Goal: Transaction & Acquisition: Purchase product/service

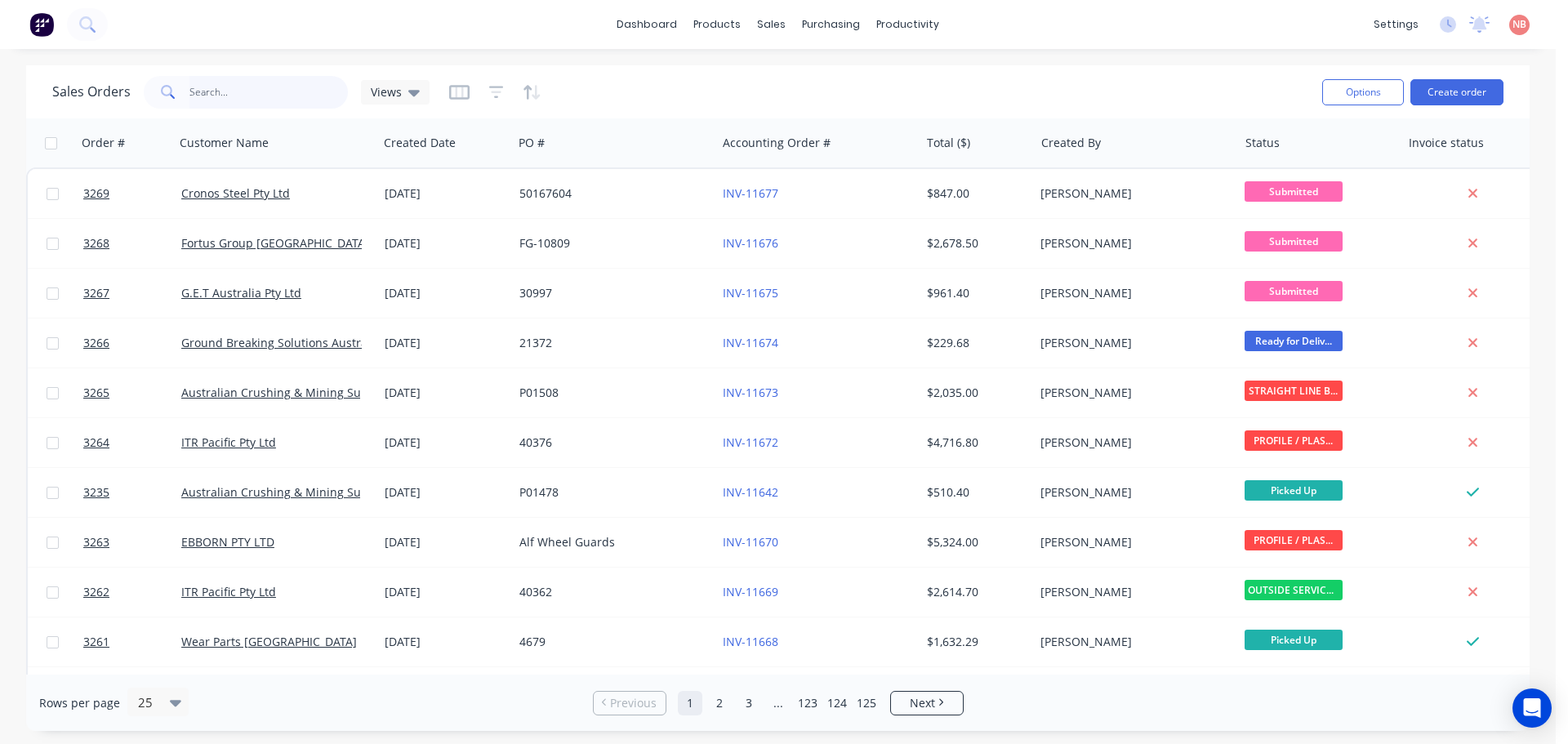
click at [204, 91] on input "text" at bounding box center [269, 92] width 159 height 32
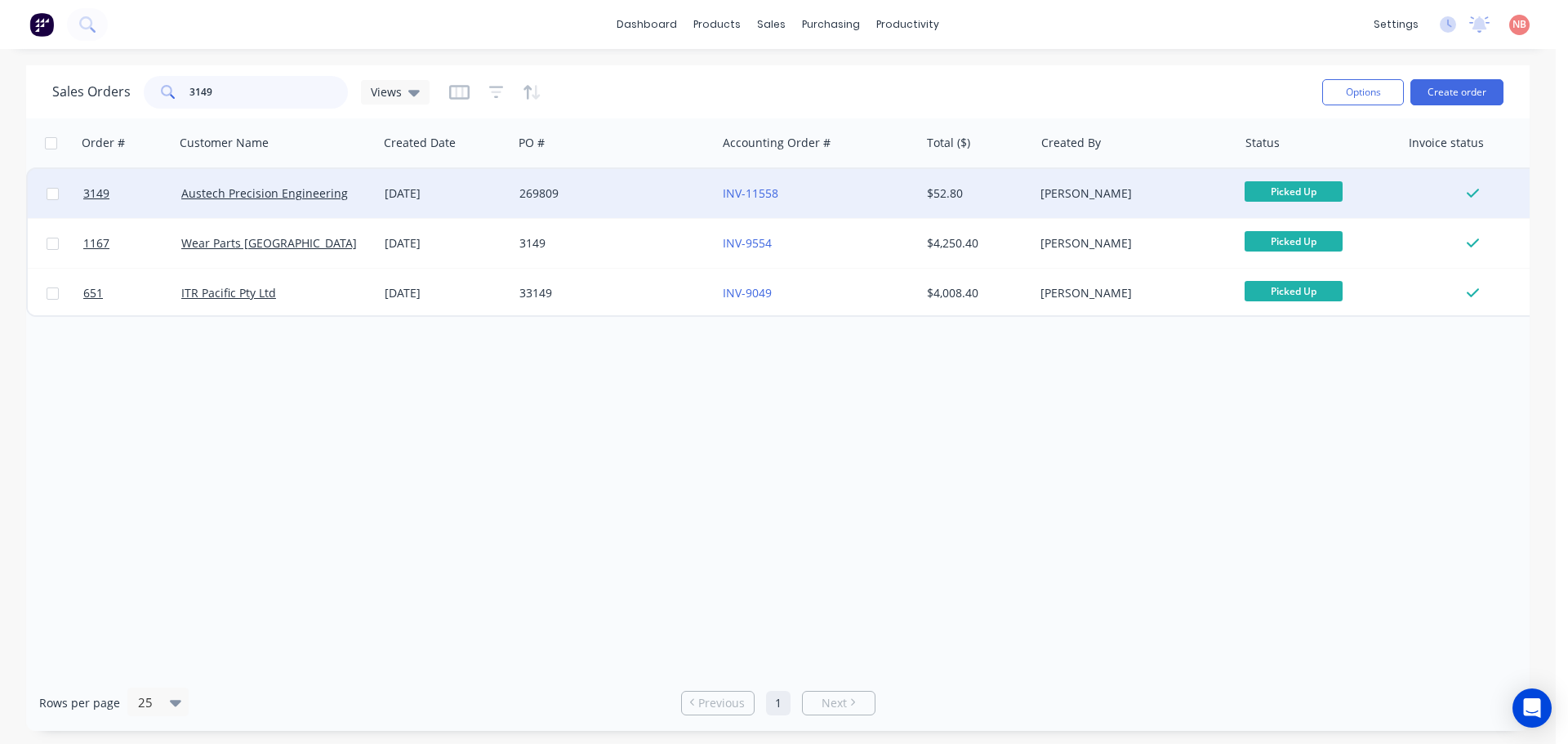
type input "3149"
click at [645, 195] on div "269809" at bounding box center [610, 193] width 181 height 17
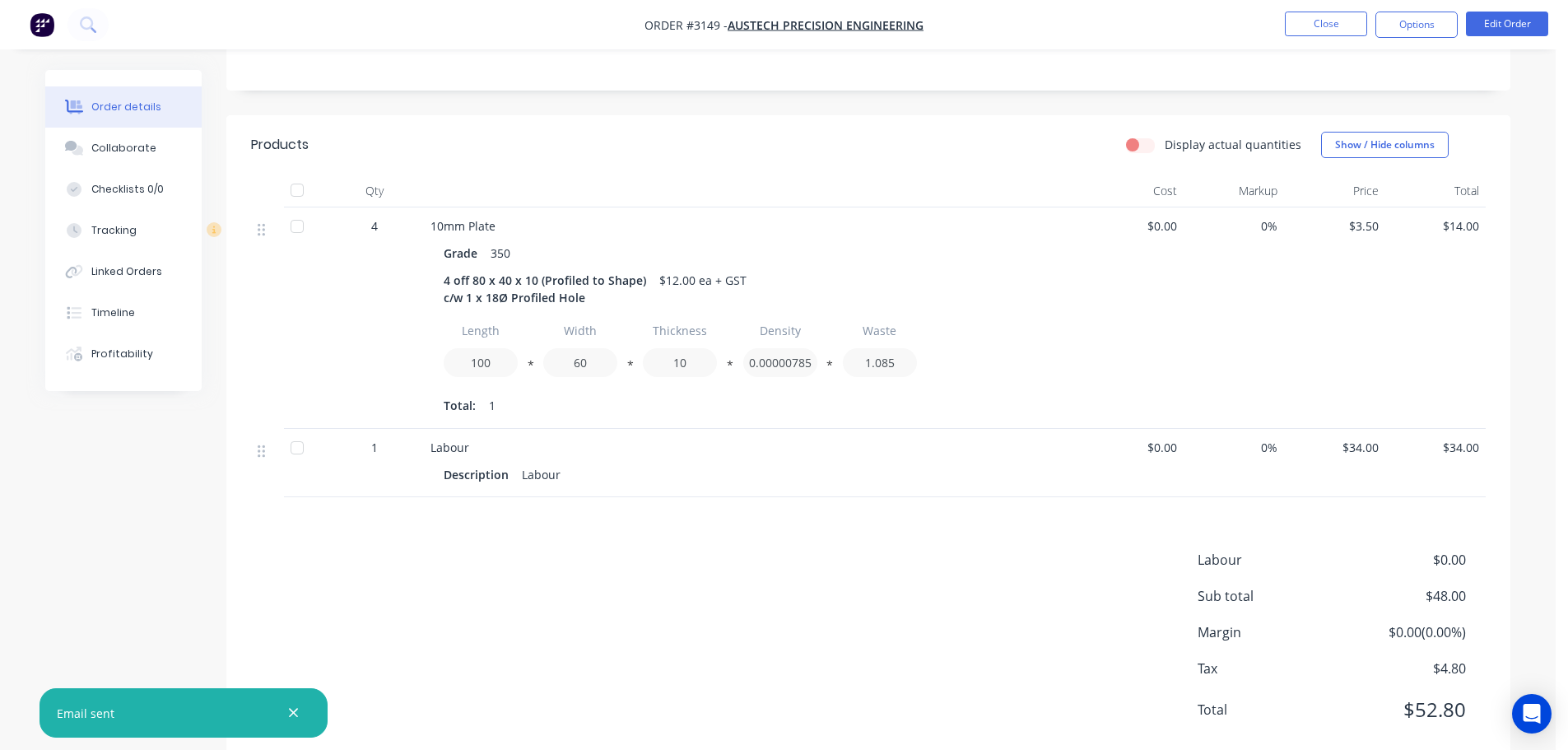
scroll to position [367, 0]
click at [1404, 25] on button "Options" at bounding box center [1417, 24] width 82 height 26
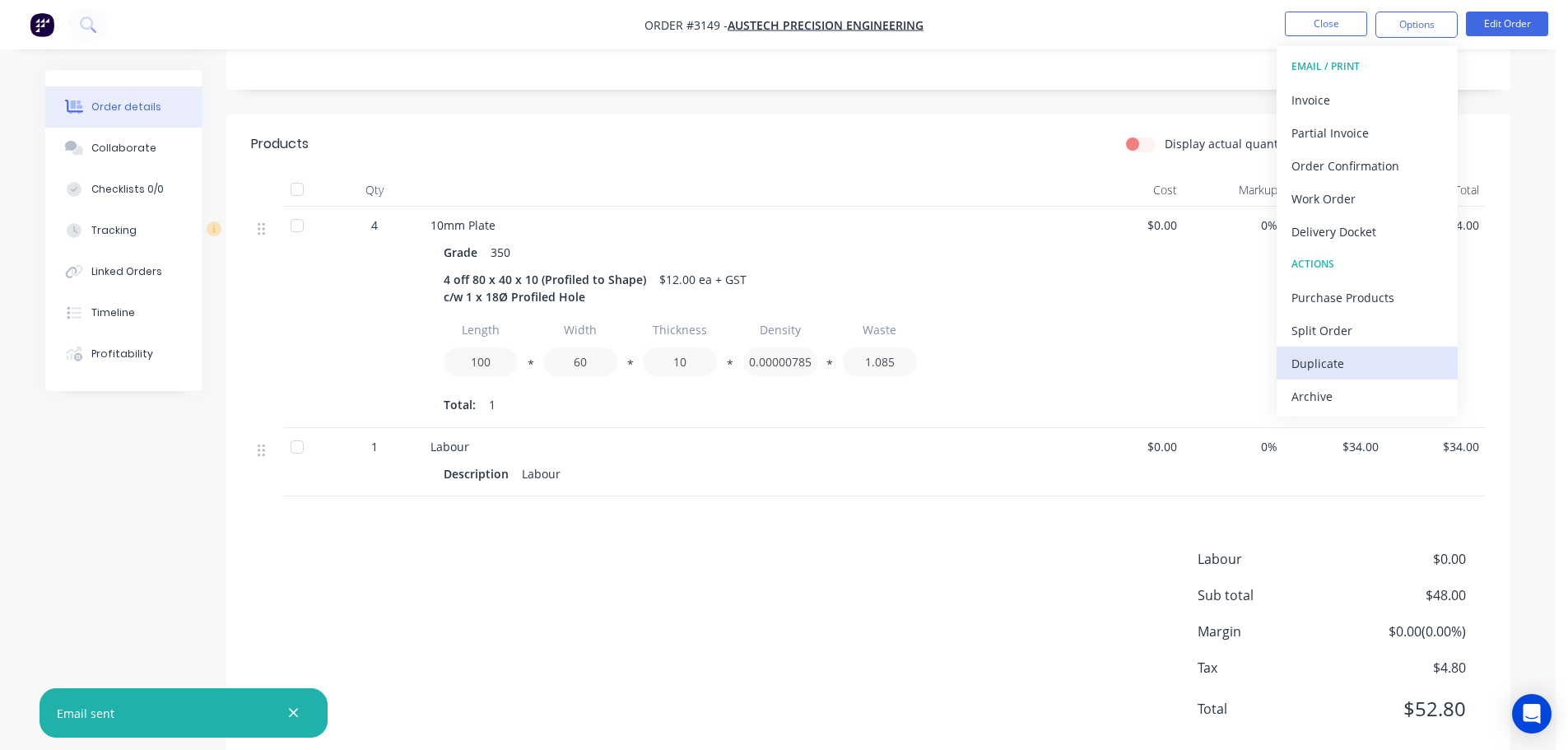
click at [1322, 366] on div "Duplicate" at bounding box center [1367, 364] width 151 height 24
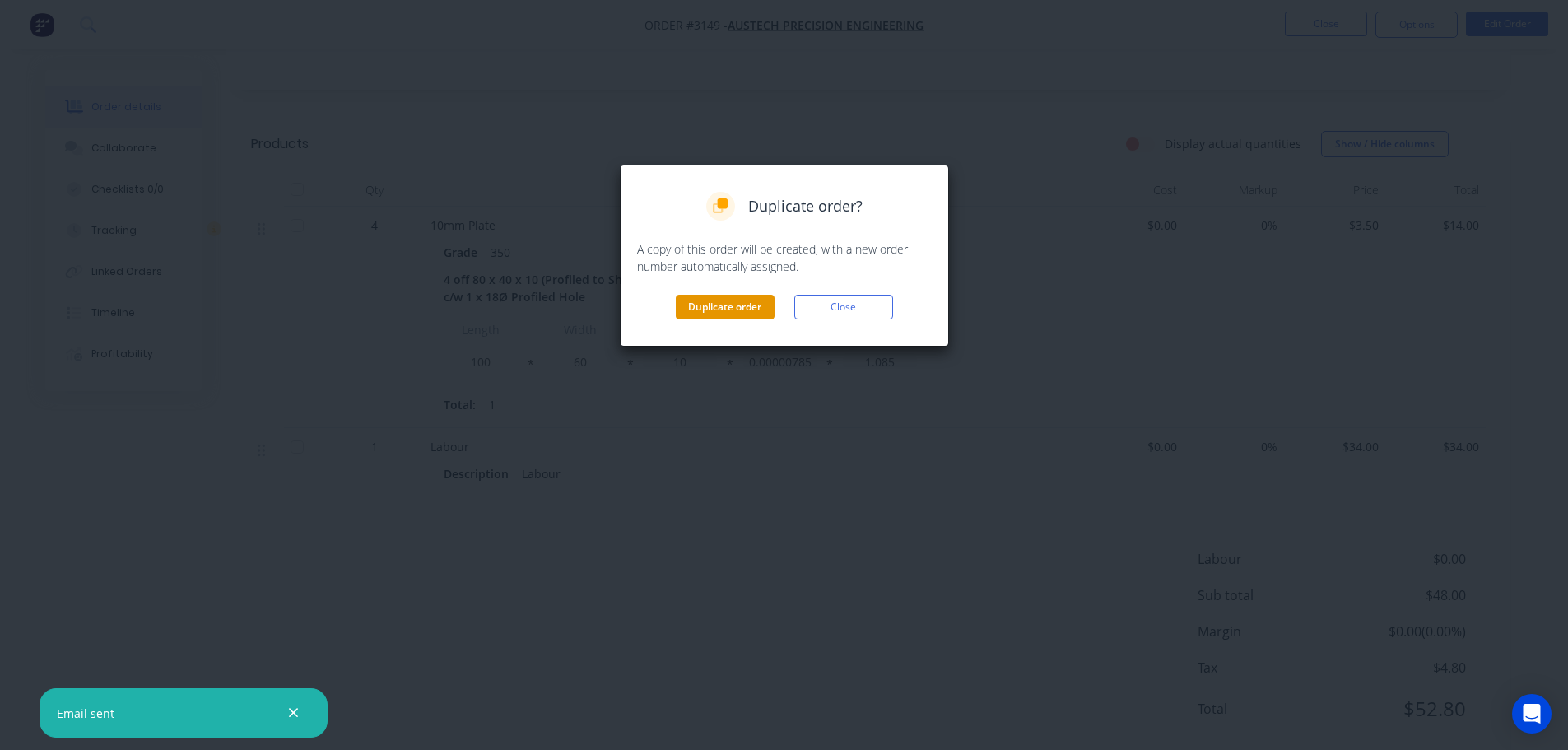
click at [722, 311] on button "Duplicate order" at bounding box center [725, 307] width 99 height 24
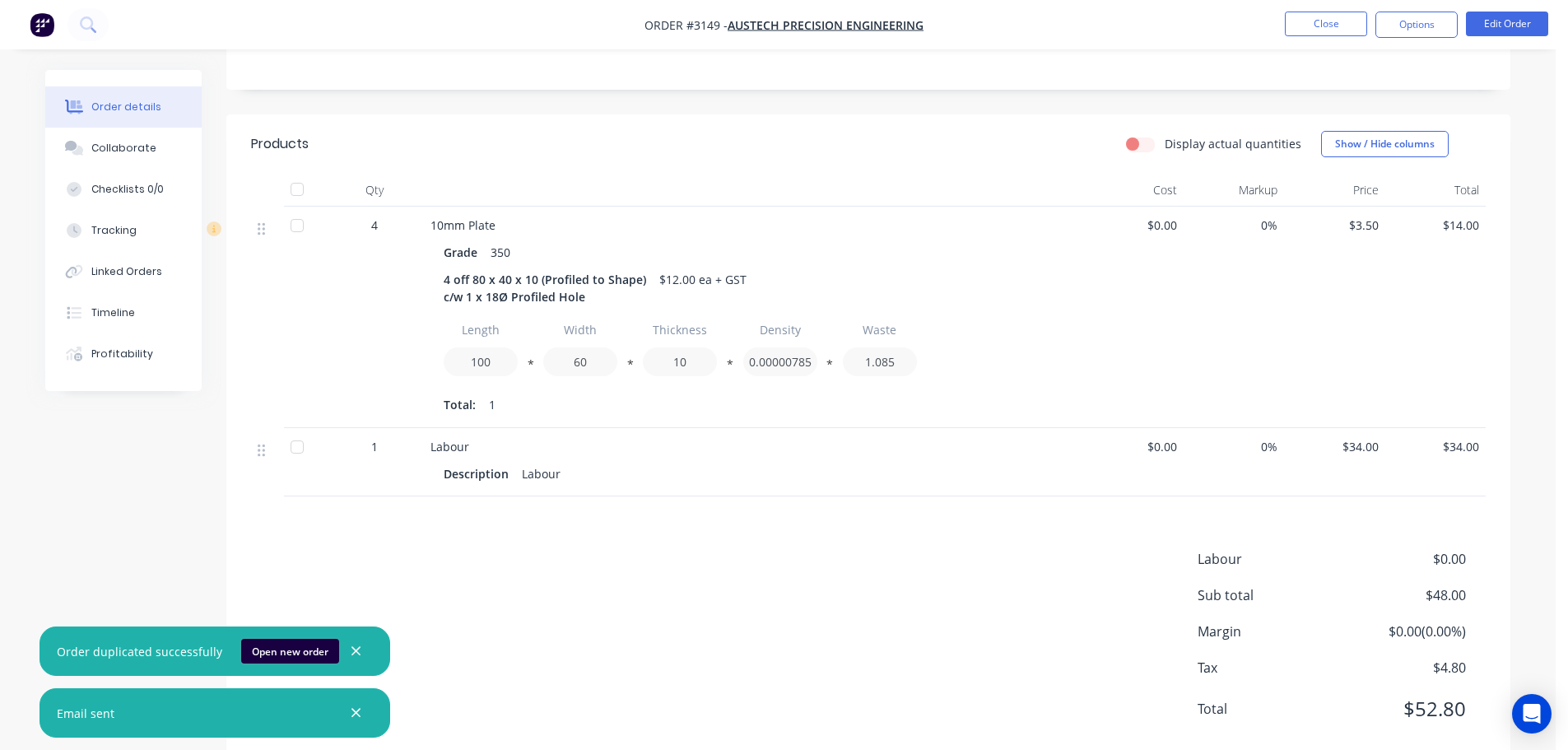
click at [266, 658] on button "Open new order" at bounding box center [289, 650] width 98 height 24
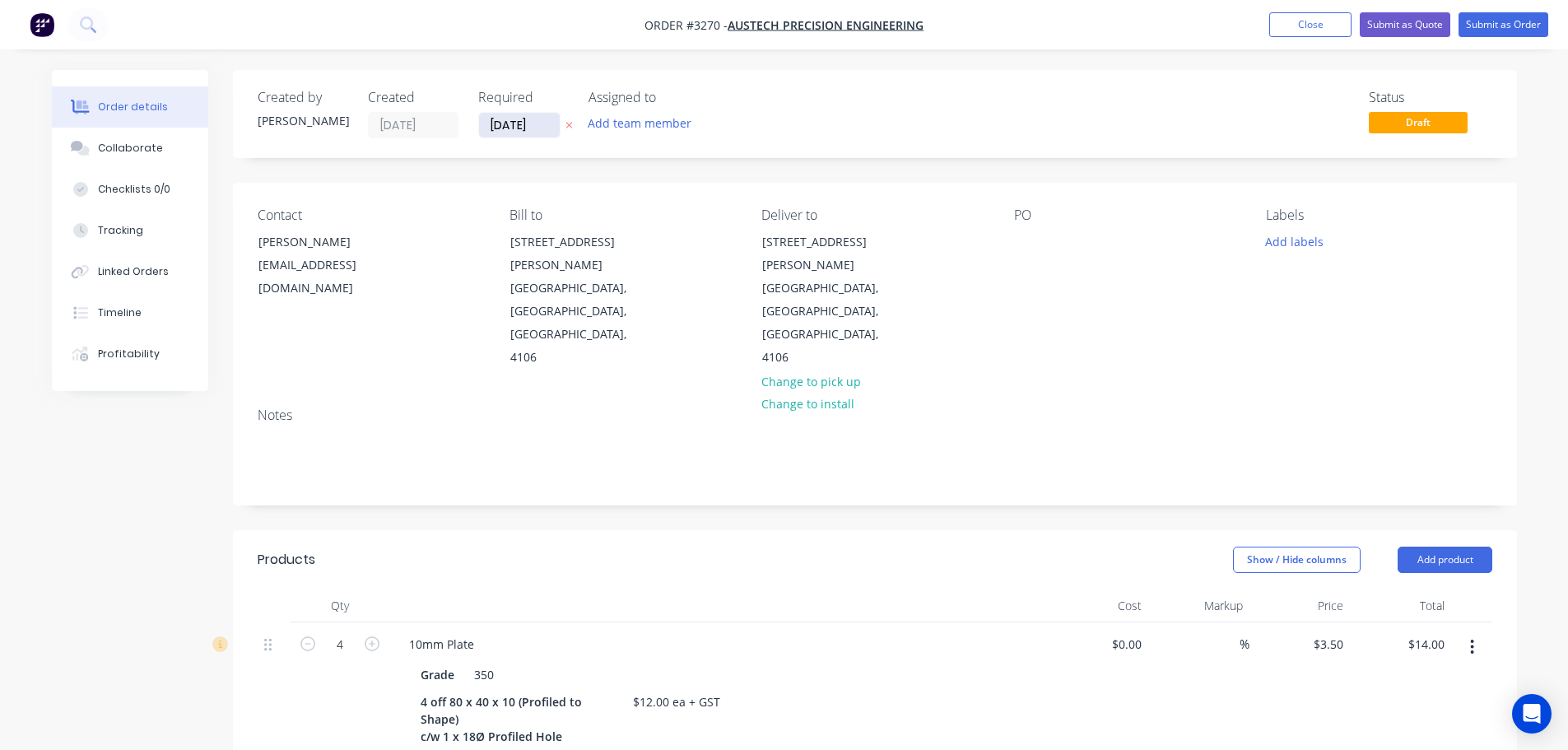
click at [527, 123] on input "09/09/25" at bounding box center [519, 125] width 80 height 24
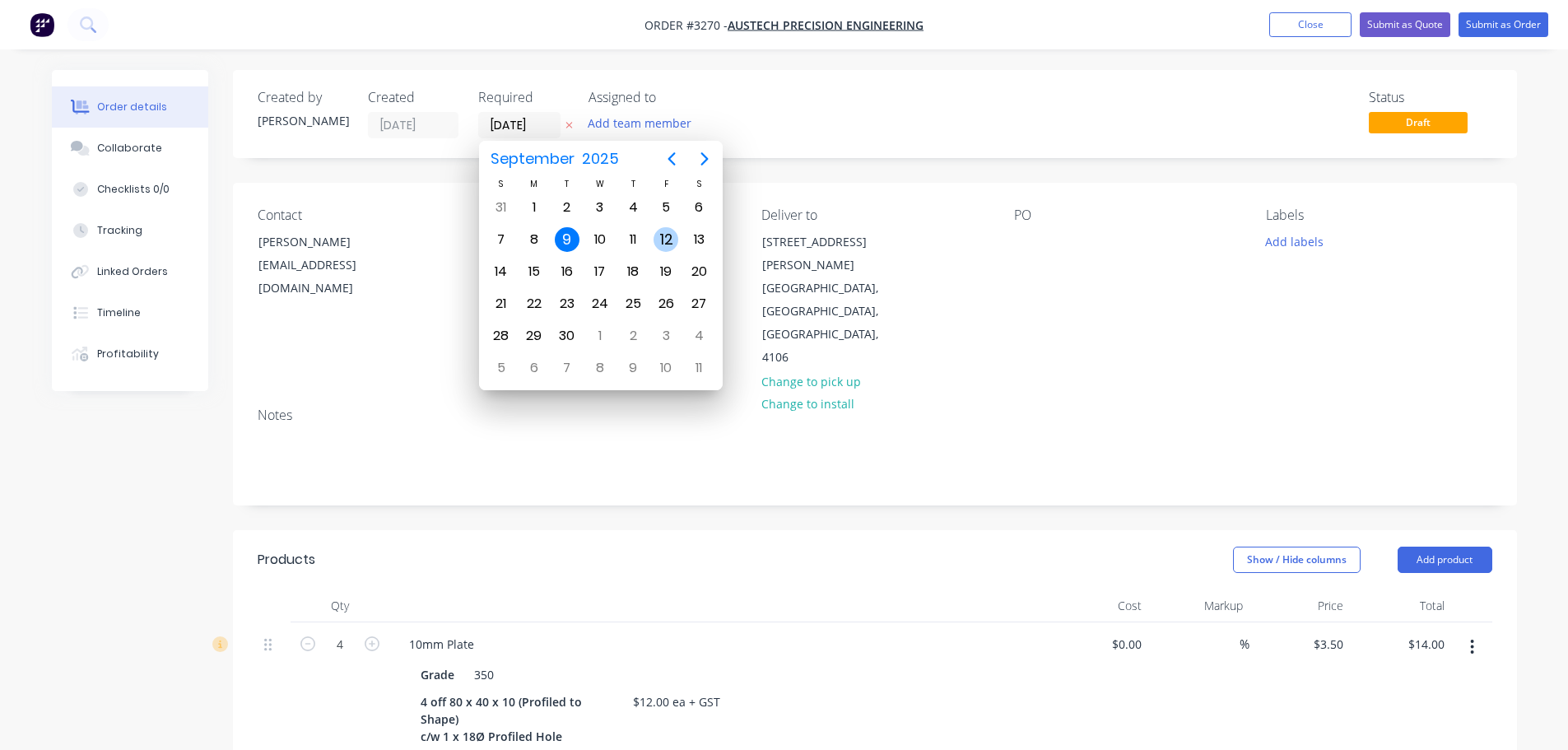
click at [665, 243] on div "12" at bounding box center [665, 239] width 24 height 24
type input "12/09/25"
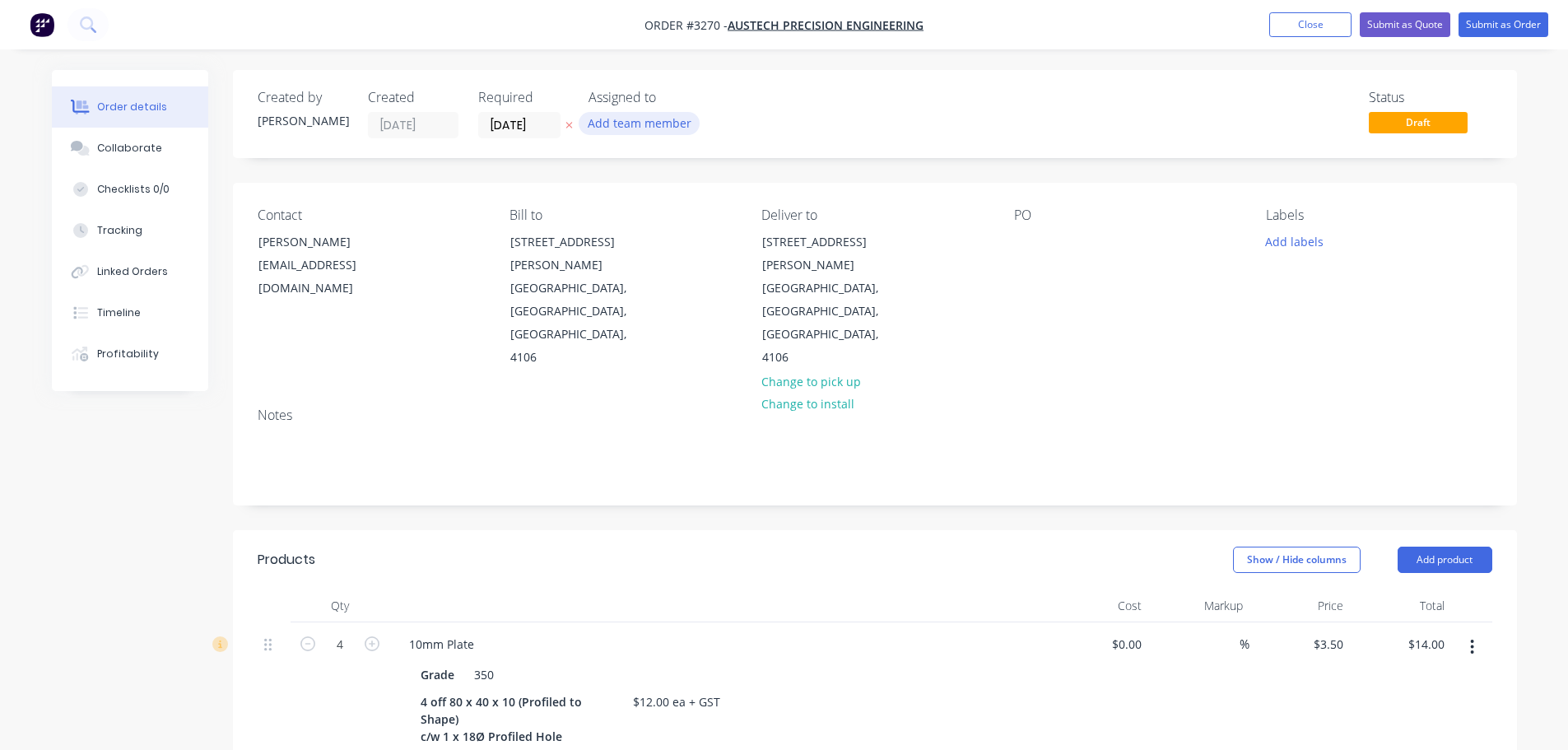
click at [638, 116] on button "Add team member" at bounding box center [639, 123] width 121 height 22
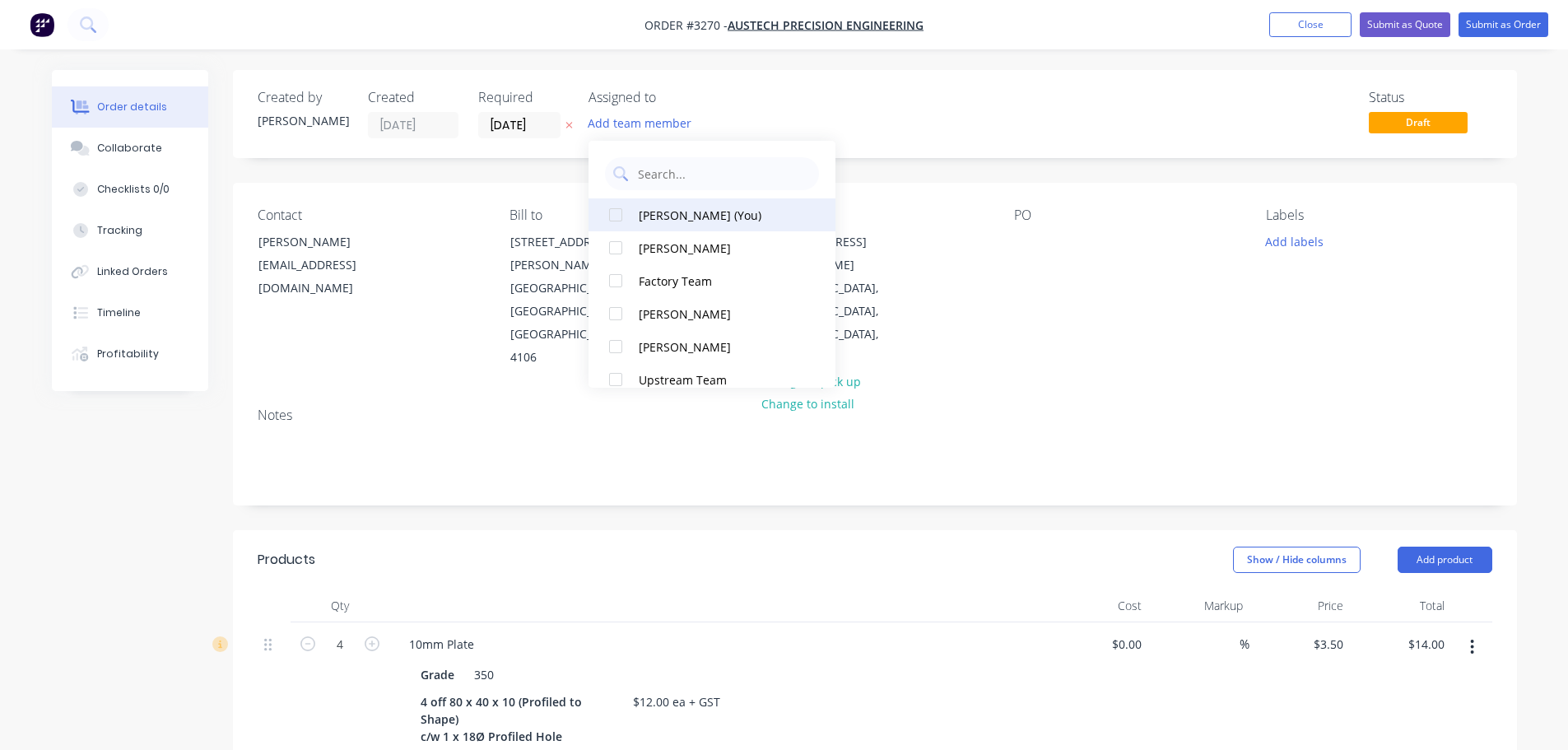
click at [651, 201] on button "Naomi Badrick (You)" at bounding box center [712, 215] width 247 height 33
click at [366, 190] on div "Contact Mahadeva Prasad sales@austechprecision.com Bill to 3/54 Reginald Street…" at bounding box center [875, 288] width 1284 height 212
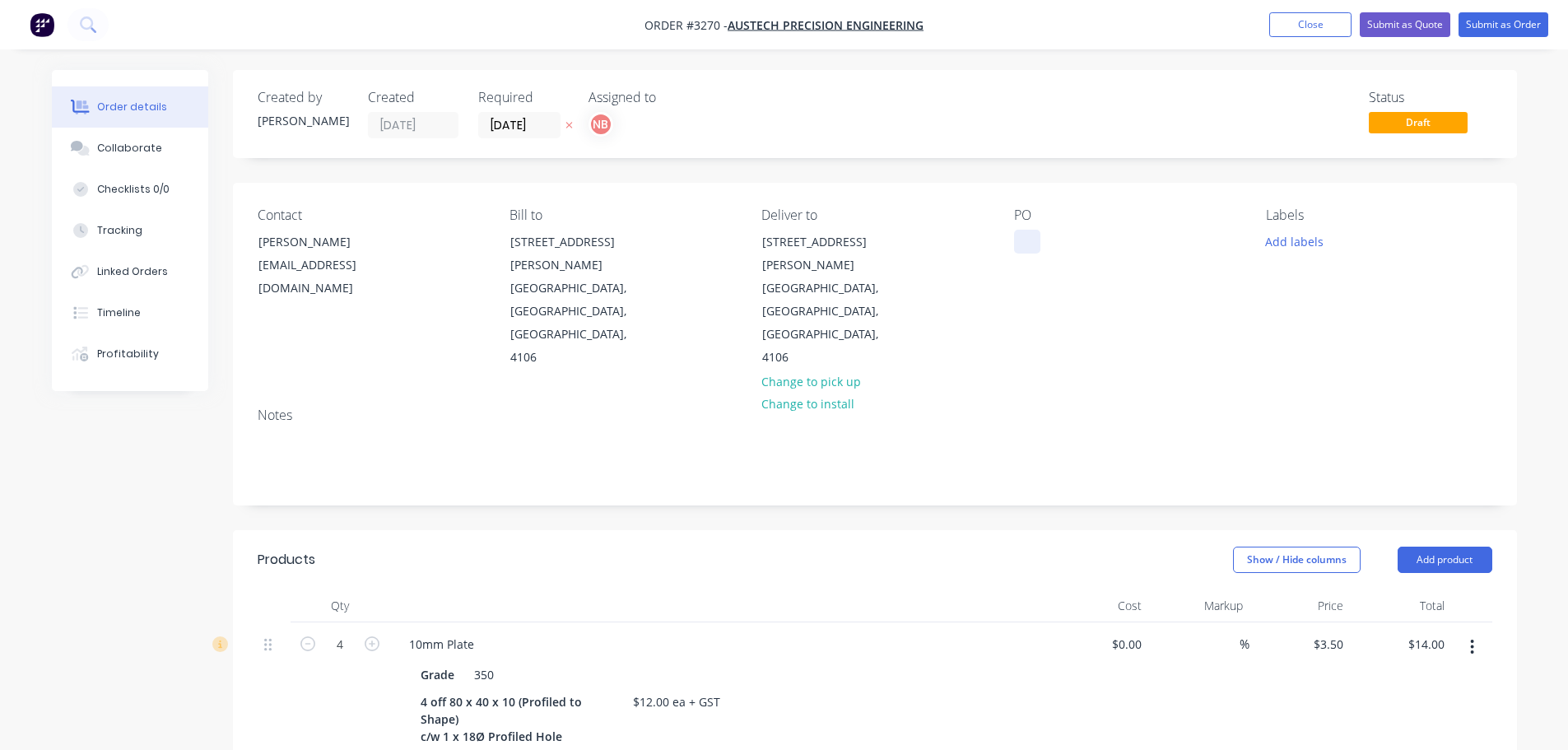
click at [1027, 234] on div at bounding box center [1028, 242] width 26 height 24
click at [1288, 243] on button "Add labels" at bounding box center [1295, 241] width 76 height 22
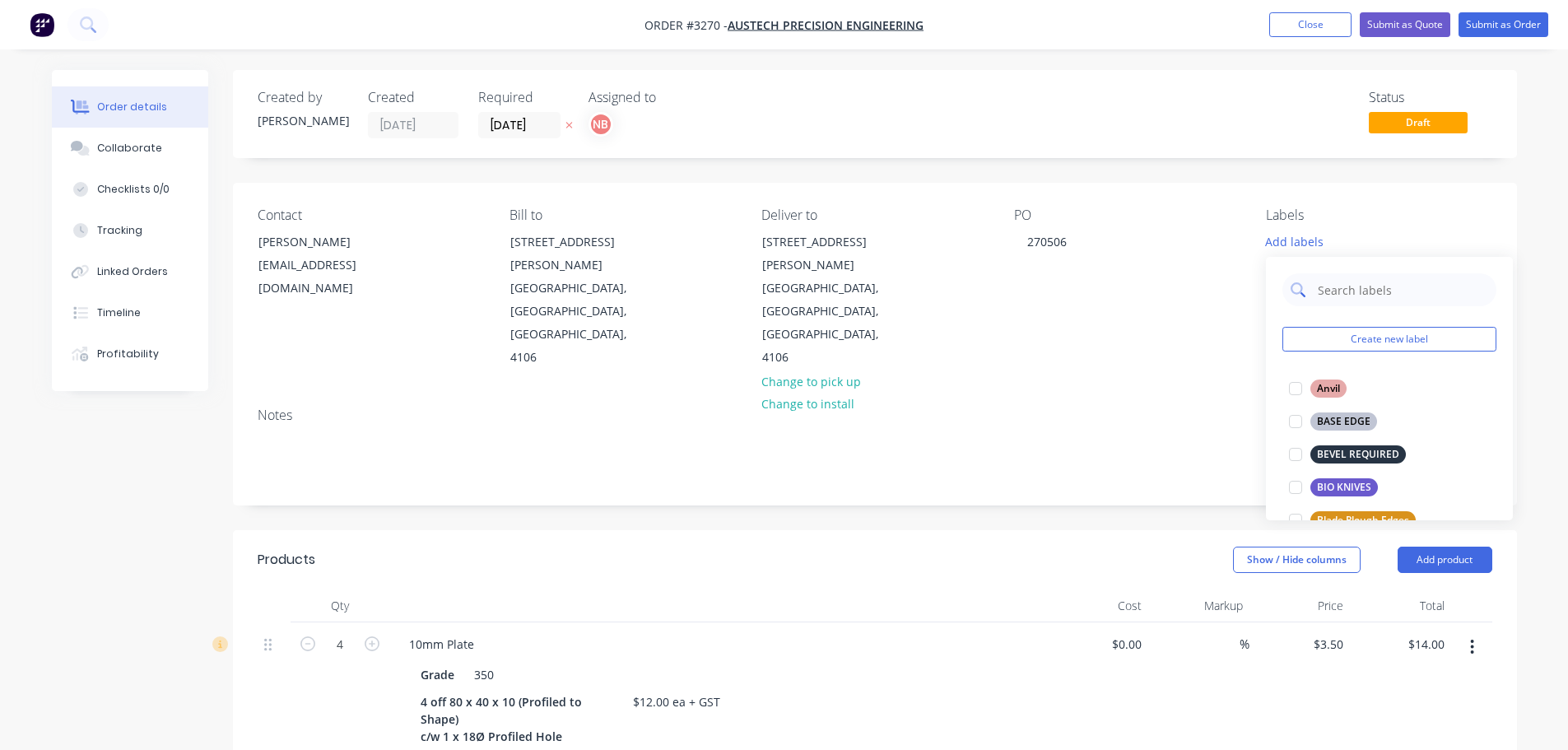
click at [1344, 285] on input "text" at bounding box center [1402, 289] width 172 height 33
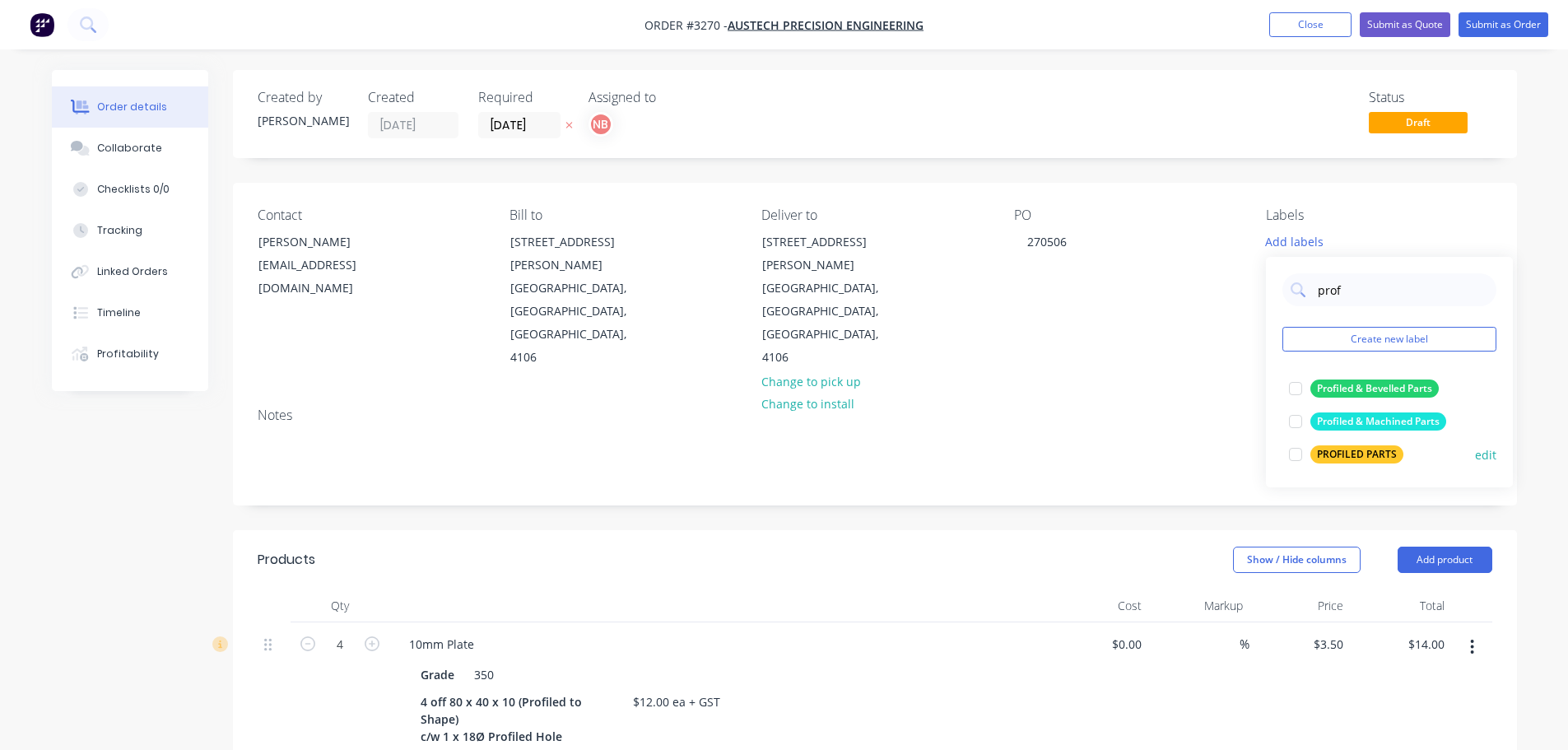
type input "prof"
click at [1333, 445] on div "PROFILED PARTS" at bounding box center [1357, 453] width 93 height 18
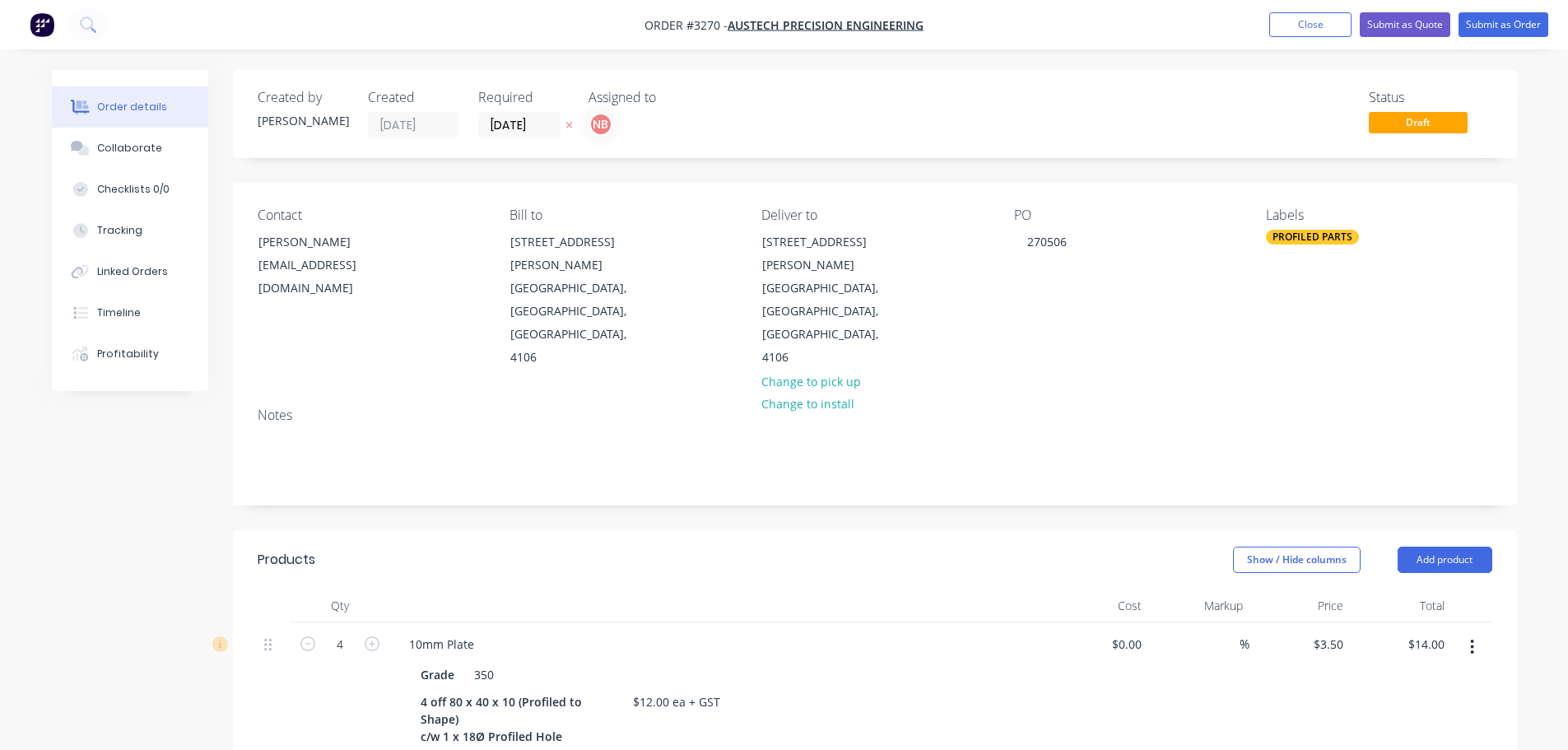
click at [1173, 436] on div "Created by Naomi Created 09/09/25 Required 12/09/25 Assigned to NB Status Draft…" at bounding box center [875, 733] width 1284 height 1327
click at [1285, 20] on button "Close" at bounding box center [1310, 24] width 82 height 24
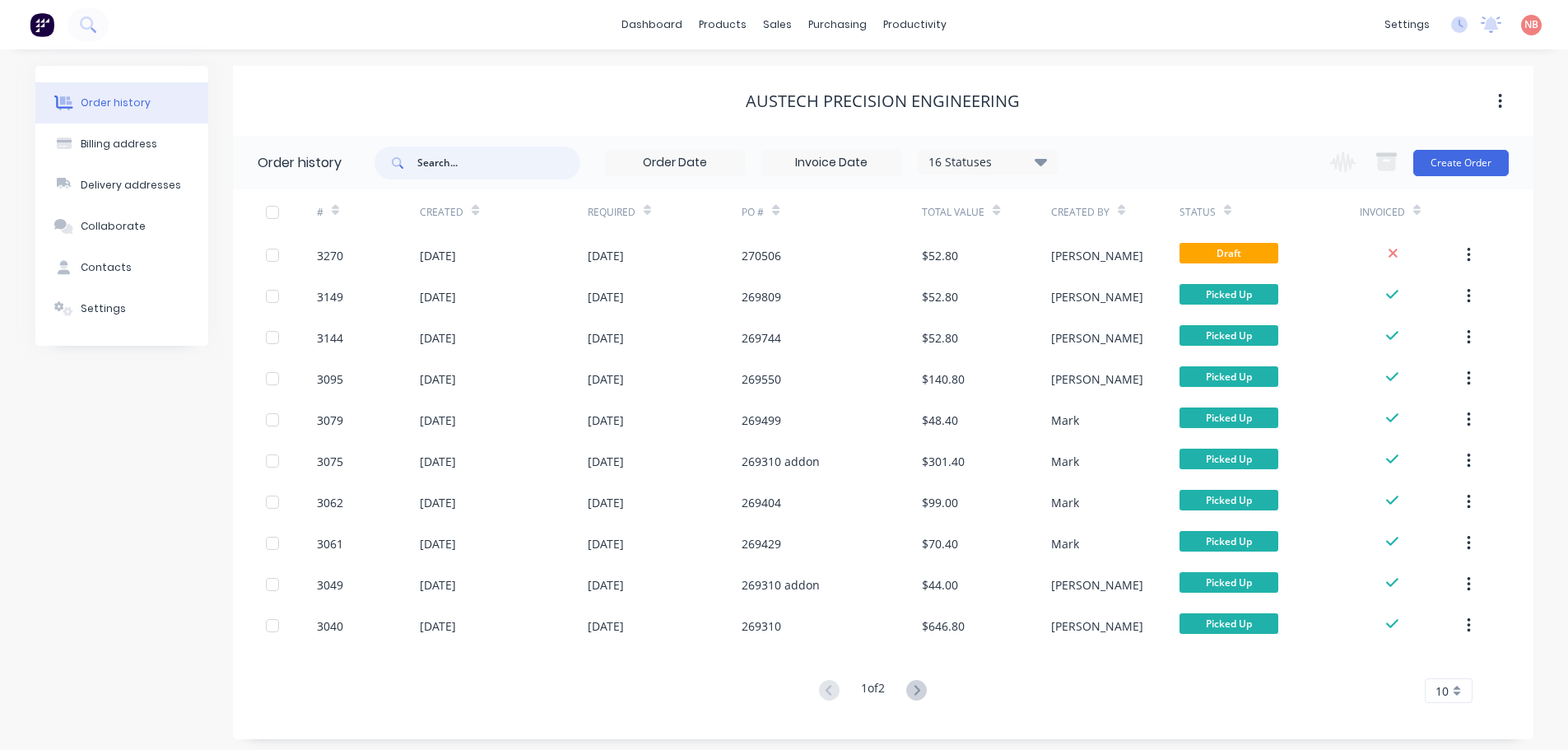
click at [429, 170] on input "text" at bounding box center [498, 162] width 163 height 33
type input "11558"
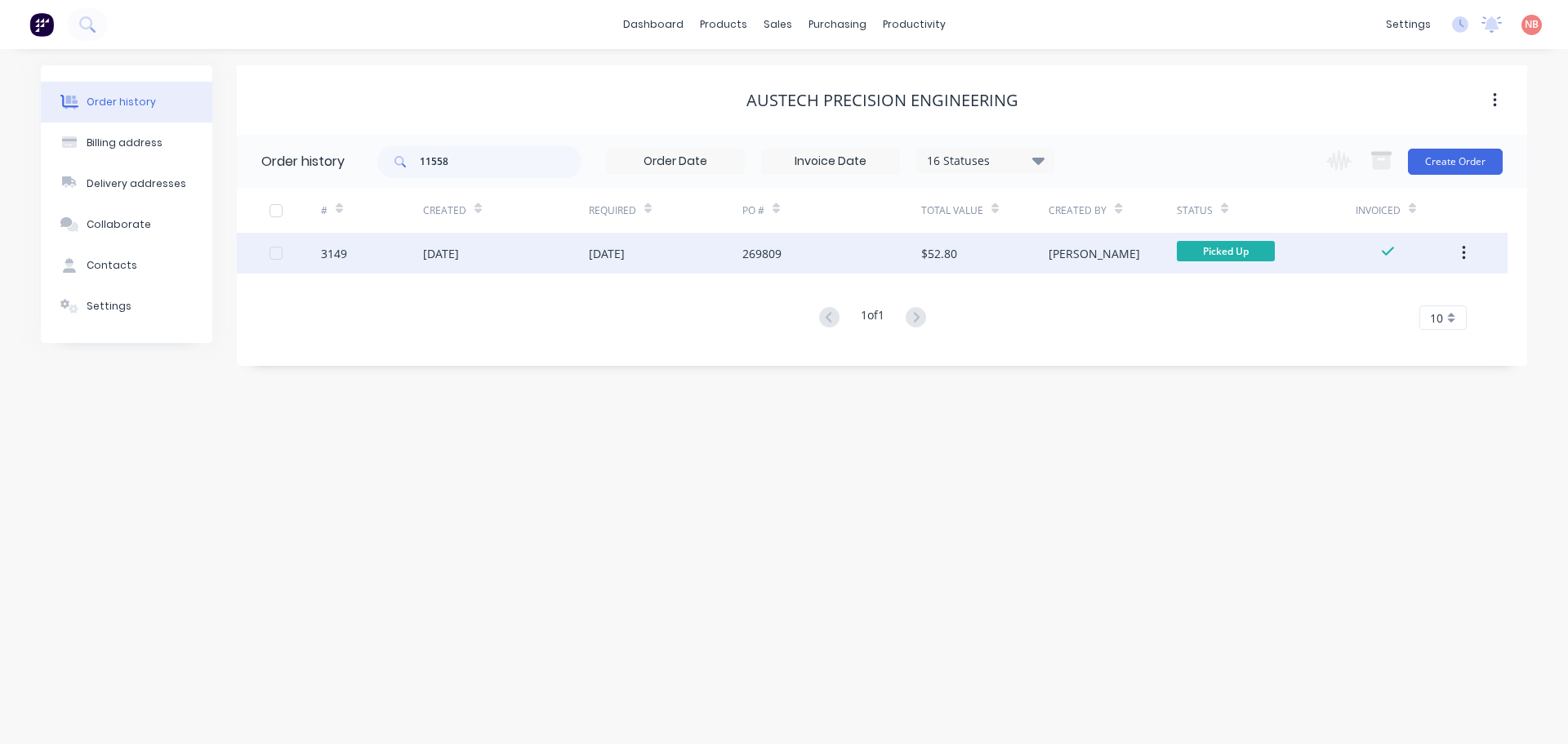
click at [625, 258] on div "11 Aug 2025" at bounding box center [606, 254] width 36 height 18
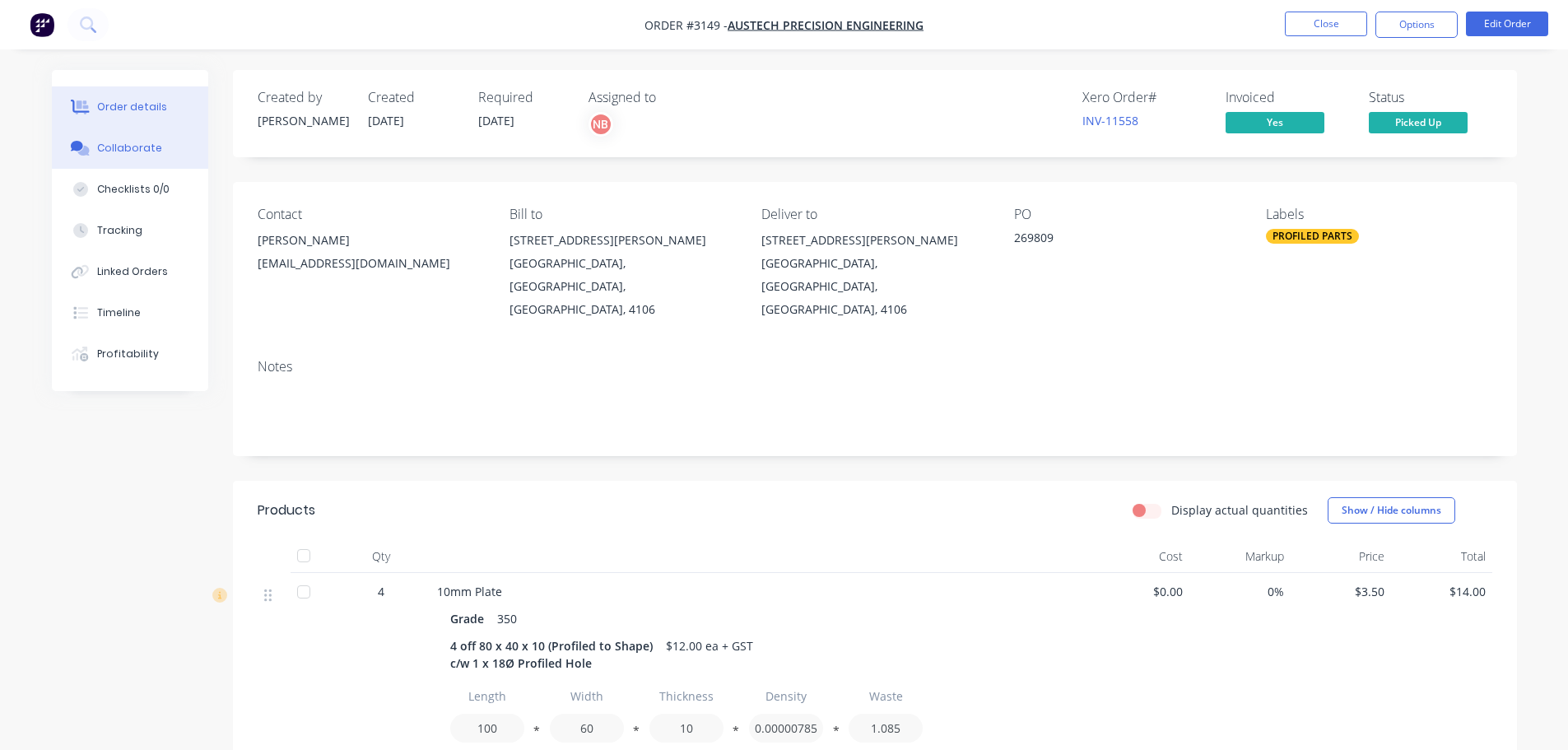
click at [120, 142] on div "Collaborate" at bounding box center [130, 148] width 65 height 15
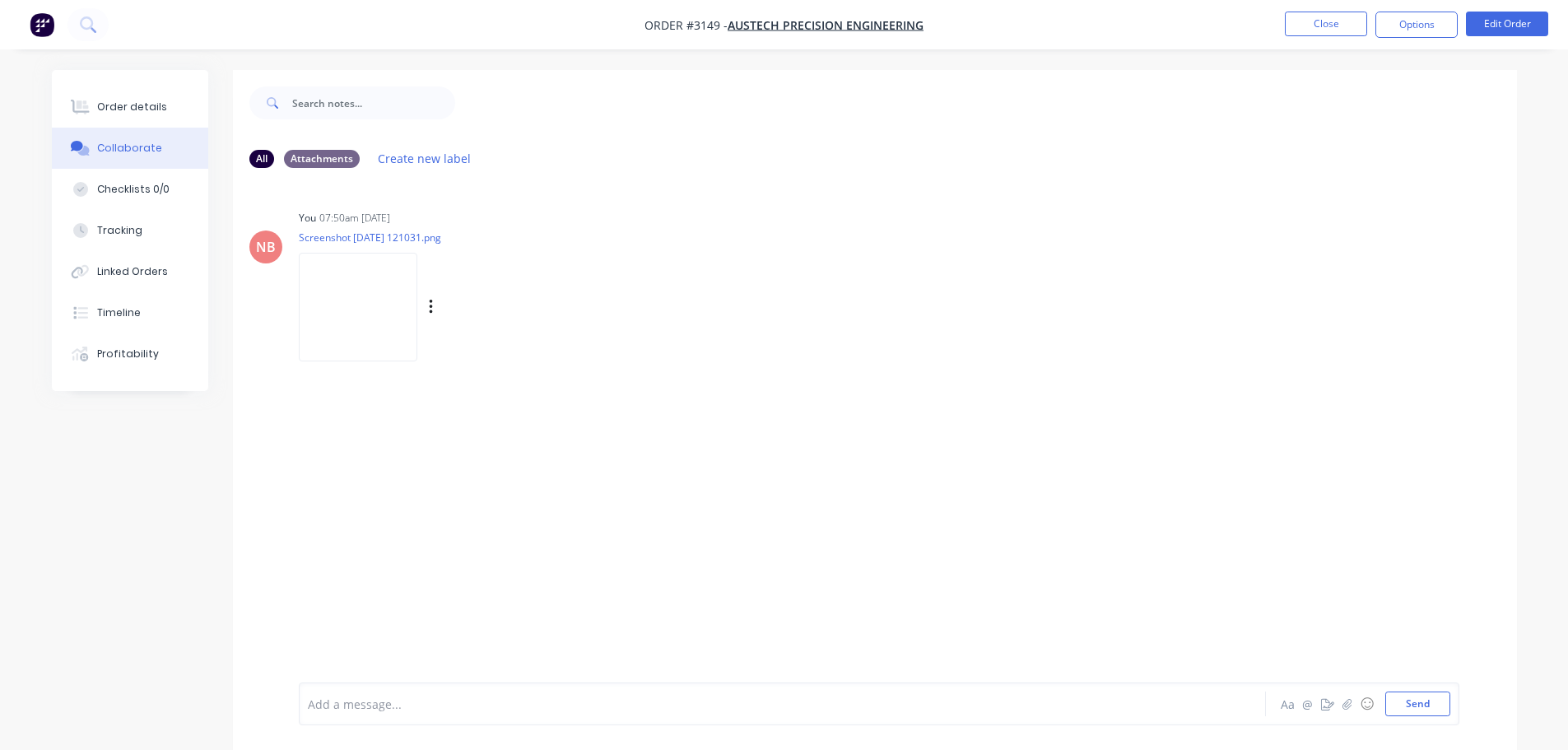
click at [365, 287] on img at bounding box center [357, 307] width 119 height 108
click at [417, 321] on img at bounding box center [357, 307] width 119 height 108
click at [434, 311] on icon "button" at bounding box center [431, 307] width 5 height 19
click at [553, 356] on button "Download" at bounding box center [539, 351] width 185 height 37
click at [1320, 23] on button "Close" at bounding box center [1326, 23] width 82 height 24
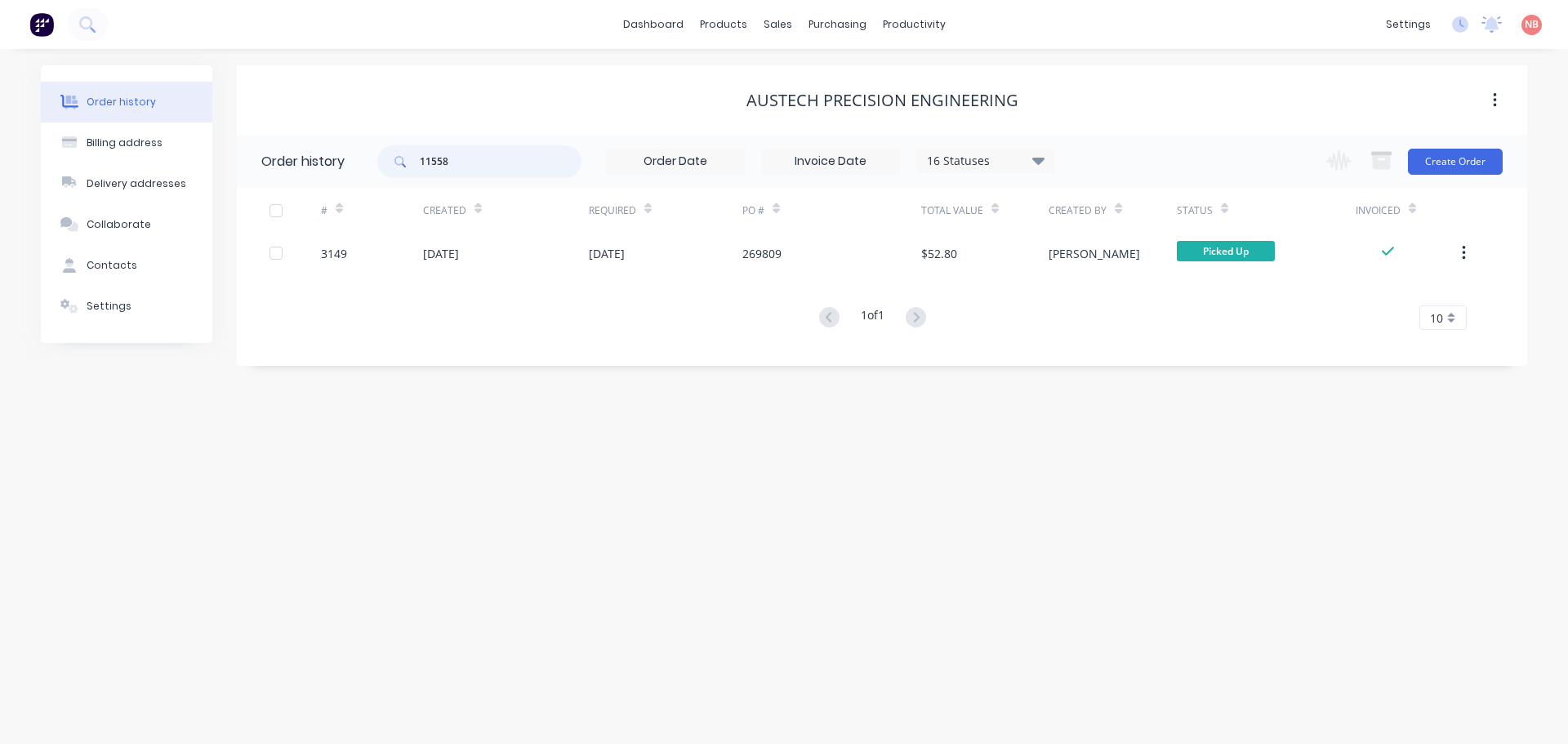
drag, startPoint x: 469, startPoint y: 159, endPoint x: 311, endPoint y: 169, distance: 158.3
click at [311, 169] on header "Order history 11558 16 Statuses Invoice Status Invoiced Not Invoiced Partial Or…" at bounding box center [882, 161] width 1290 height 53
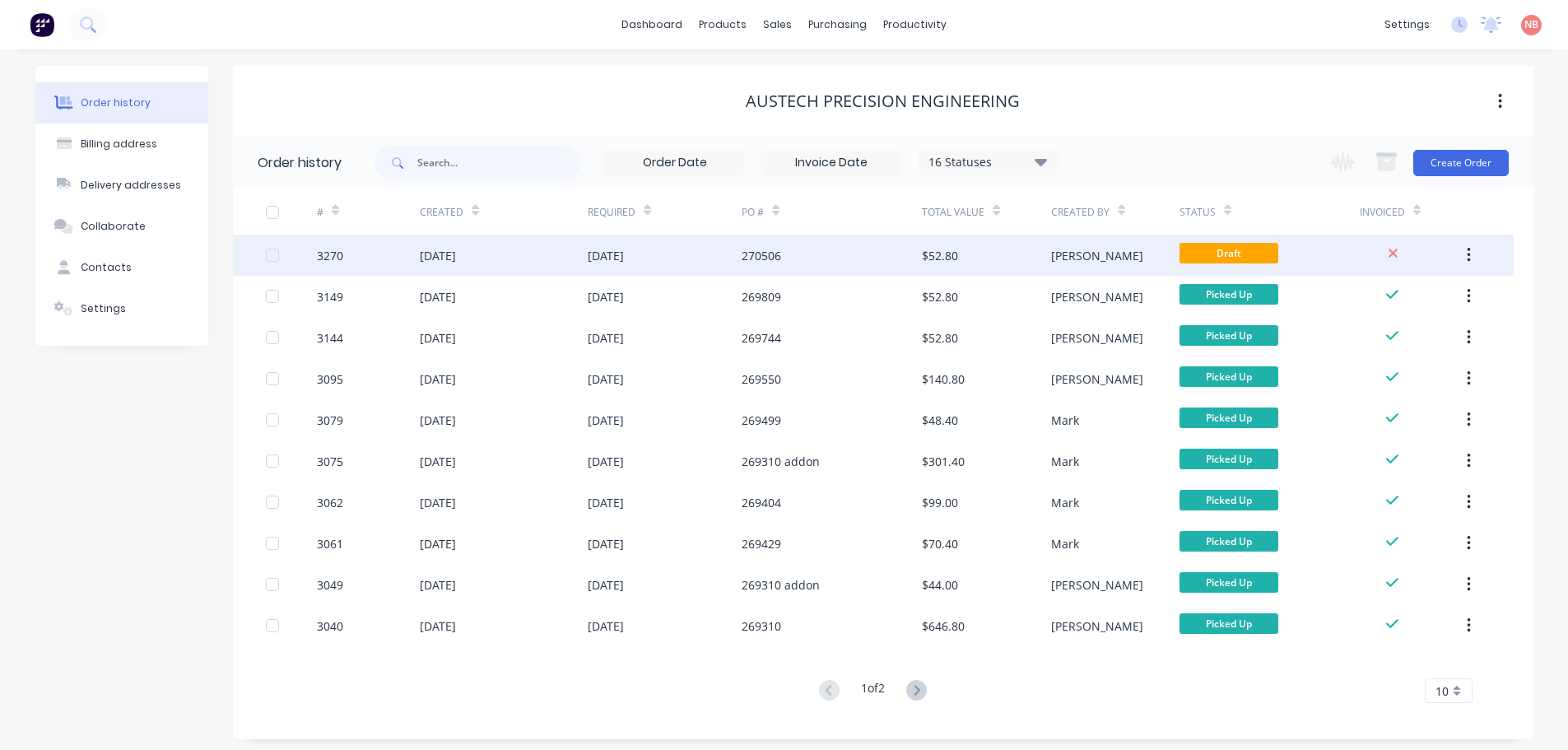
click at [679, 265] on div "12 Sep 2025" at bounding box center [665, 255] width 155 height 41
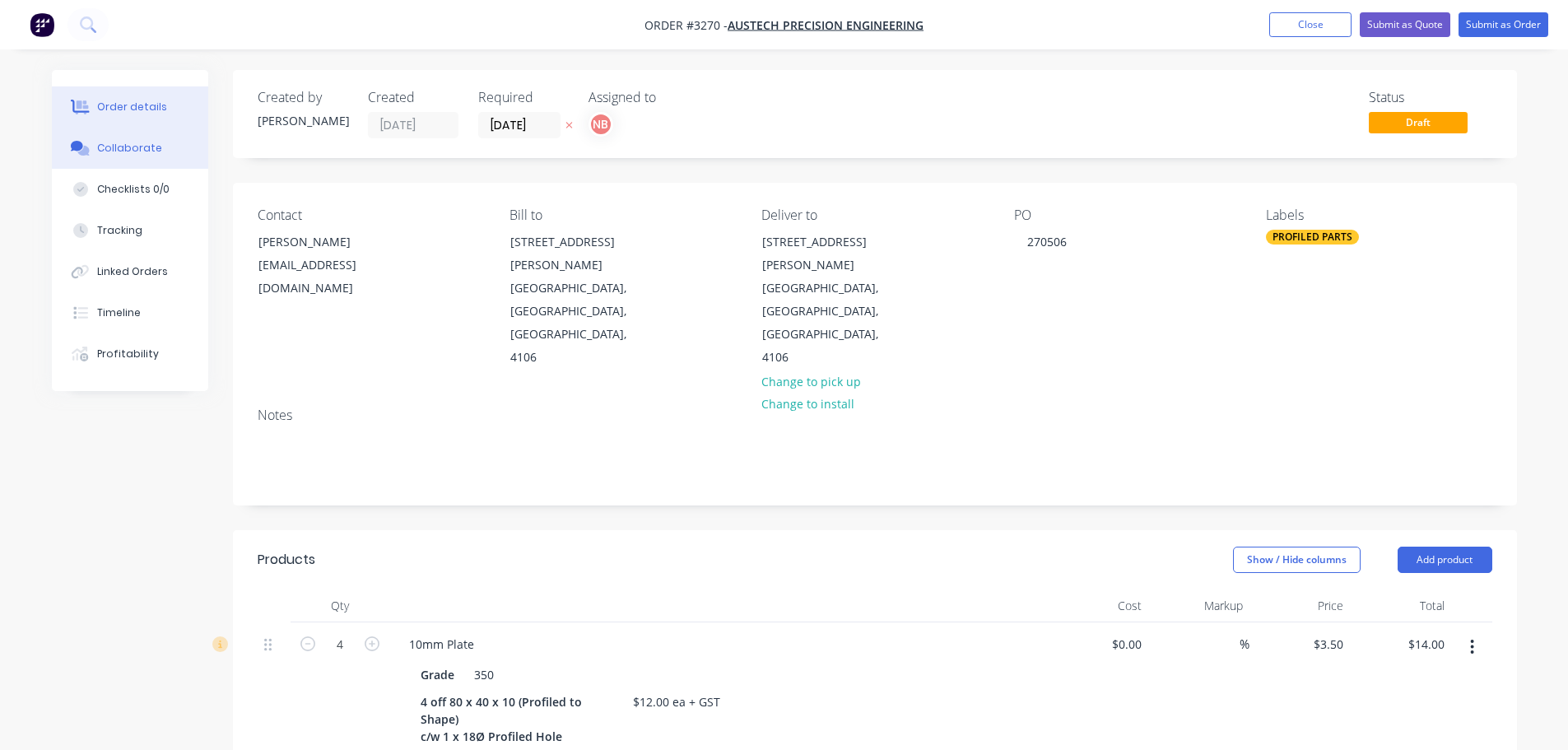
click at [119, 146] on div "Collaborate" at bounding box center [130, 148] width 65 height 15
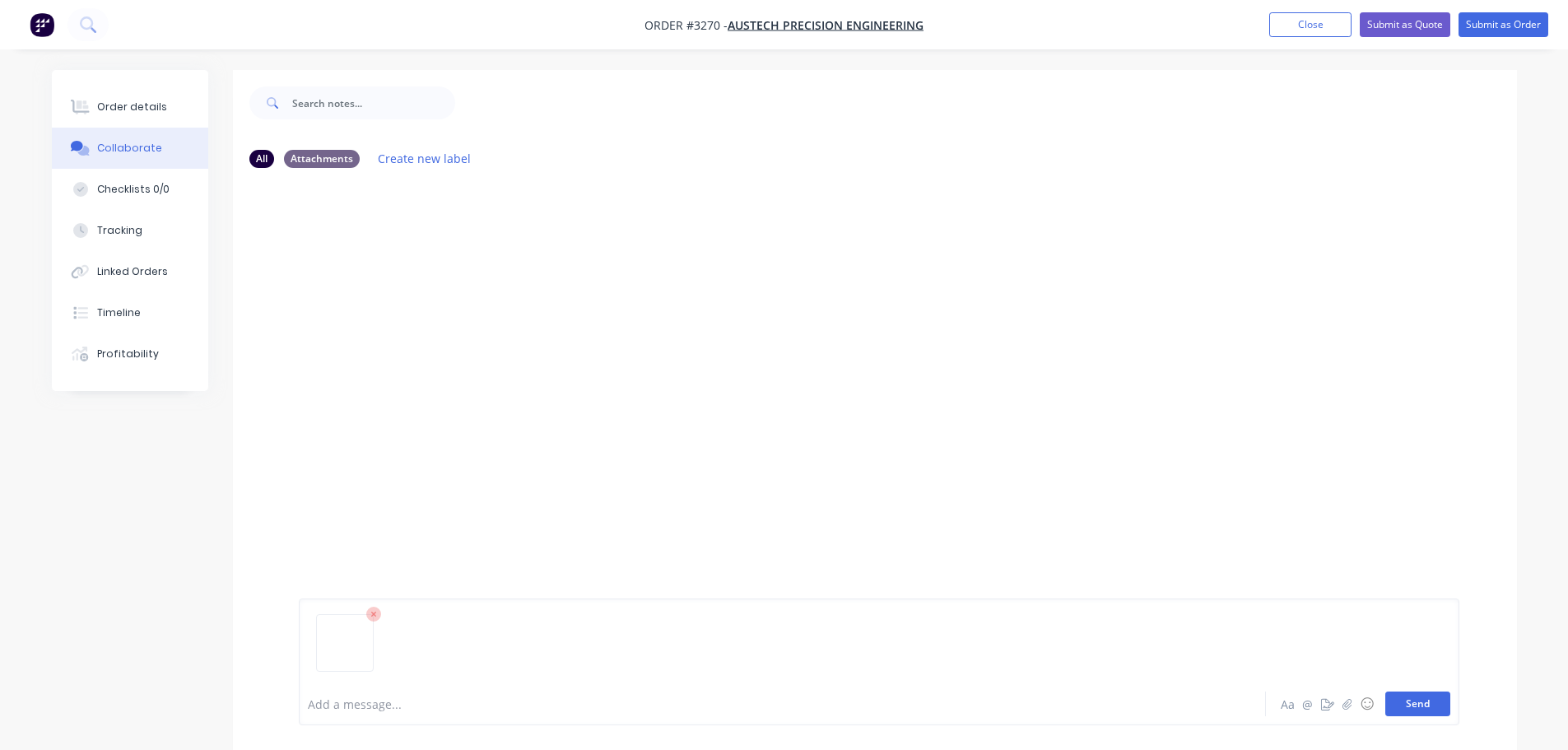
click at [1419, 702] on button "Send" at bounding box center [1418, 703] width 65 height 24
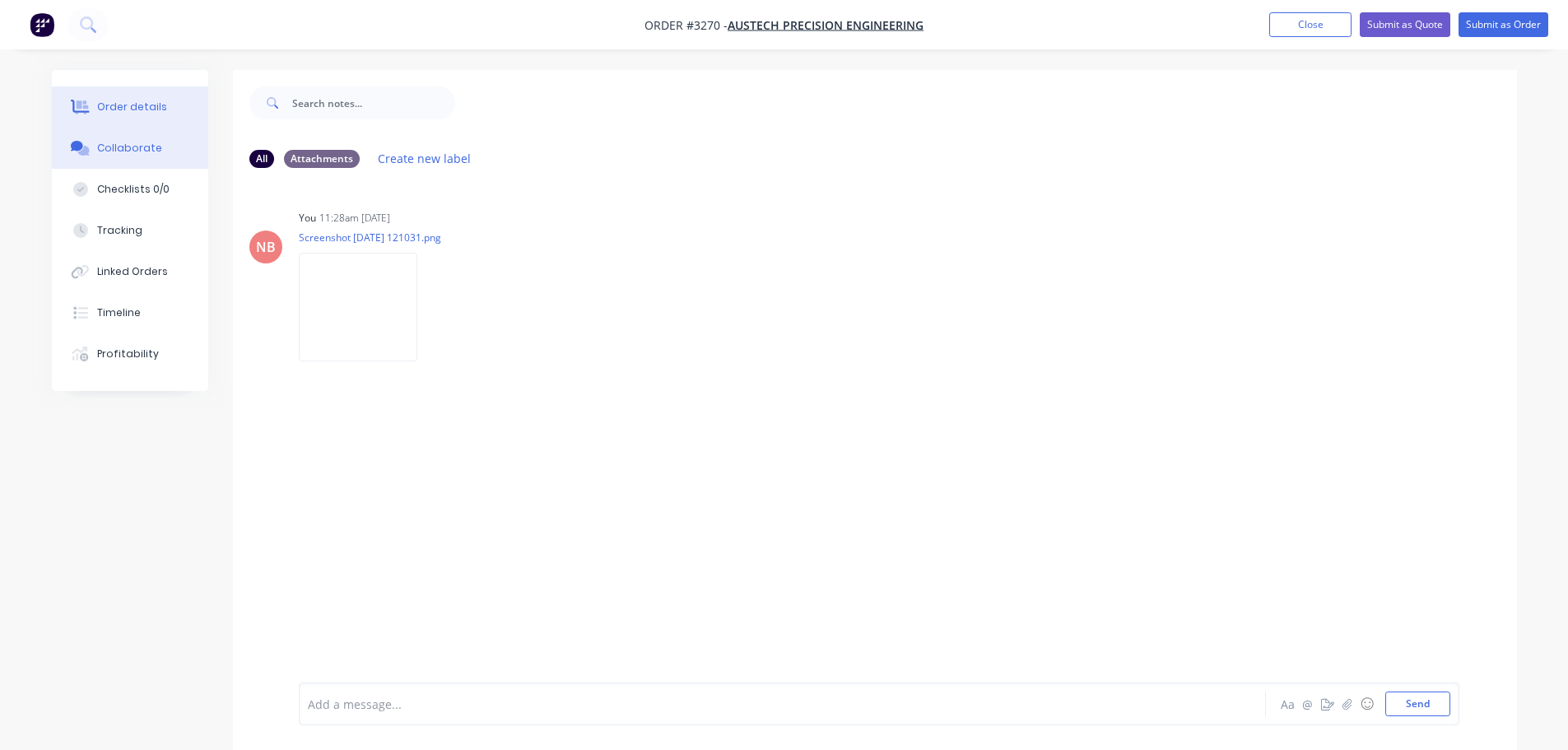
click at [79, 111] on icon at bounding box center [80, 106] width 19 height 13
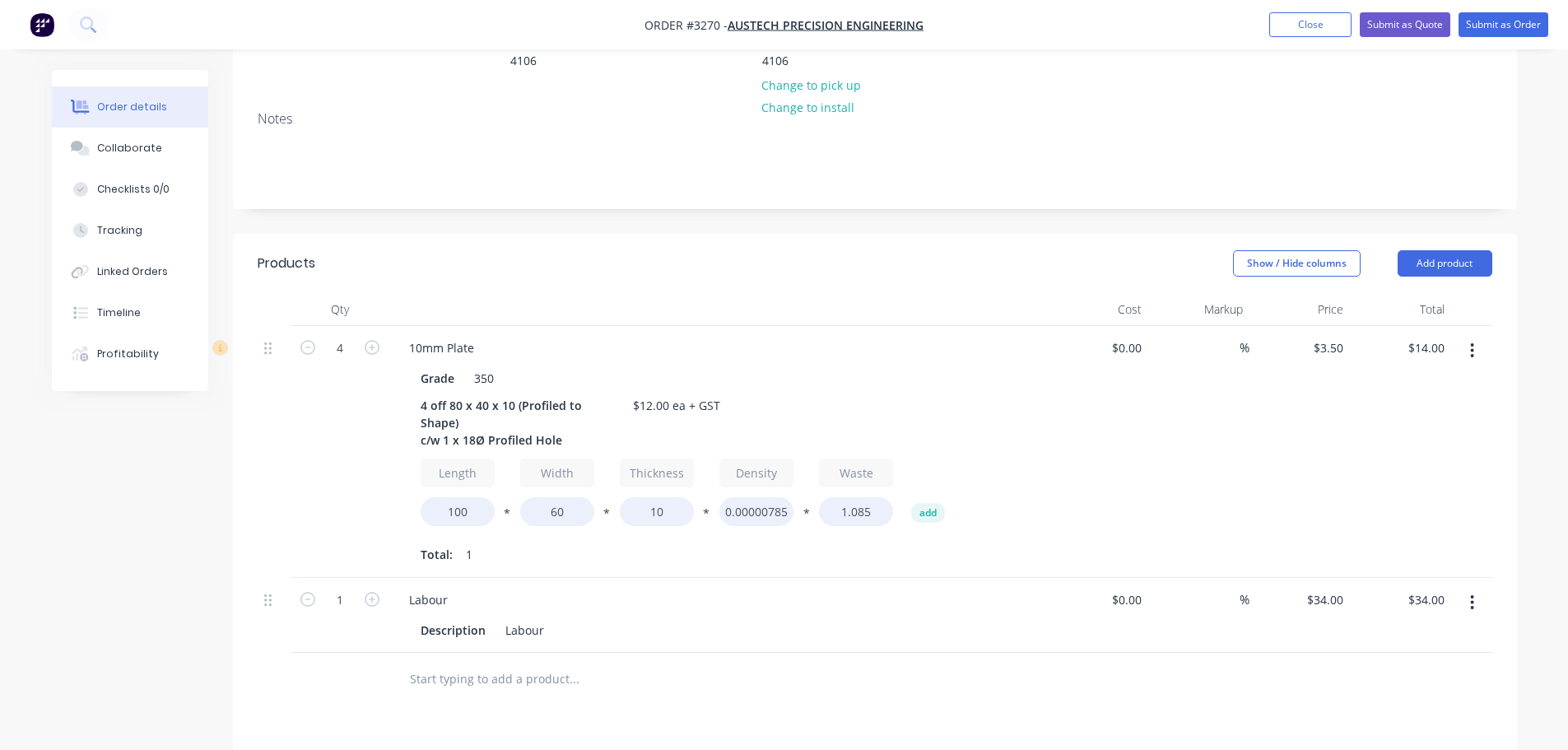
scroll to position [192, 0]
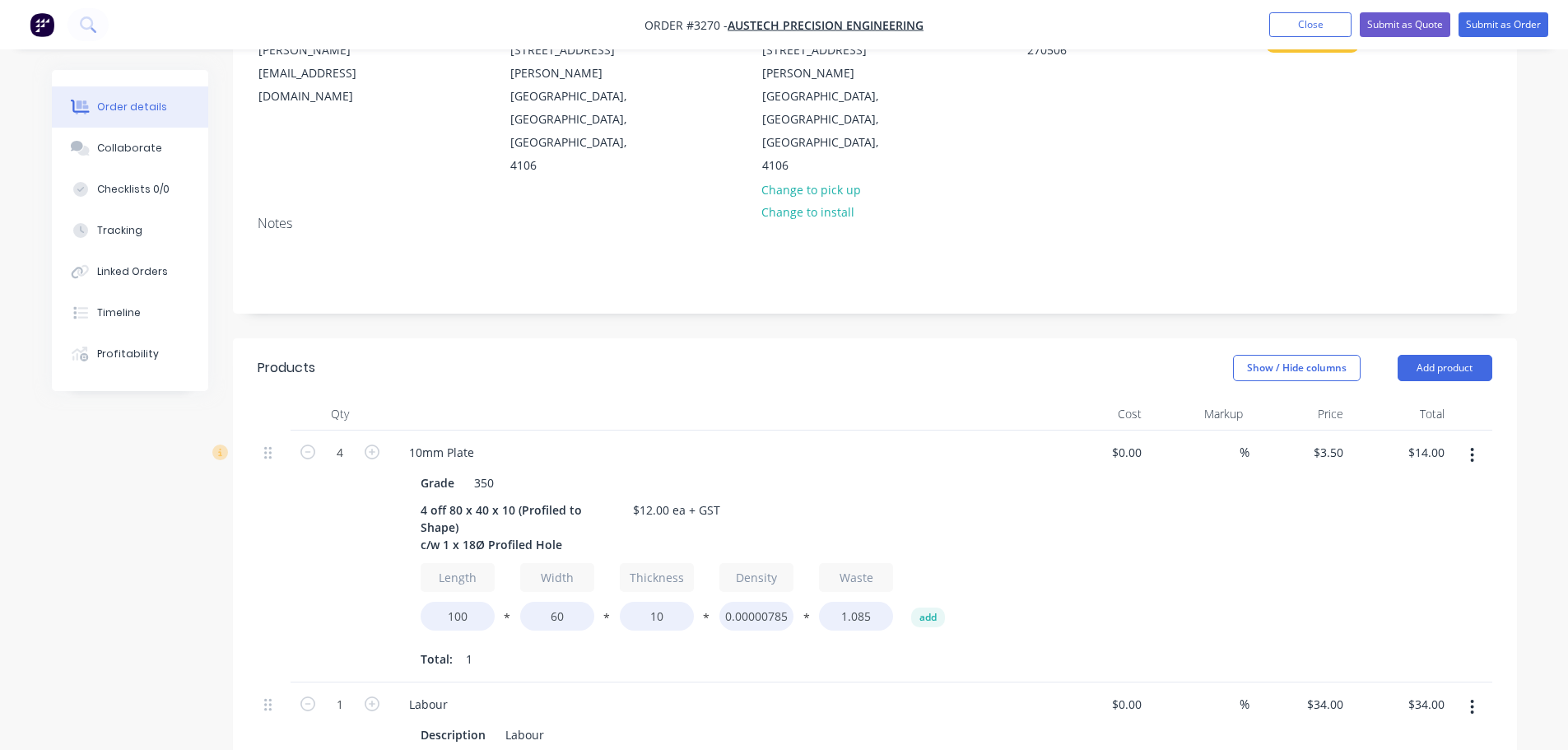
click at [1519, 10] on nav "Order #3270 - Austech Precision Engineering Add product Close Submit as Quote S…" at bounding box center [784, 24] width 1568 height 49
click at [1518, 16] on button "Submit as Order" at bounding box center [1504, 24] width 90 height 24
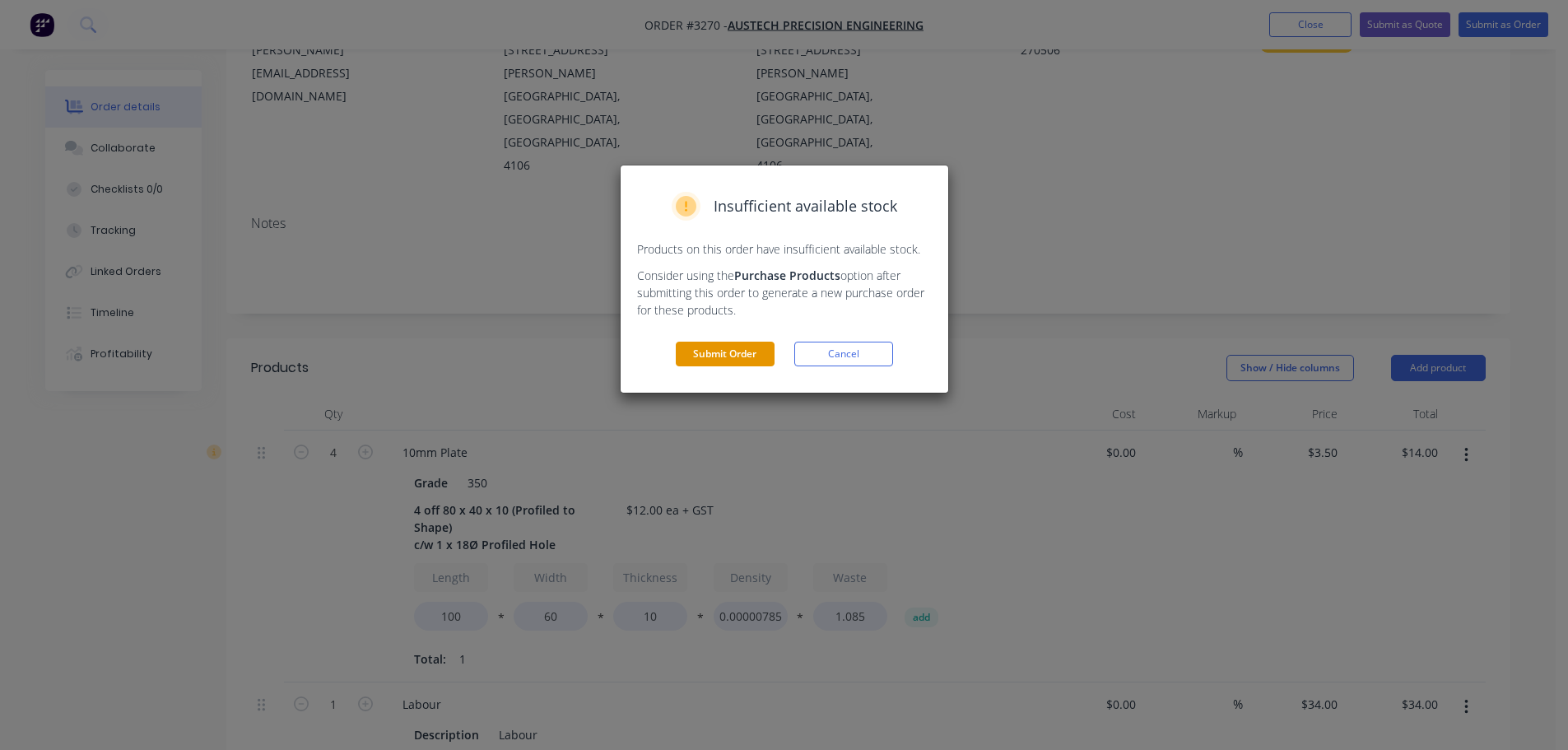
click at [766, 347] on button "Submit Order" at bounding box center [725, 354] width 99 height 24
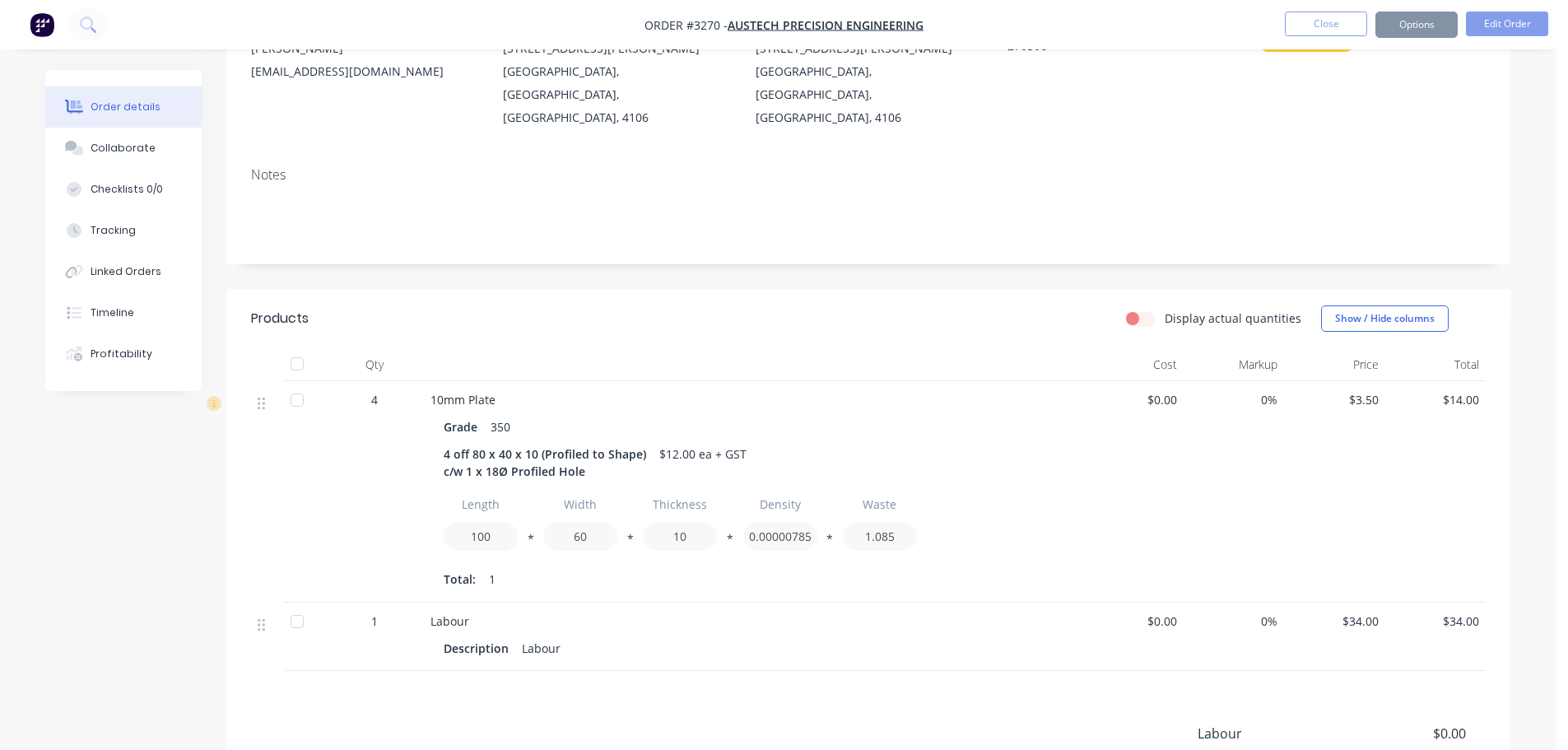
scroll to position [191, 0]
click at [1432, 22] on button "Options" at bounding box center [1417, 24] width 82 height 26
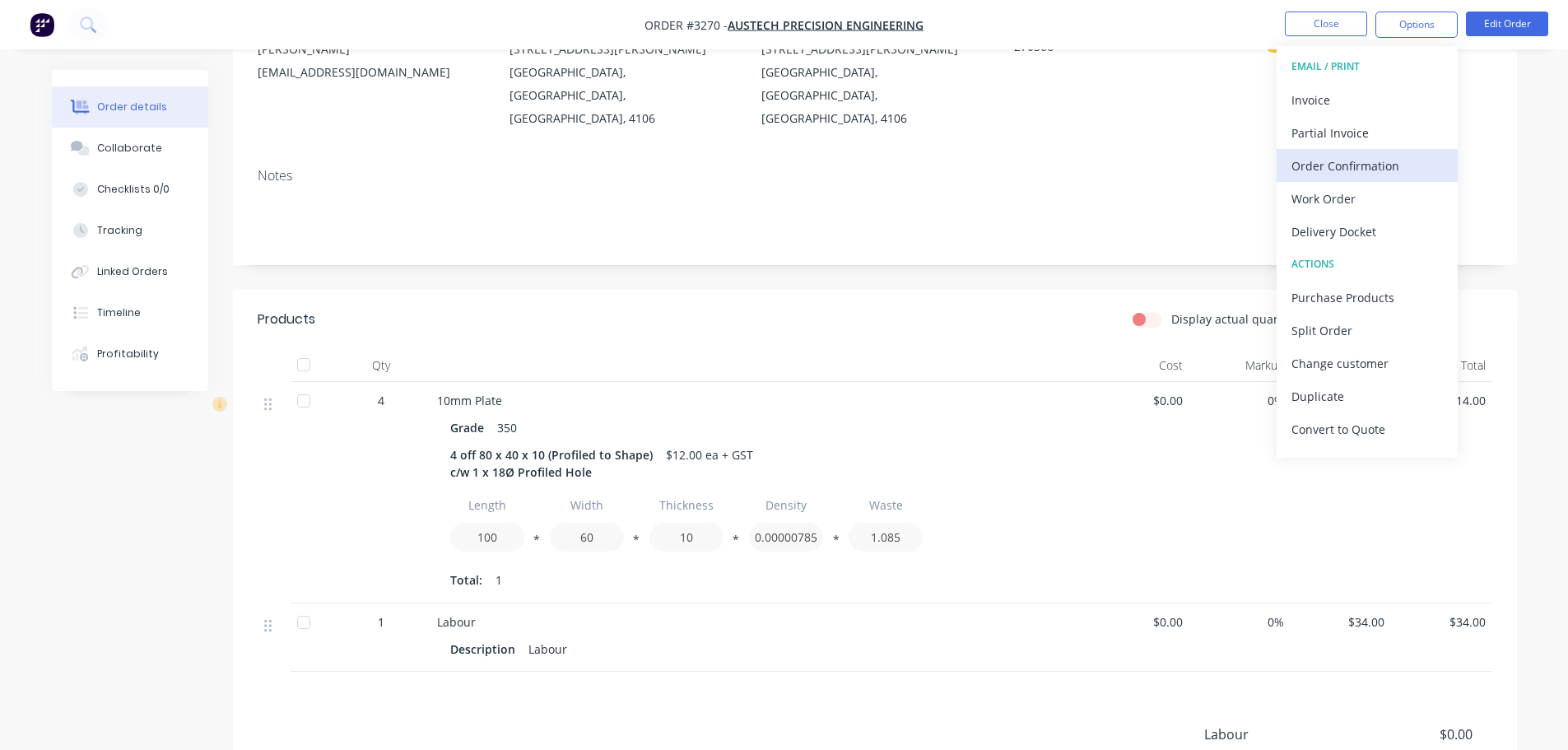
click at [1338, 167] on div "Order Confirmation" at bounding box center [1367, 166] width 151 height 24
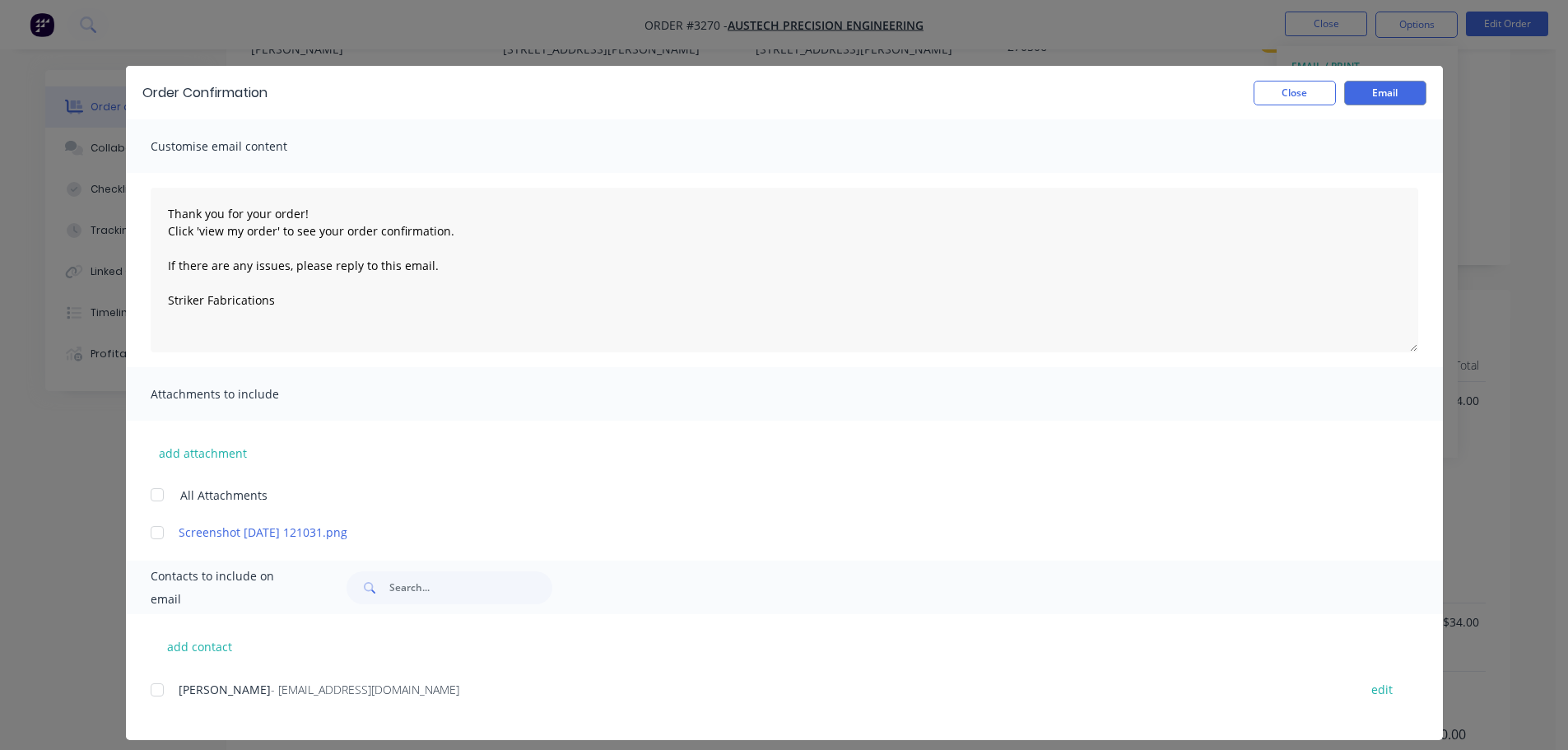
click at [151, 691] on div at bounding box center [157, 689] width 33 height 33
type textarea "Thank you for your order! Click 'view my order' to see your order confirmation.…"
click at [1358, 92] on button "Email" at bounding box center [1385, 92] width 82 height 24
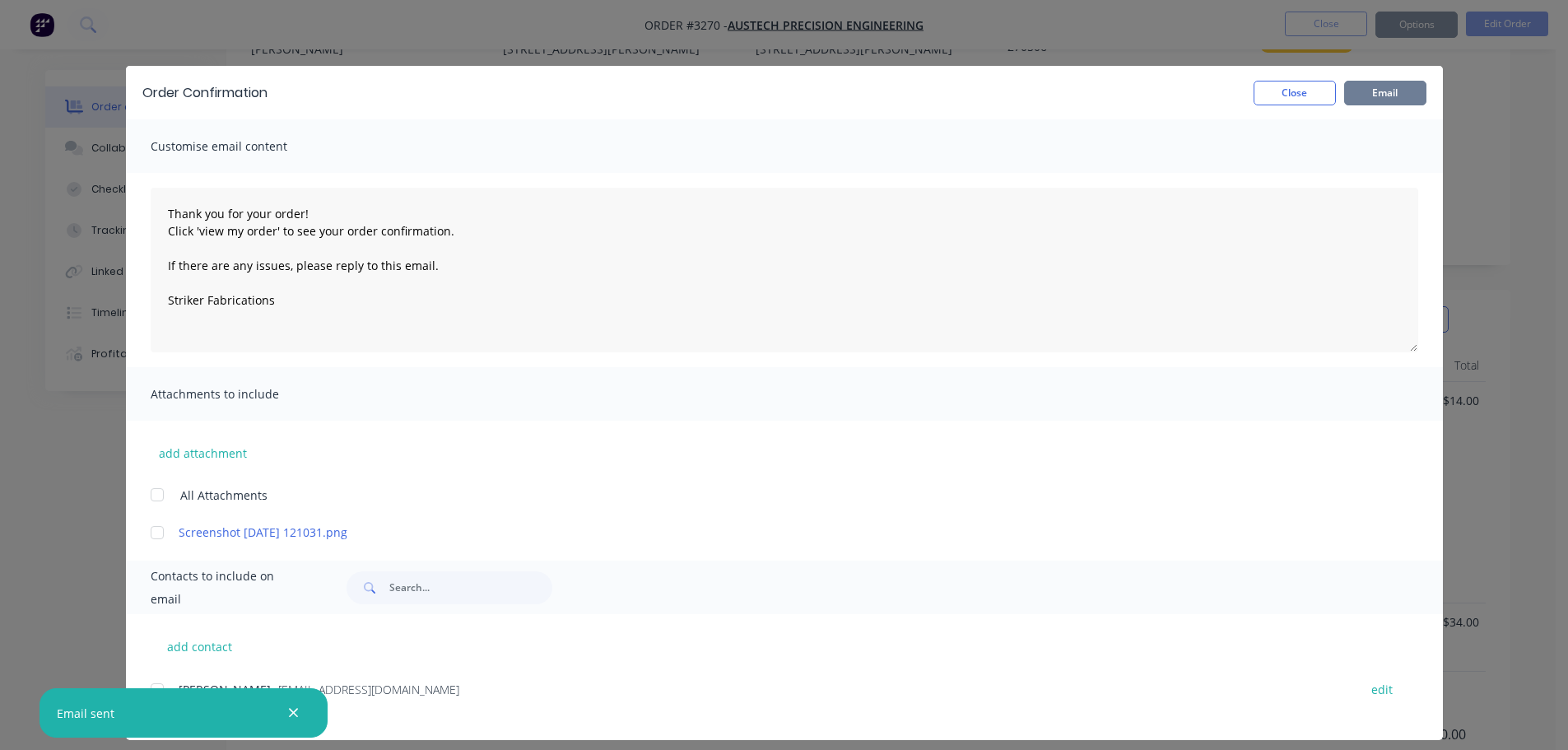
type textarea "Thank you for your order! Click 'view my order' to see your order confirmation.…"
drag, startPoint x: 1313, startPoint y: 90, endPoint x: 1448, endPoint y: 24, distance: 150.3
click at [1312, 90] on button "Close" at bounding box center [1295, 92] width 82 height 24
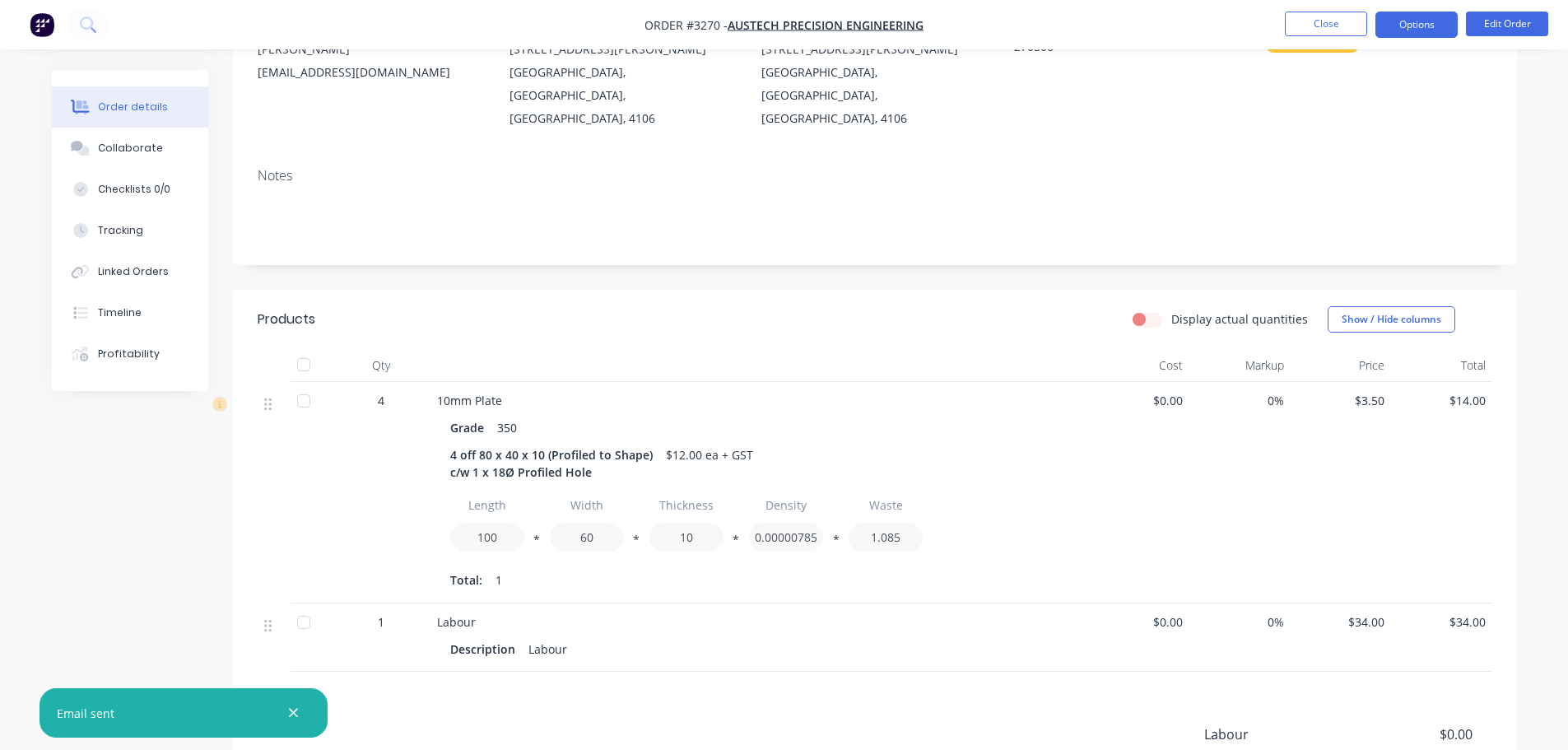
click at [1423, 27] on button "Options" at bounding box center [1417, 24] width 82 height 26
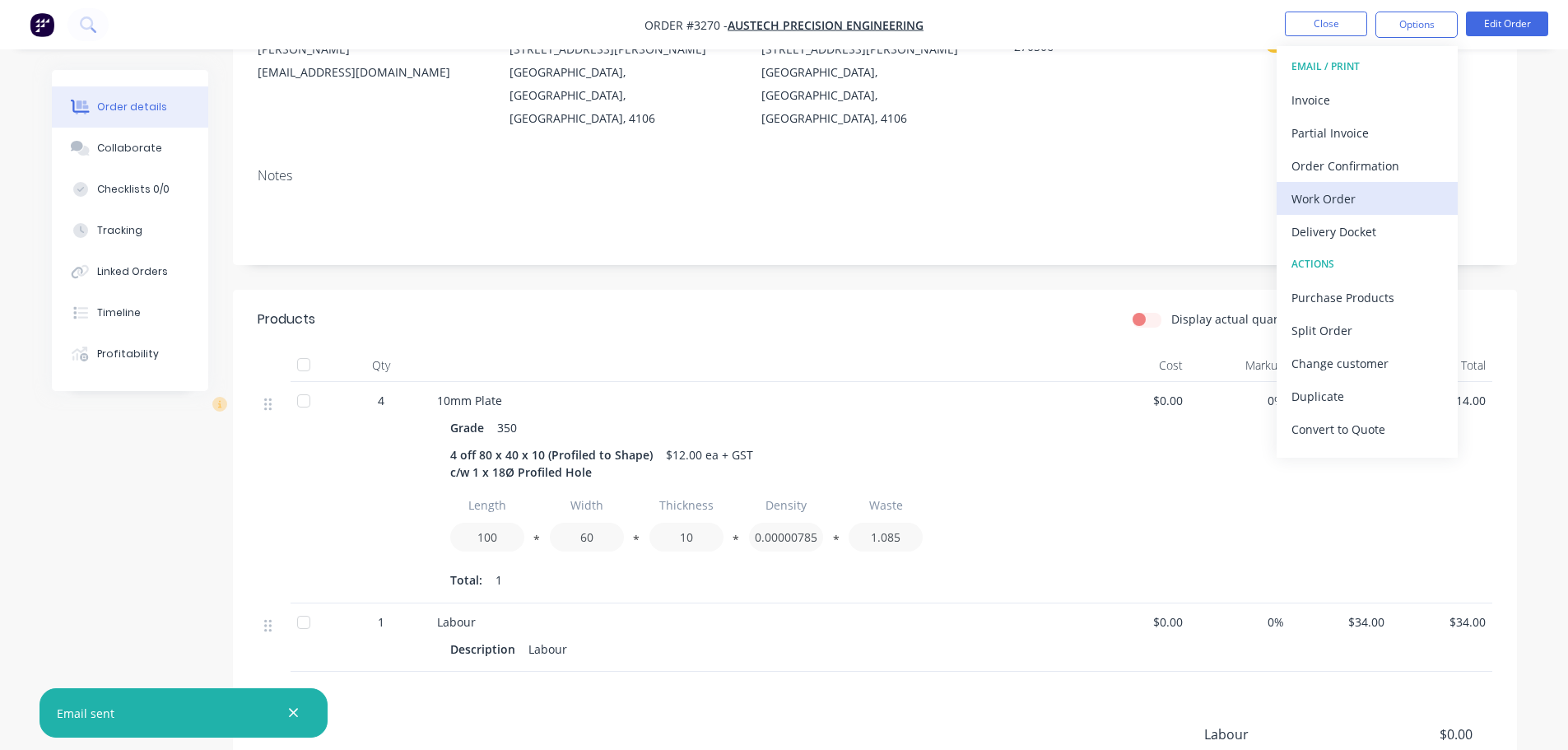
click at [1322, 188] on div "Work Order" at bounding box center [1367, 199] width 151 height 24
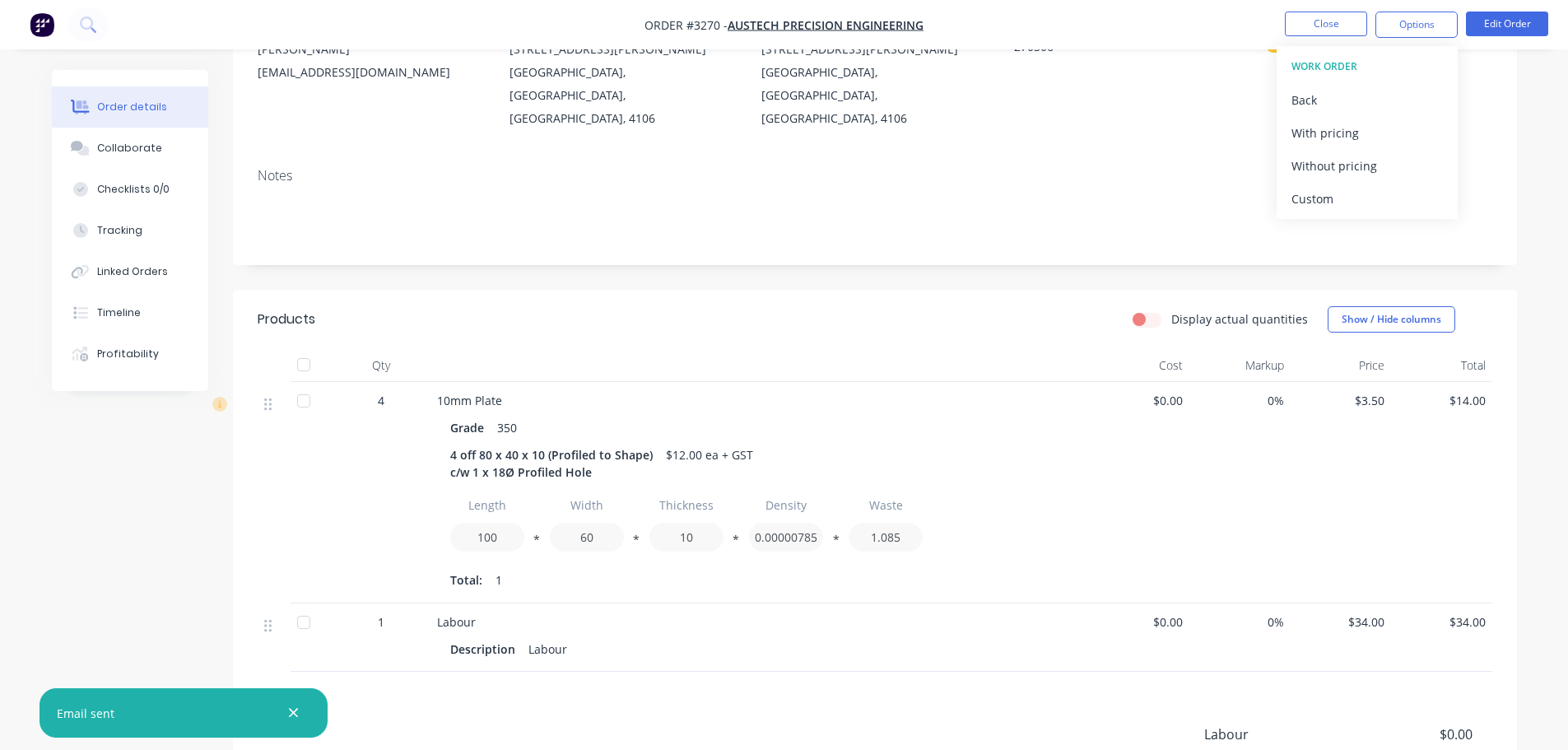
click at [1322, 188] on div "Custom" at bounding box center [1367, 199] width 151 height 24
click at [1323, 165] on div "Without pricing" at bounding box center [1367, 166] width 151 height 24
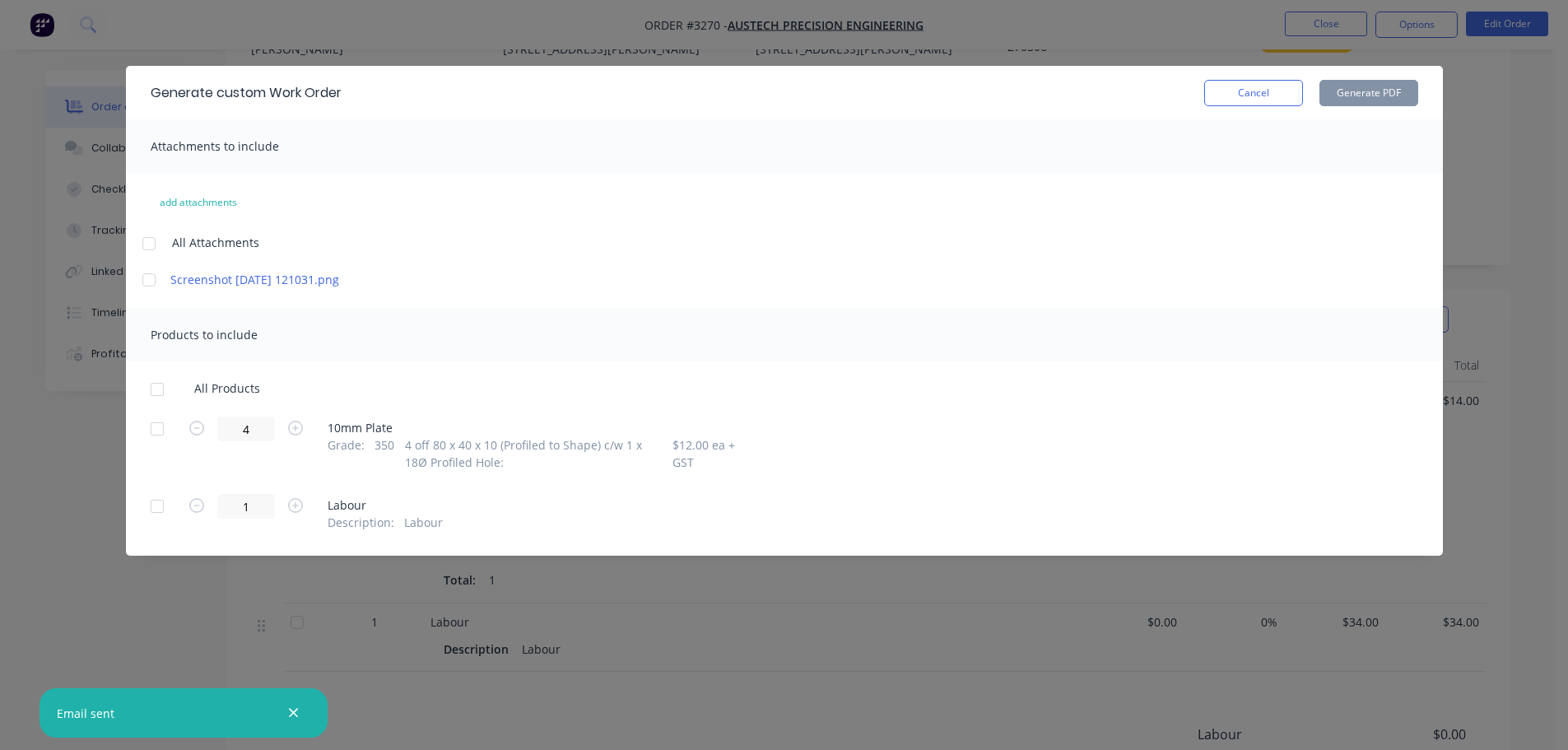
click at [157, 426] on div at bounding box center [157, 428] width 33 height 33
click at [1365, 94] on button "Generate PDF" at bounding box center [1369, 93] width 99 height 26
click at [1246, 98] on button "Cancel" at bounding box center [1253, 93] width 99 height 26
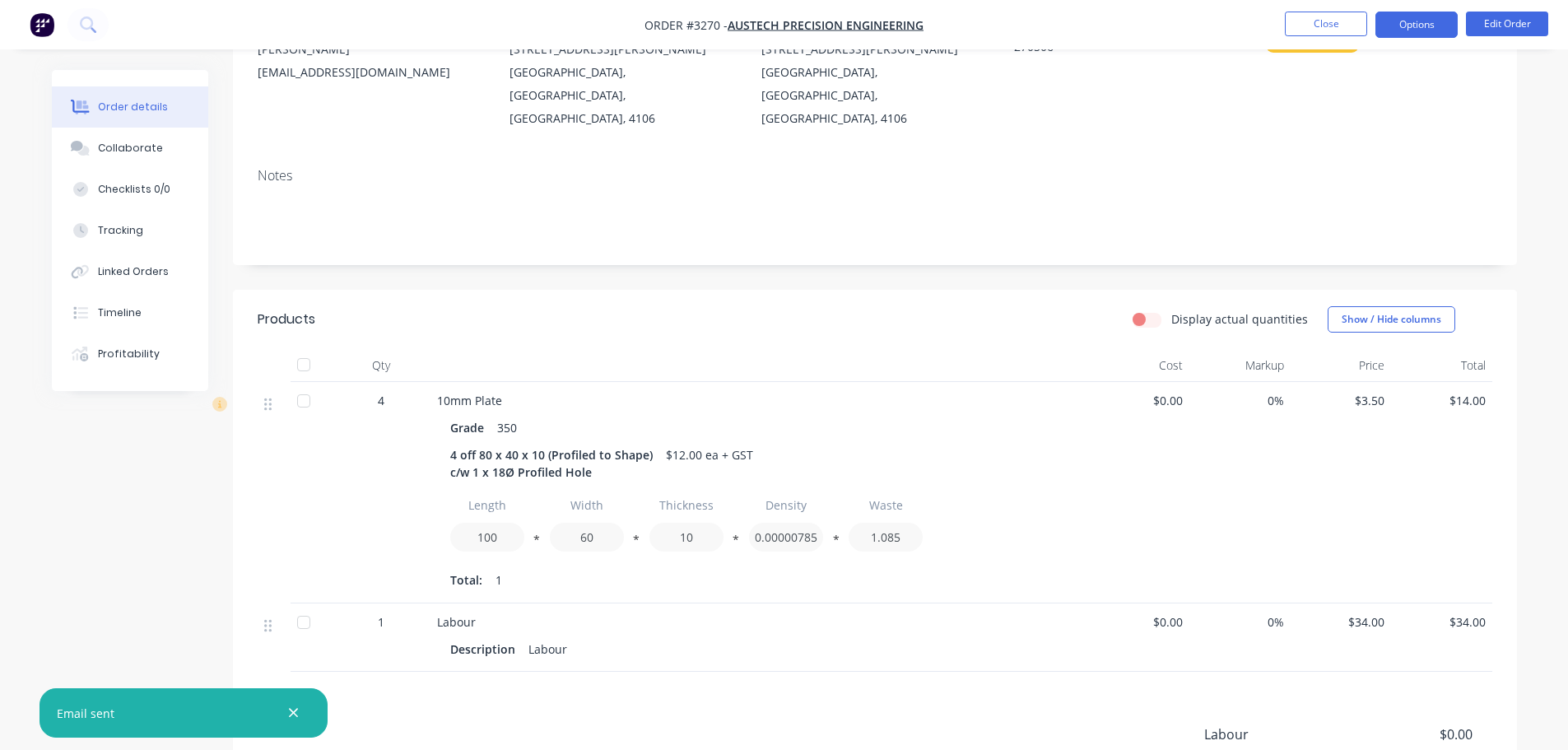
click at [1400, 27] on button "Options" at bounding box center [1417, 24] width 82 height 26
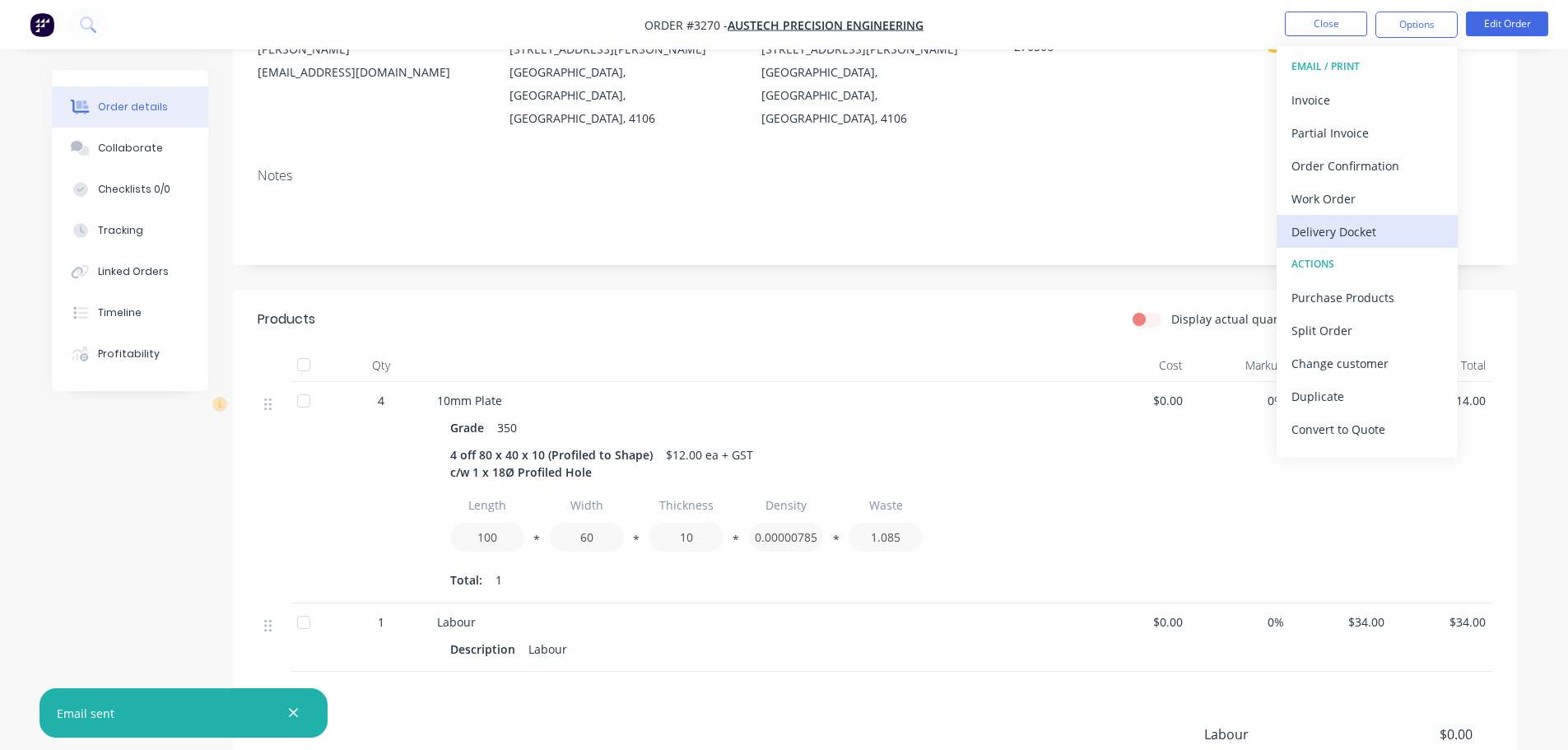
click at [1337, 238] on div "Delivery Docket" at bounding box center [1367, 232] width 151 height 24
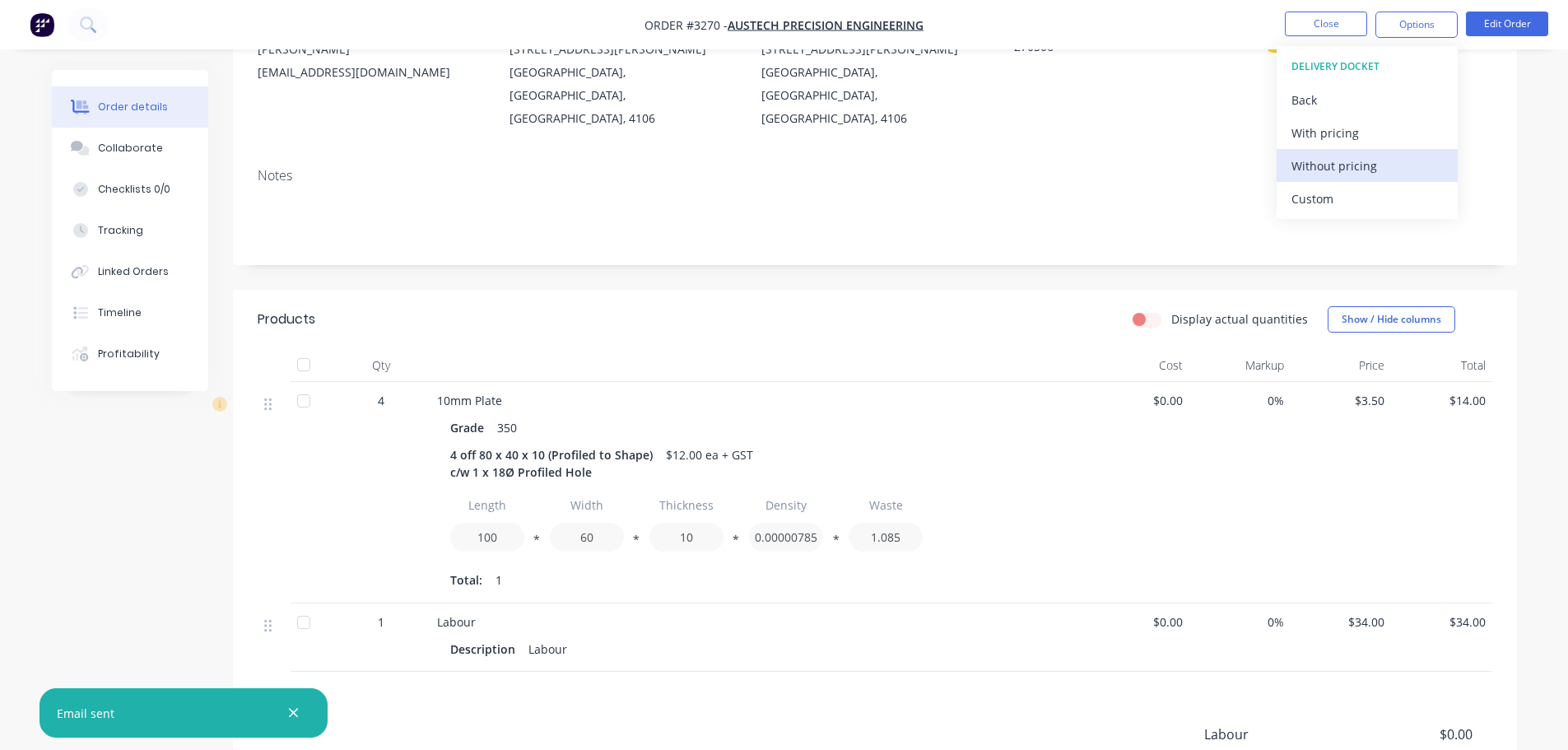
drag, startPoint x: 1330, startPoint y: 207, endPoint x: 1328, endPoint y: 169, distance: 38.1
click at [1330, 206] on div "Custom" at bounding box center [1367, 199] width 151 height 24
click at [1328, 166] on div "Without pricing" at bounding box center [1367, 166] width 151 height 24
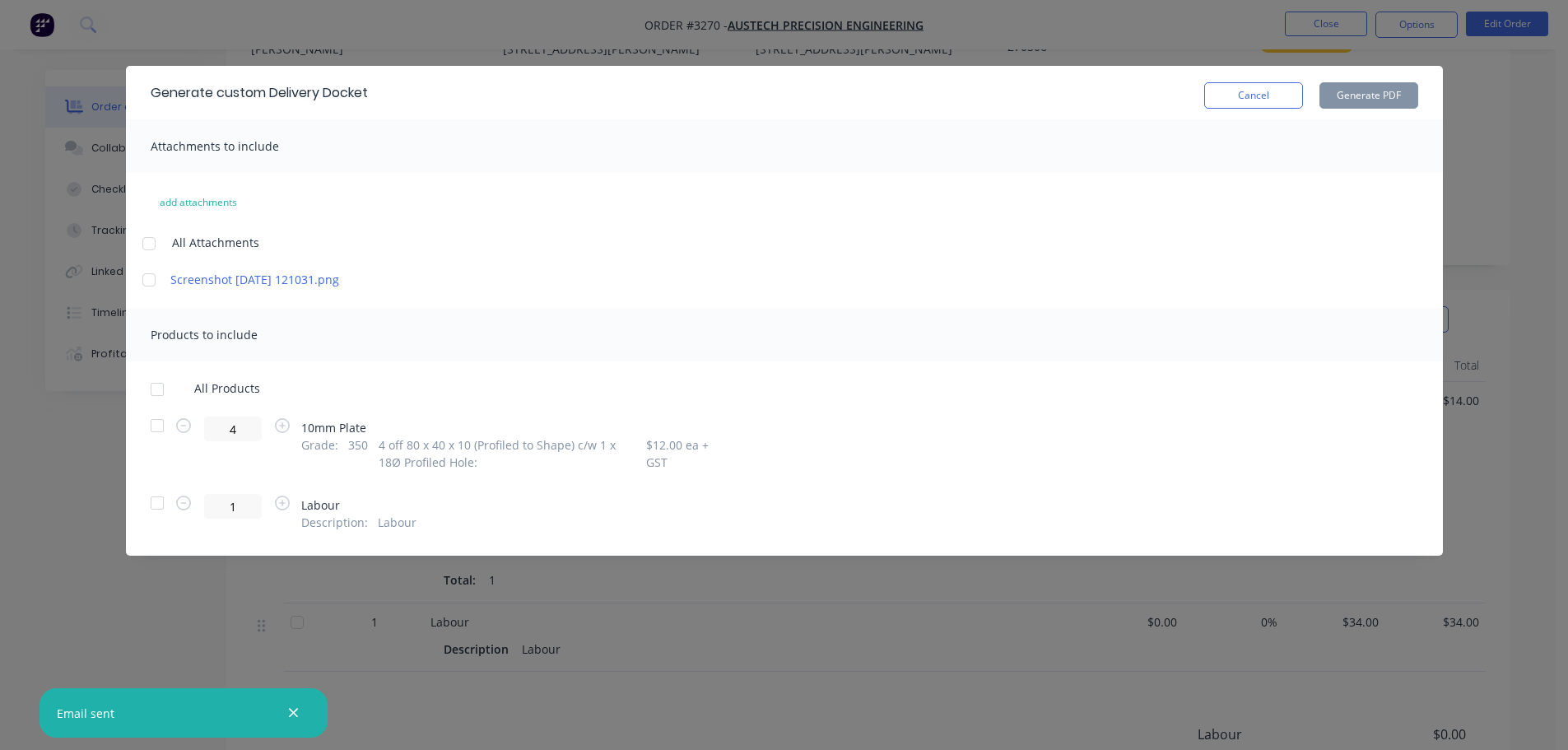
click at [157, 427] on div at bounding box center [157, 424] width 33 height 33
click at [1388, 88] on button "Generate PDF" at bounding box center [1369, 95] width 99 height 26
click at [1255, 99] on button "Cancel" at bounding box center [1253, 95] width 99 height 26
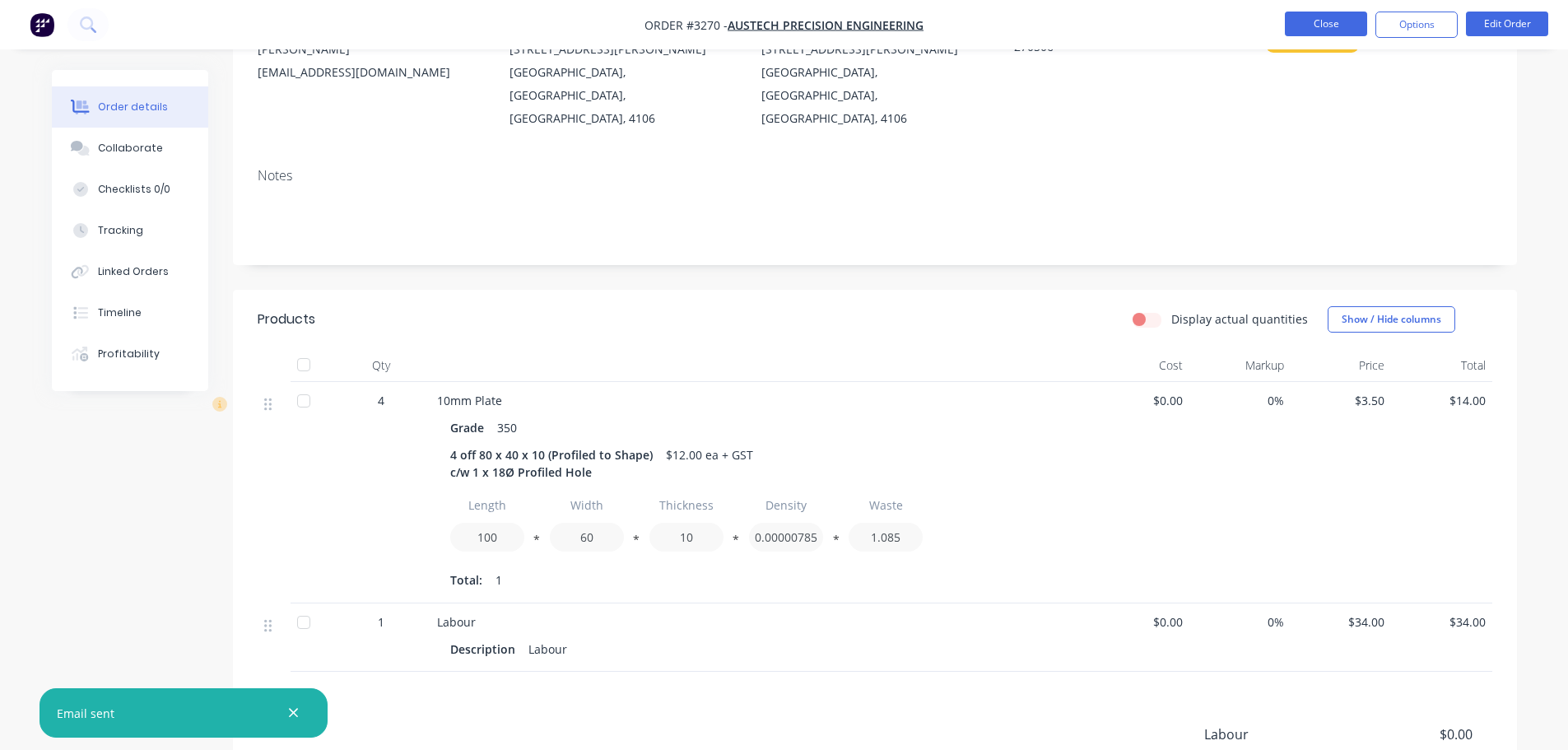
click at [1334, 18] on button "Close" at bounding box center [1326, 23] width 82 height 24
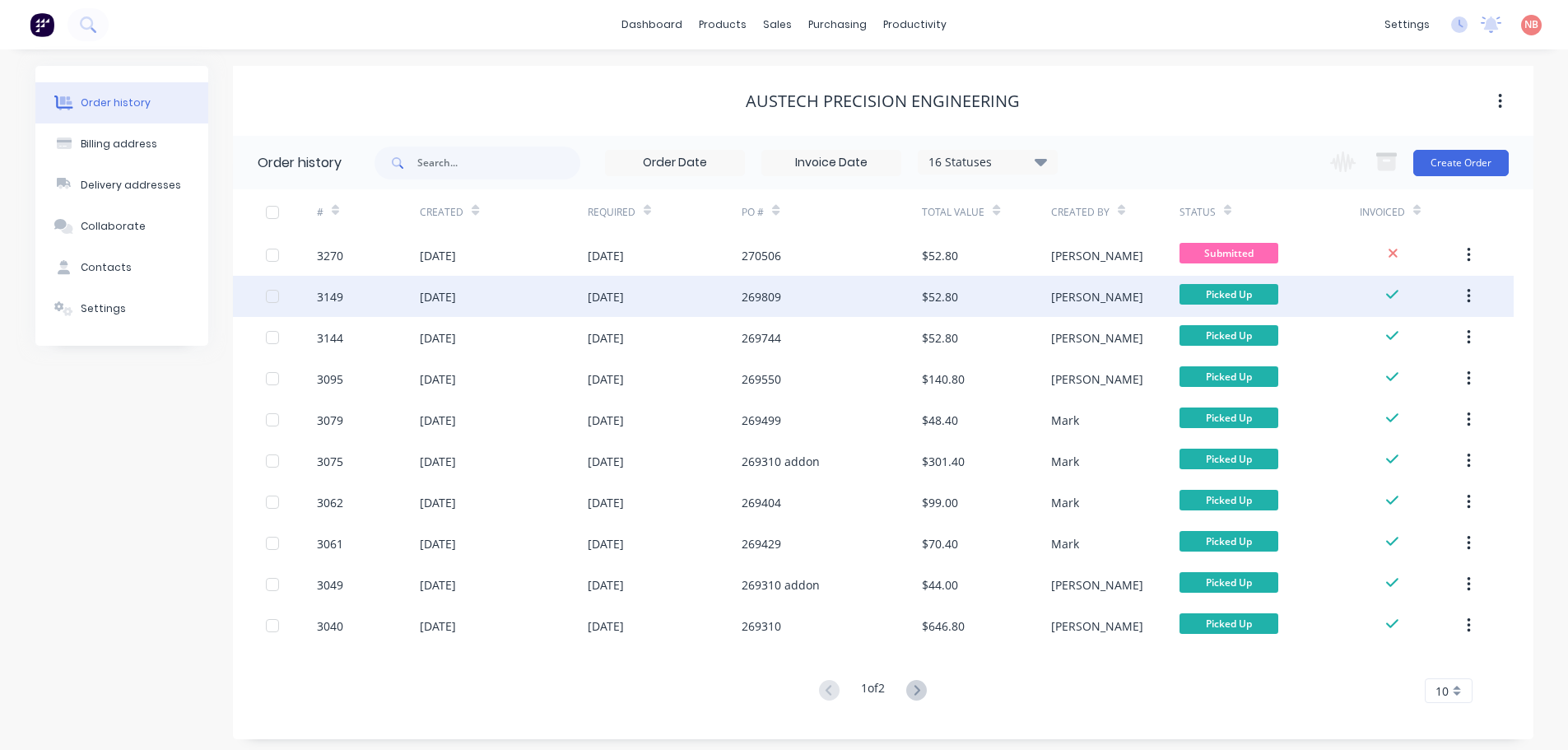
click at [776, 311] on div "269809" at bounding box center [832, 296] width 180 height 41
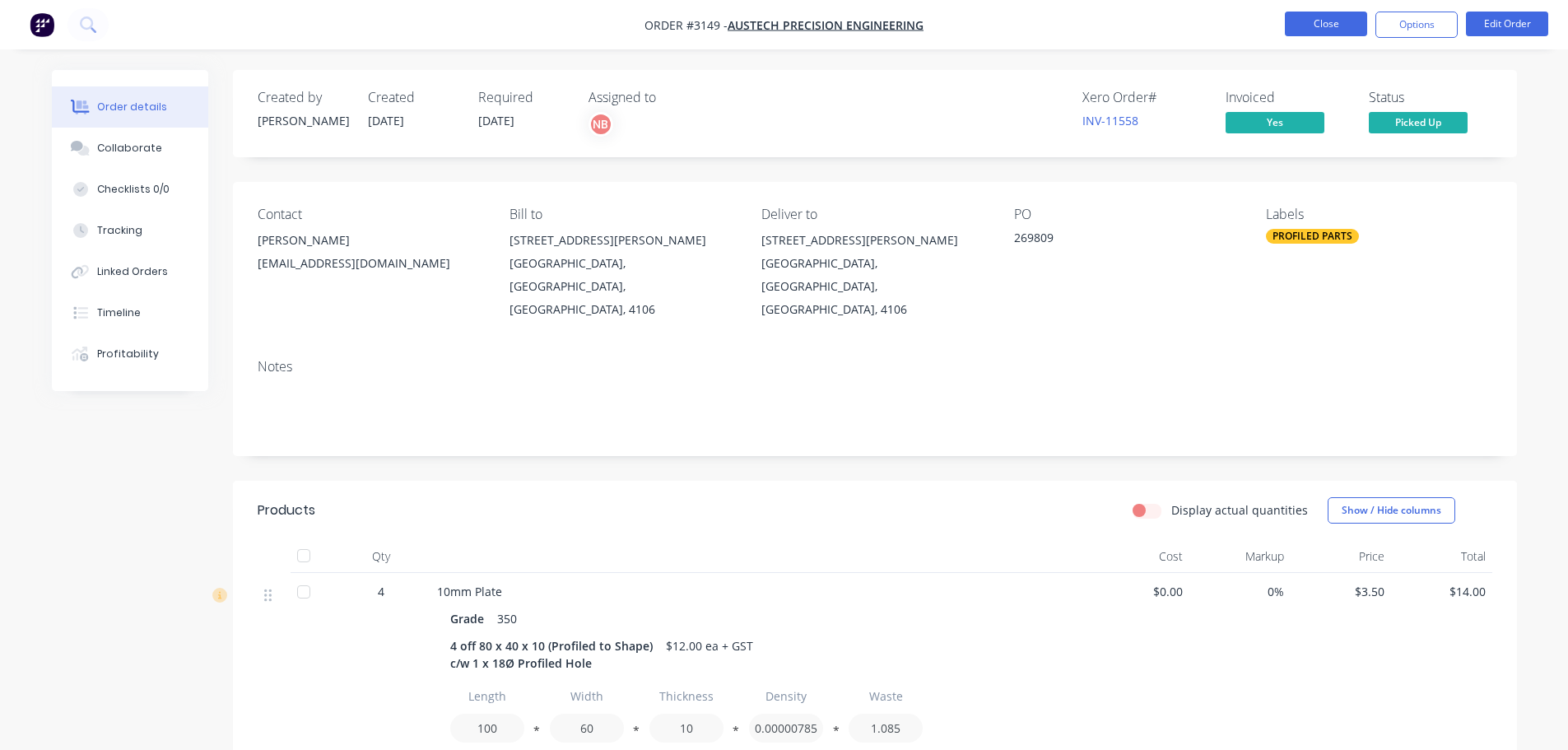
click at [1295, 23] on button "Close" at bounding box center [1326, 23] width 82 height 24
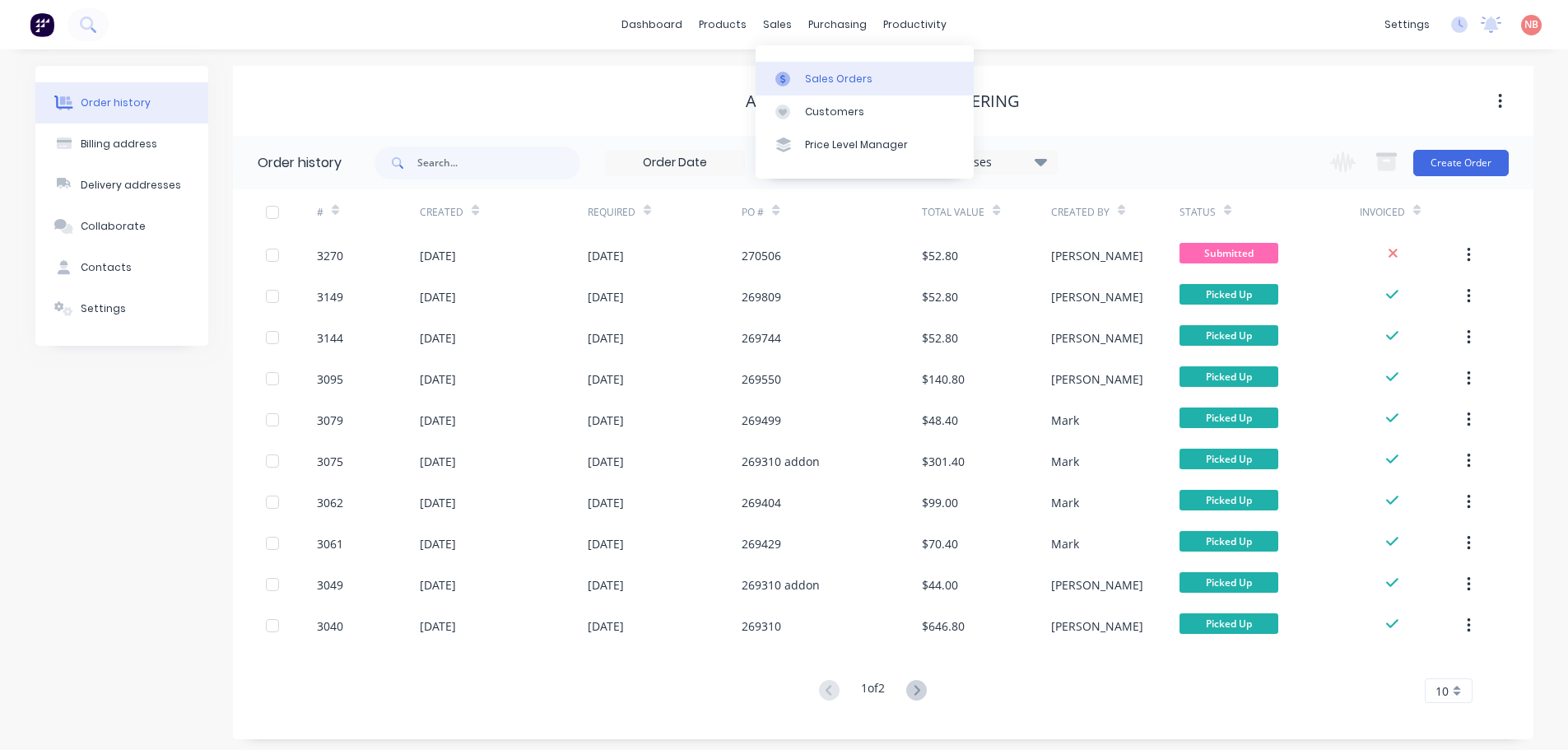
click at [804, 74] on link "Sales Orders" at bounding box center [865, 77] width 218 height 33
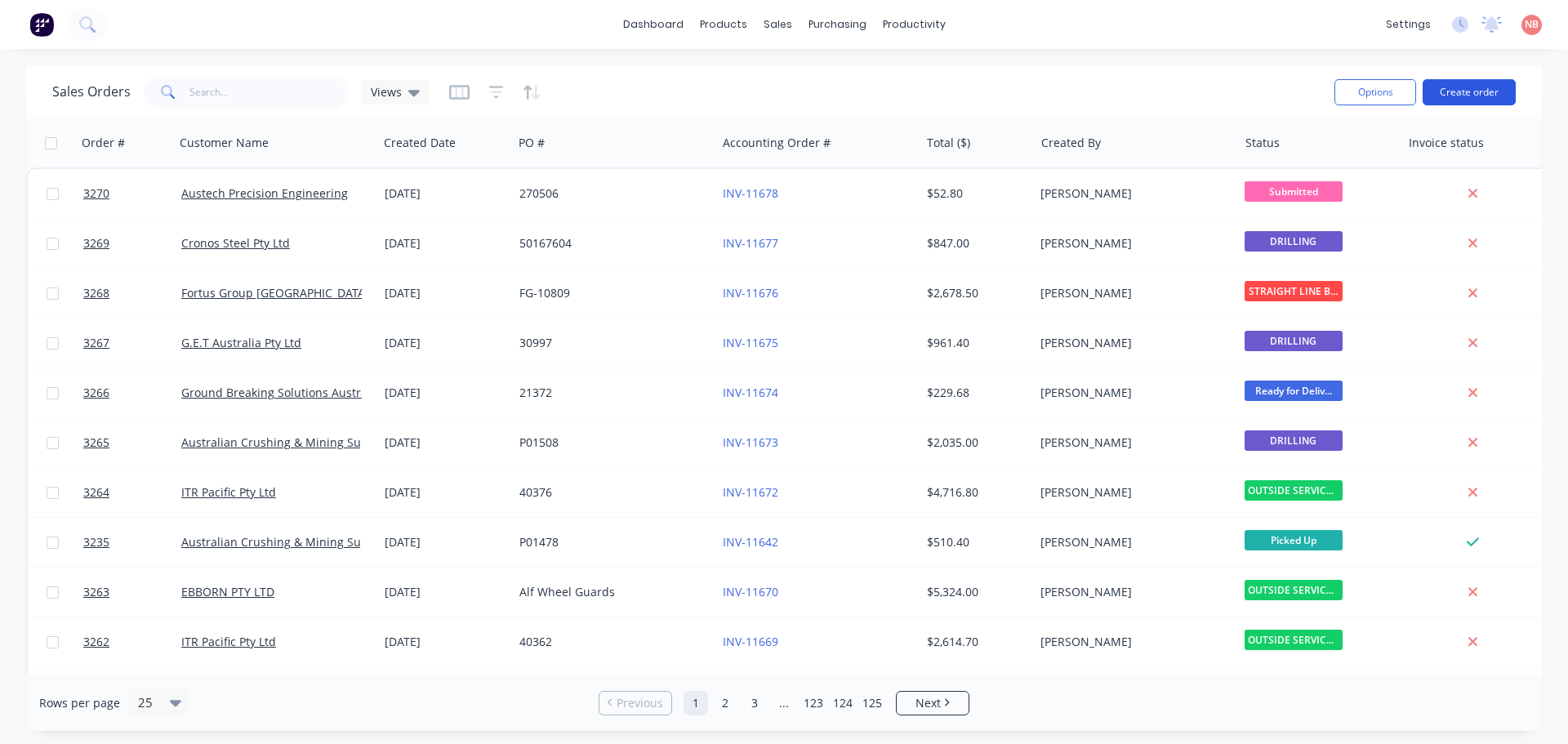
click at [1438, 93] on button "Create order" at bounding box center [1469, 93] width 93 height 26
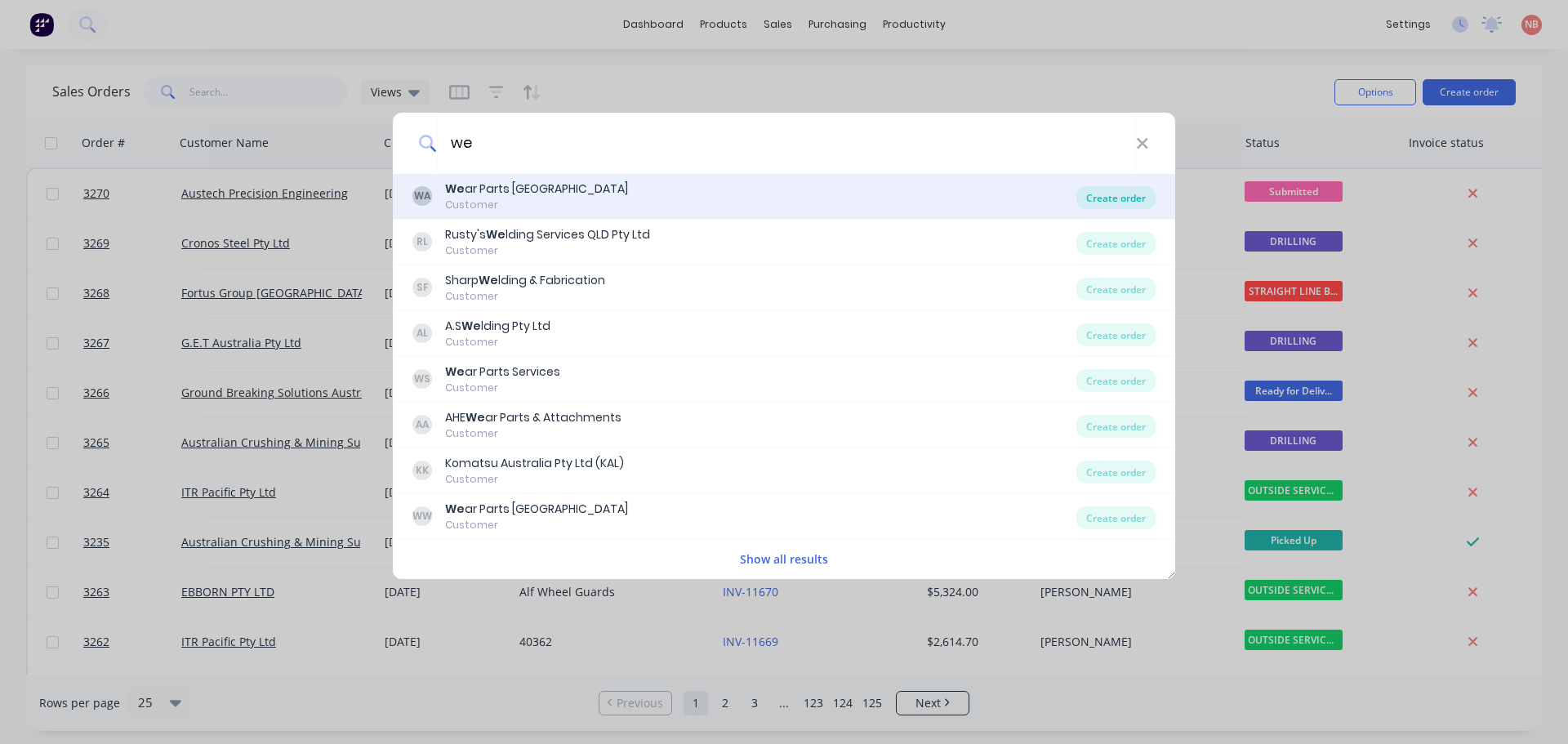
type input "we"
click at [1096, 197] on div "Create order" at bounding box center [1116, 197] width 80 height 23
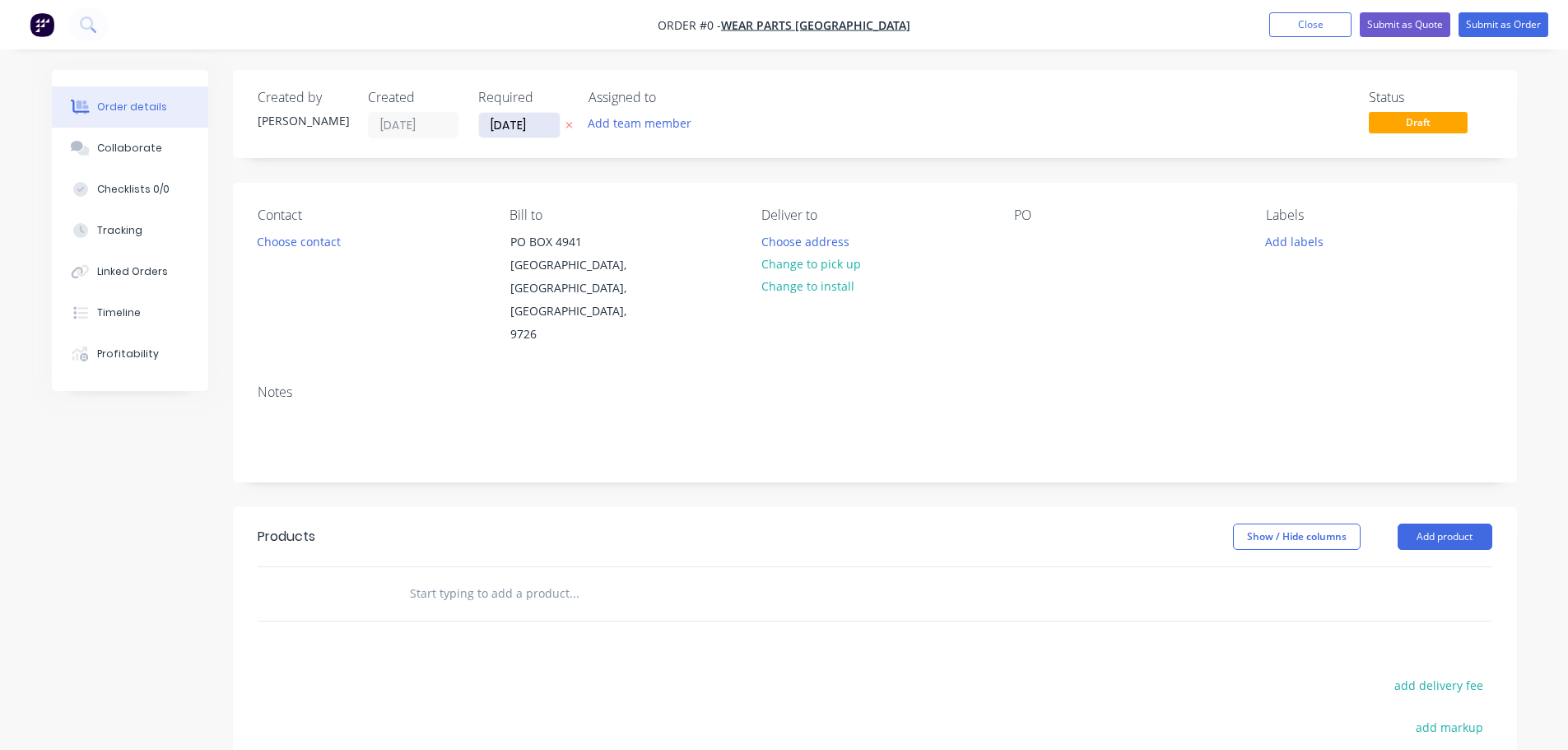
click at [525, 132] on input "09/09/25" at bounding box center [519, 125] width 80 height 24
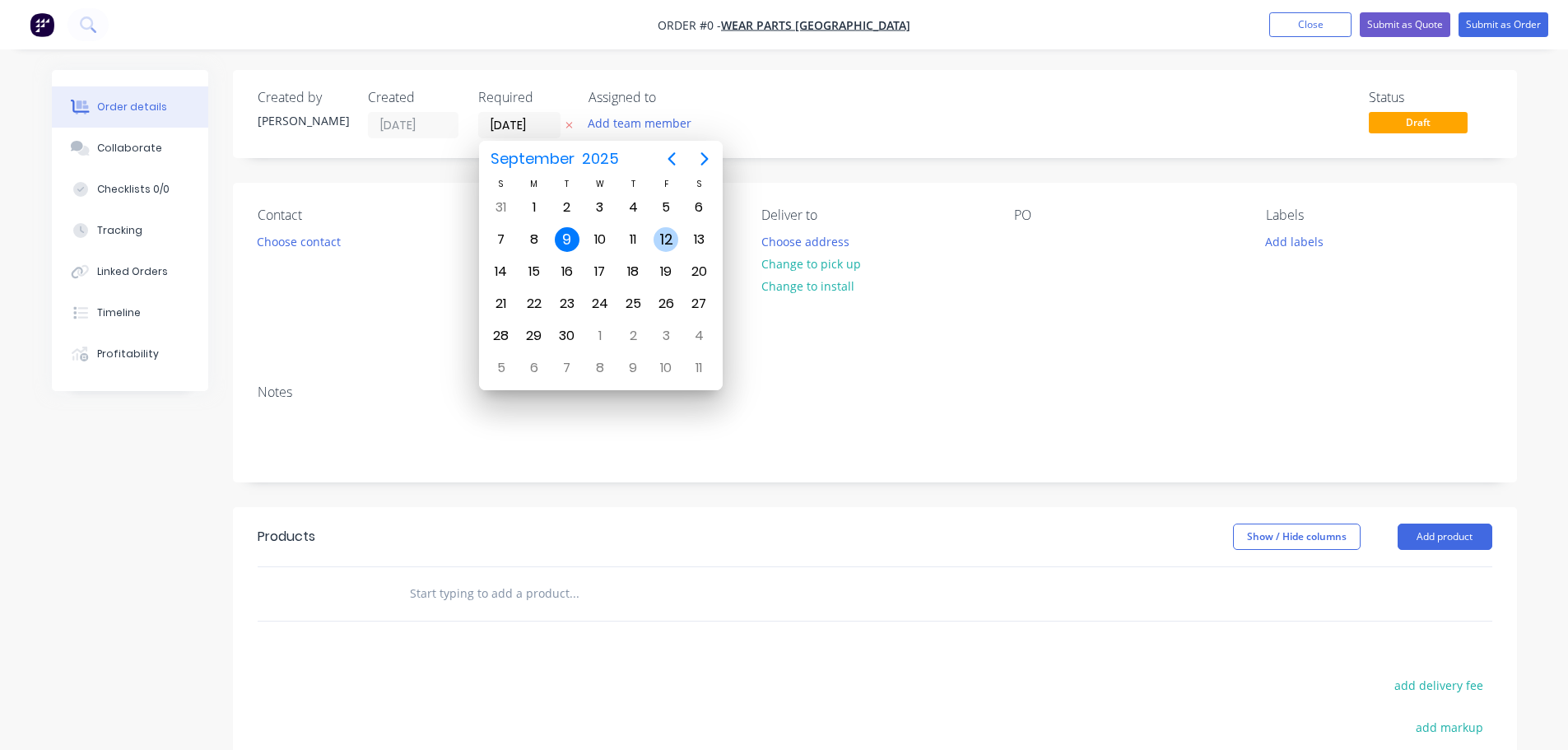
click at [663, 243] on div "12" at bounding box center [665, 239] width 24 height 24
type input "12/09/25"
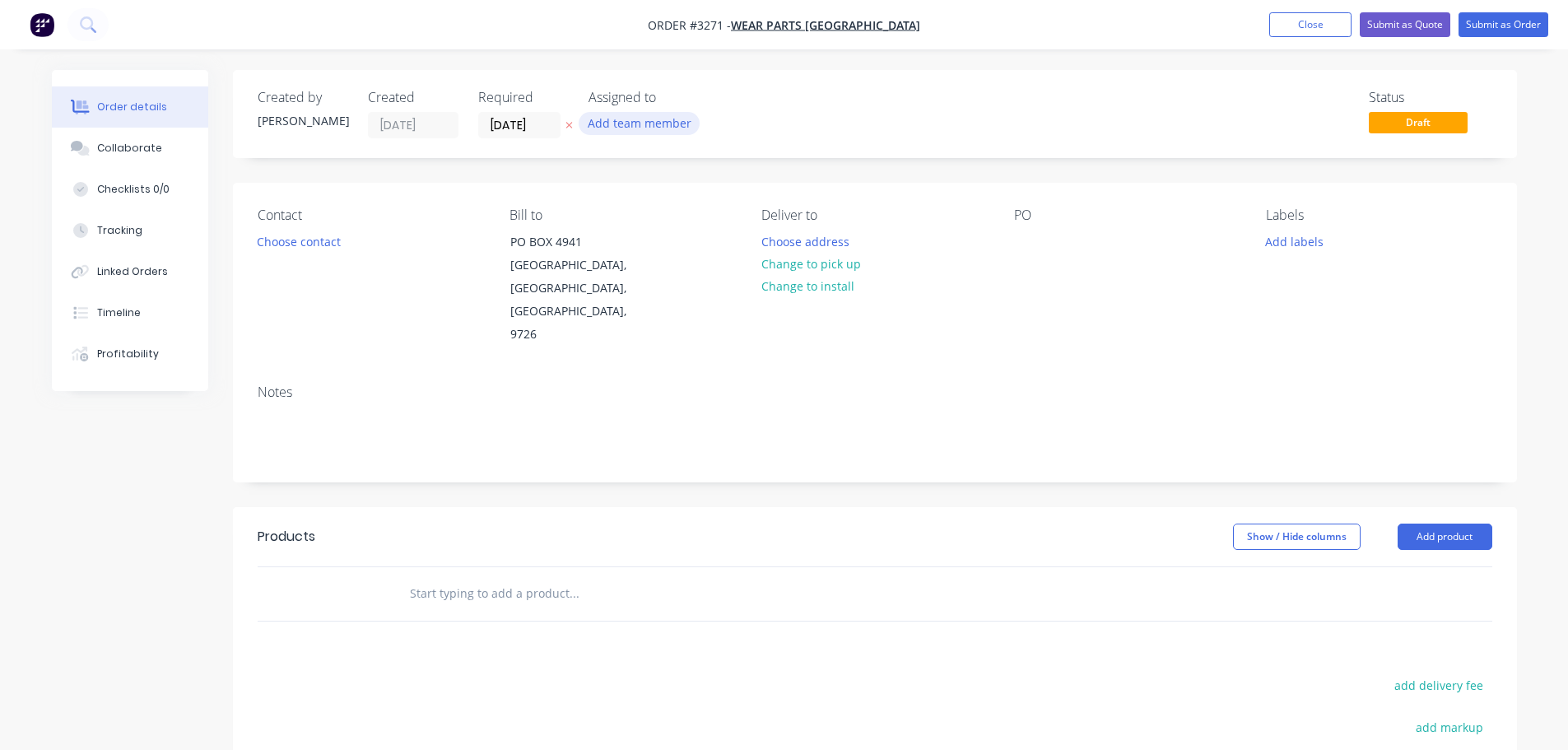
click at [659, 129] on button "Add team member" at bounding box center [639, 123] width 121 height 22
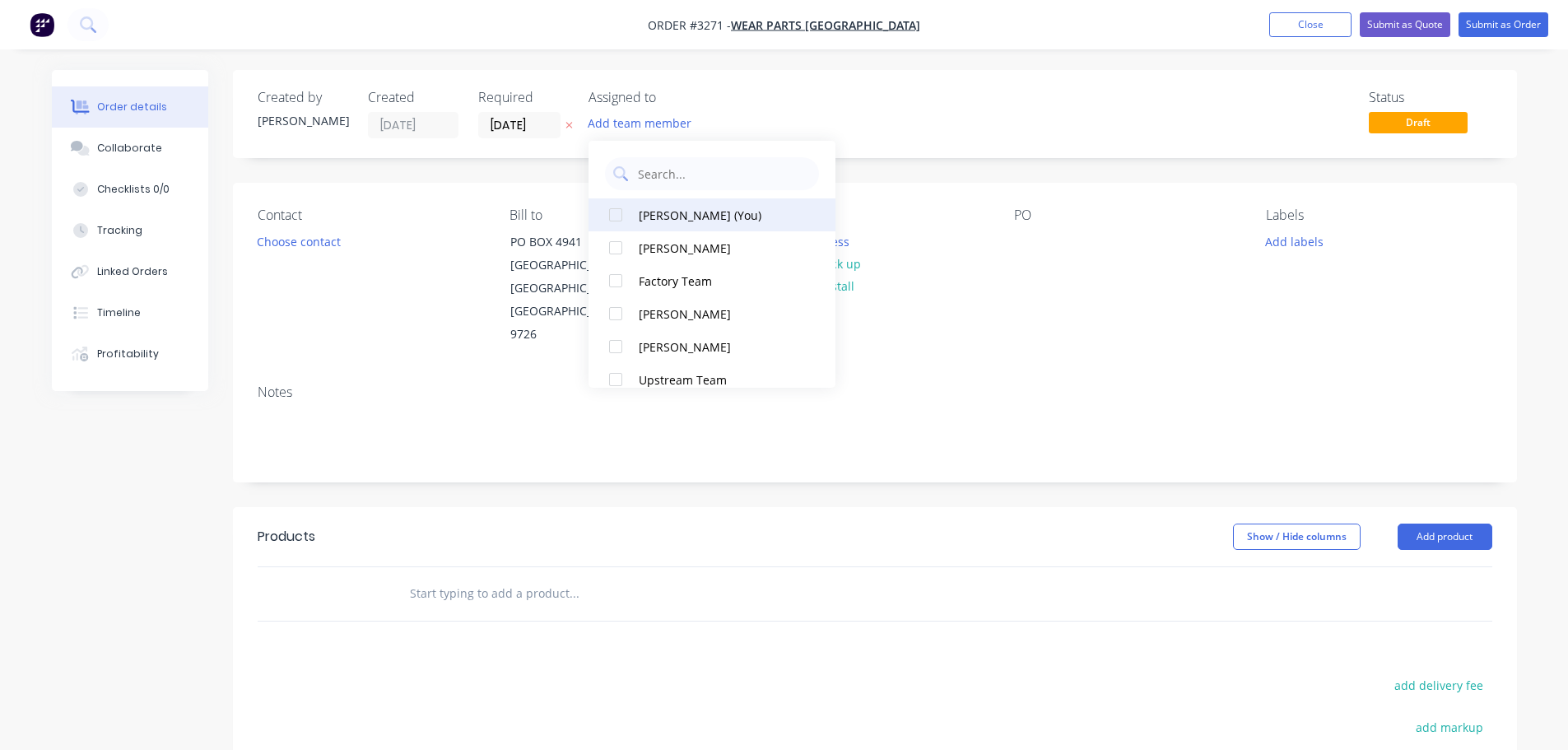
click at [693, 213] on div "Naomi Badrick (You)" at bounding box center [721, 215] width 164 height 18
click at [268, 262] on div "Contact Choose contact" at bounding box center [371, 276] width 226 height 139
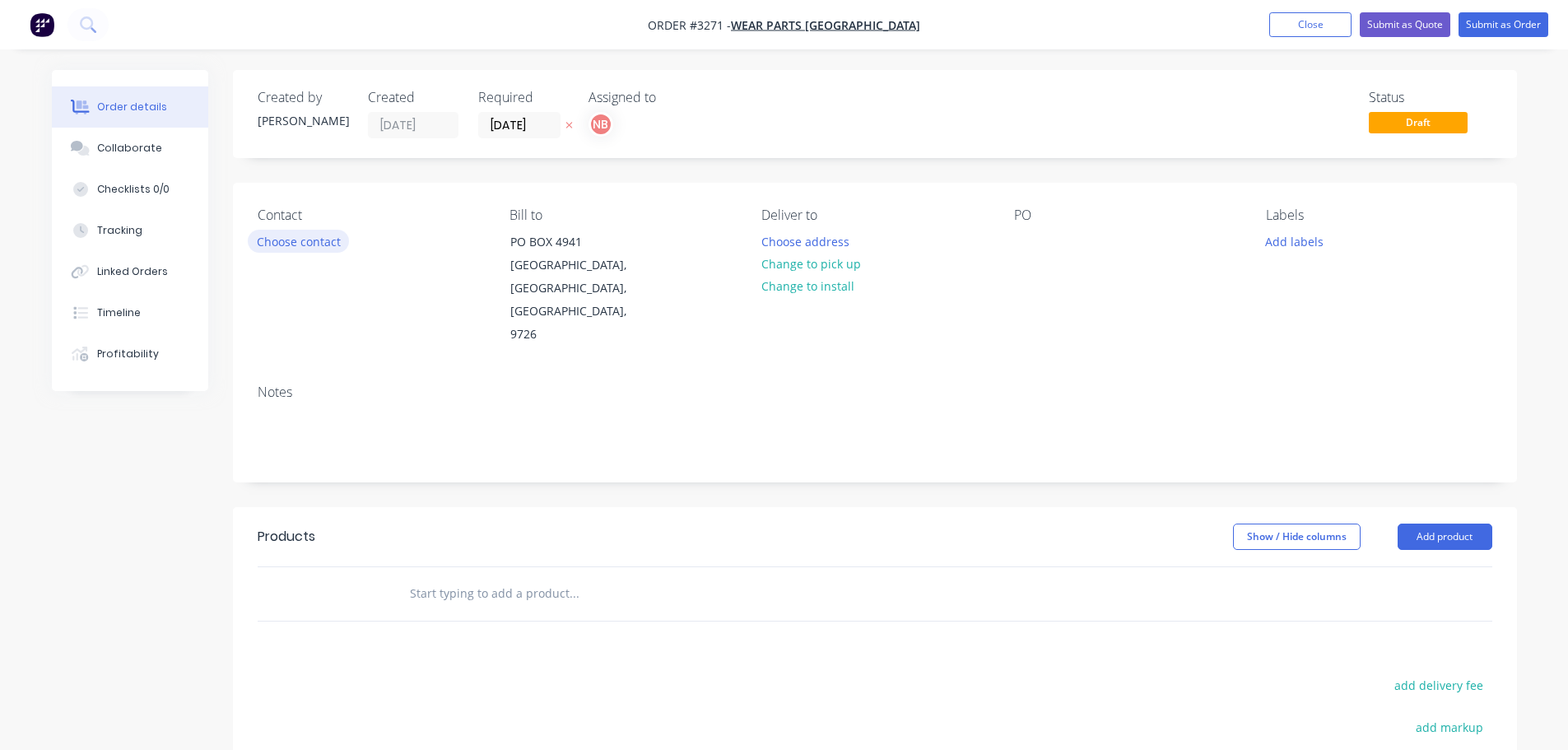
click at [273, 247] on button "Choose contact" at bounding box center [298, 241] width 101 height 22
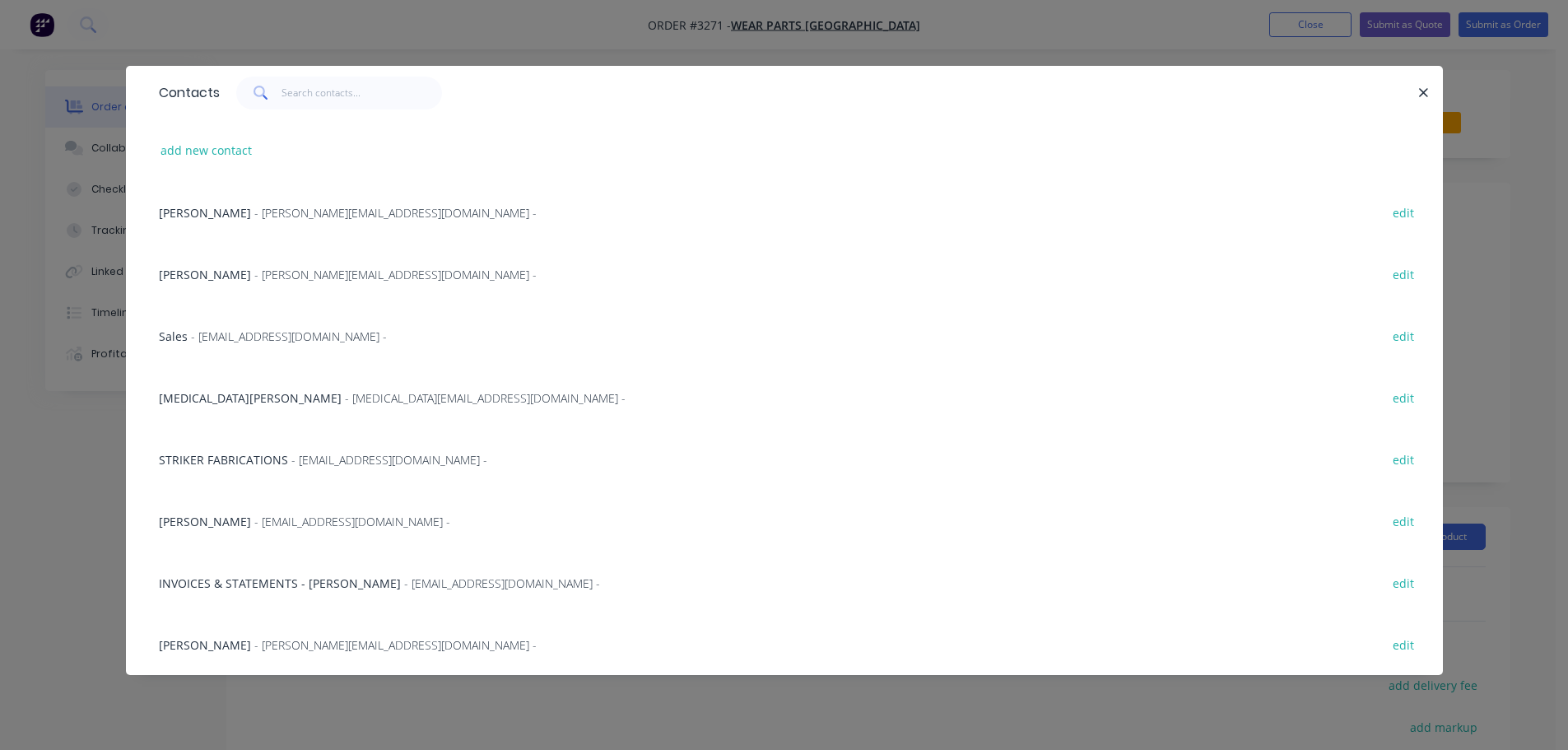
drag, startPoint x: 230, startPoint y: 390, endPoint x: 438, endPoint y: 363, distance: 209.7
click at [231, 390] on span "Wera Stafford" at bounding box center [250, 397] width 183 height 16
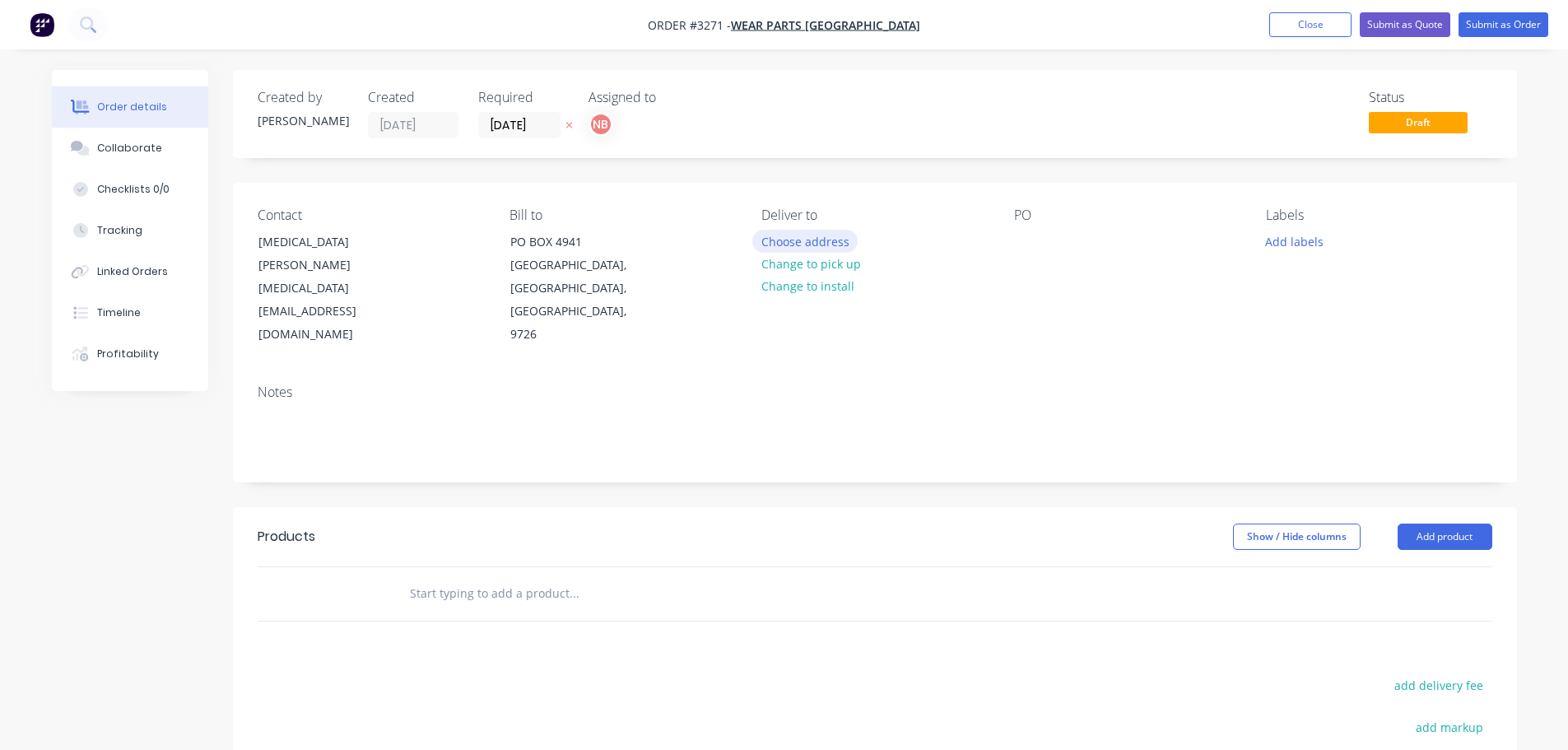
click at [823, 243] on button "Choose address" at bounding box center [805, 241] width 105 height 22
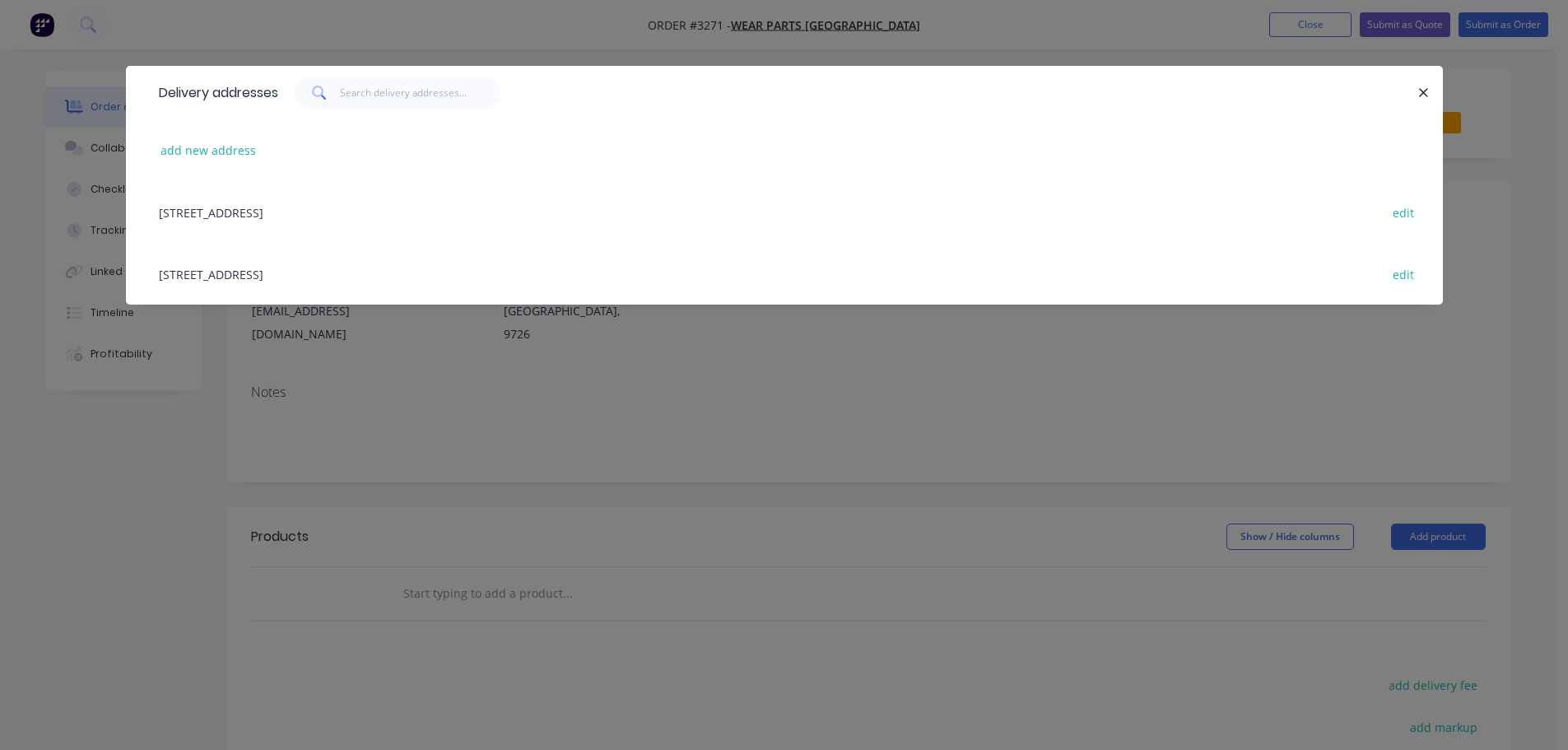
click at [277, 278] on div "32 MANUFACTURER DRIVE, MOLENDINAR, Queensland, Australia, 4214 edit" at bounding box center [784, 273] width 1267 height 62
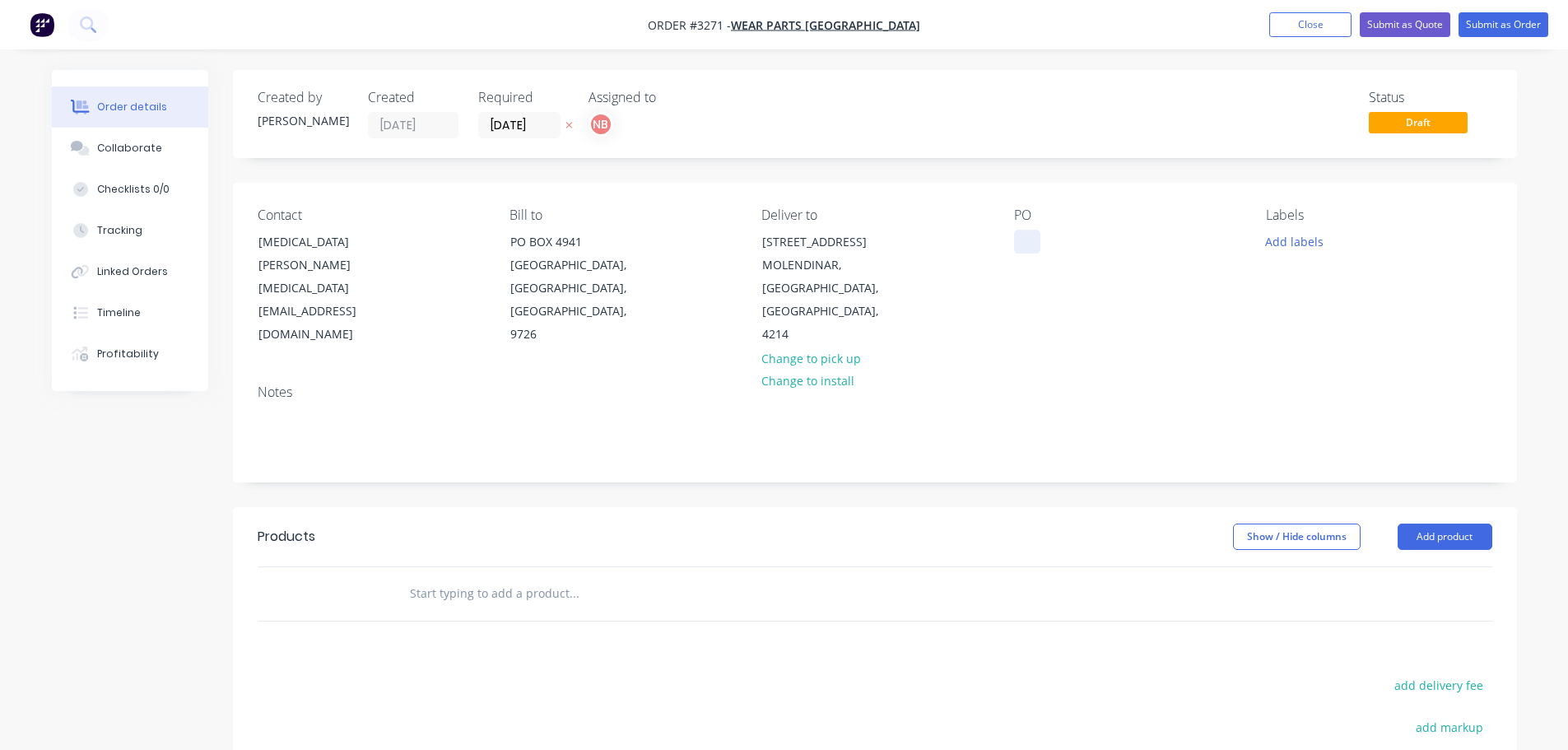
click at [1029, 241] on div at bounding box center [1028, 242] width 26 height 24
click at [1309, 244] on button "Add labels" at bounding box center [1295, 241] width 76 height 22
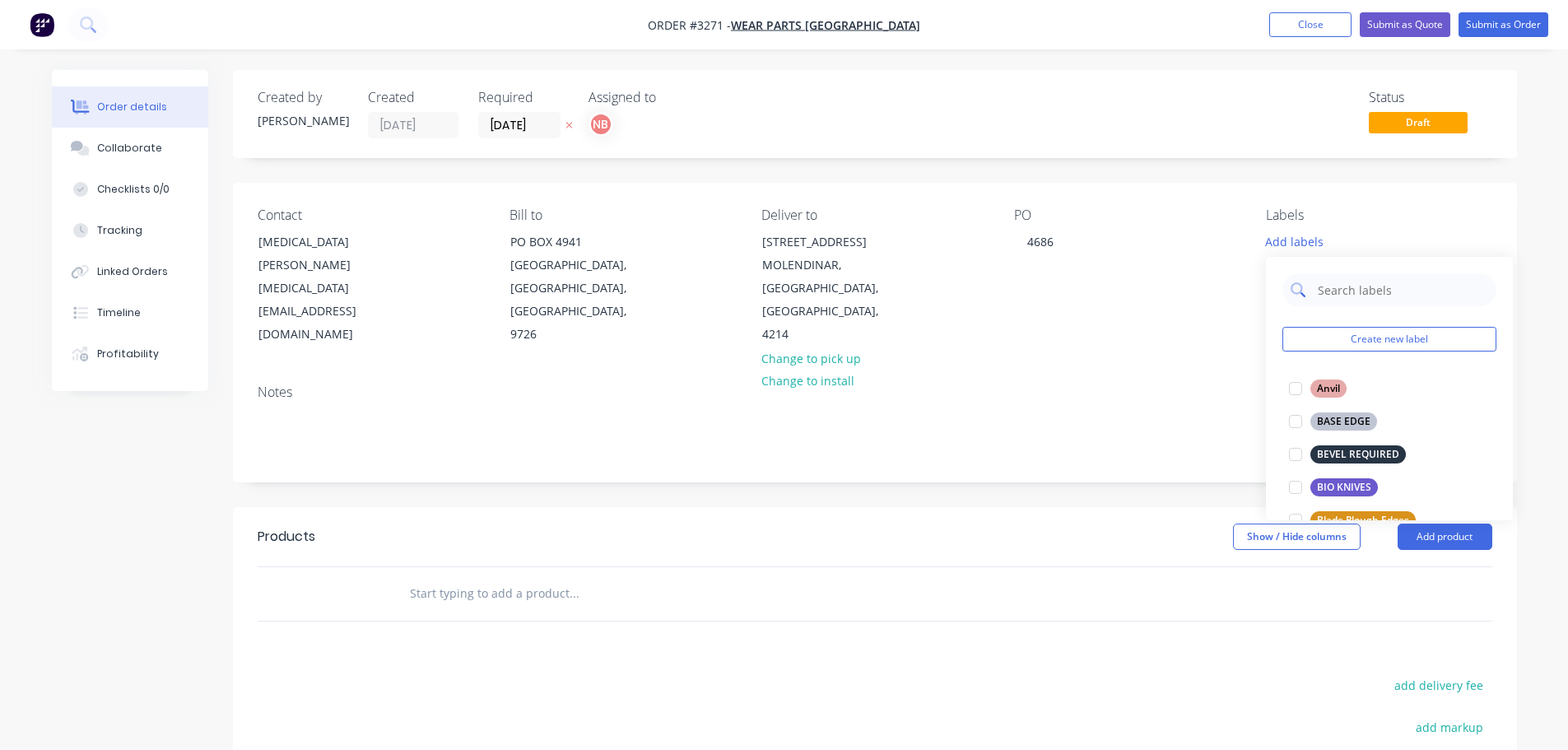
click at [1332, 291] on input "text" at bounding box center [1402, 289] width 172 height 33
type input "dbf"
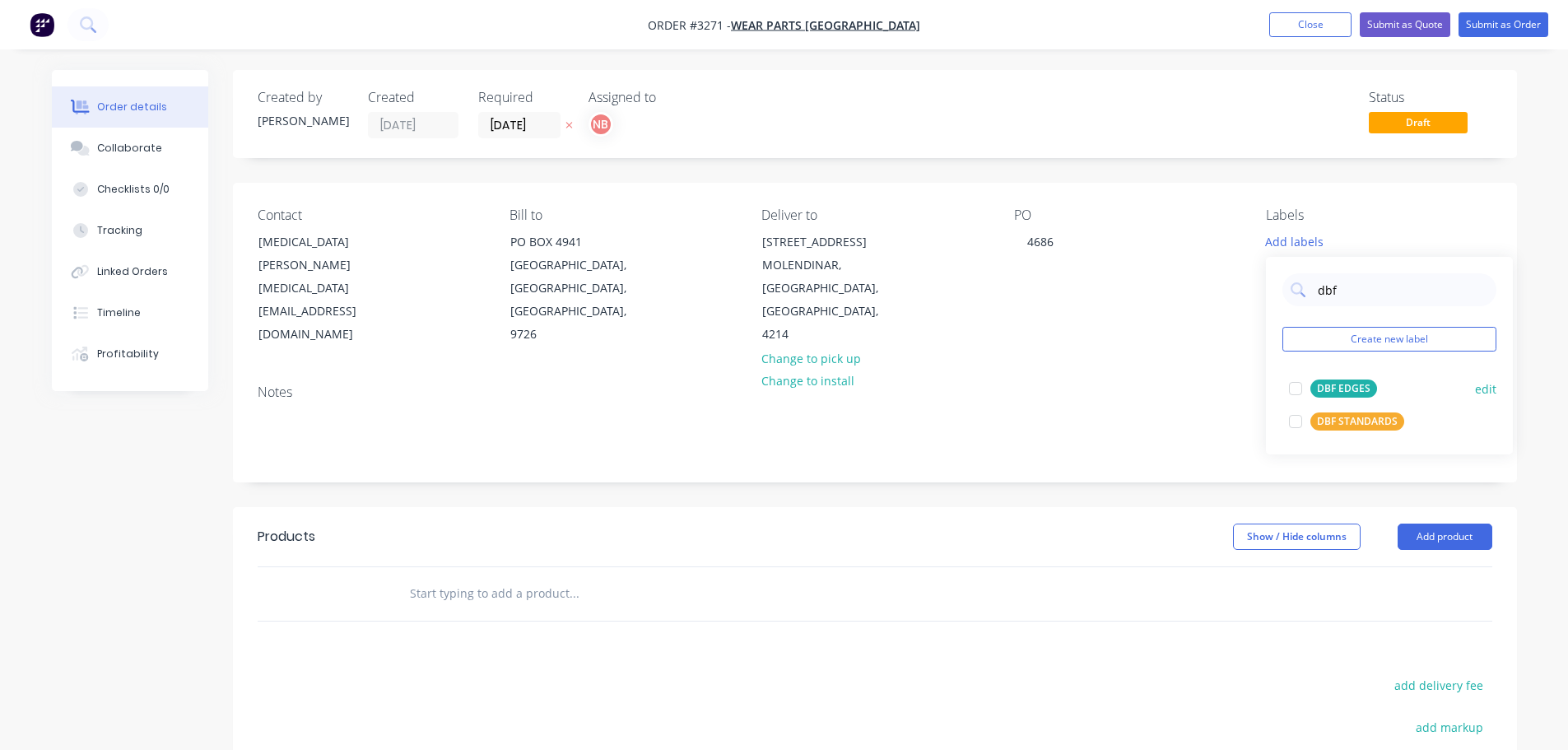
click at [1355, 421] on div "DBF STANDARDS" at bounding box center [1357, 421] width 94 height 18
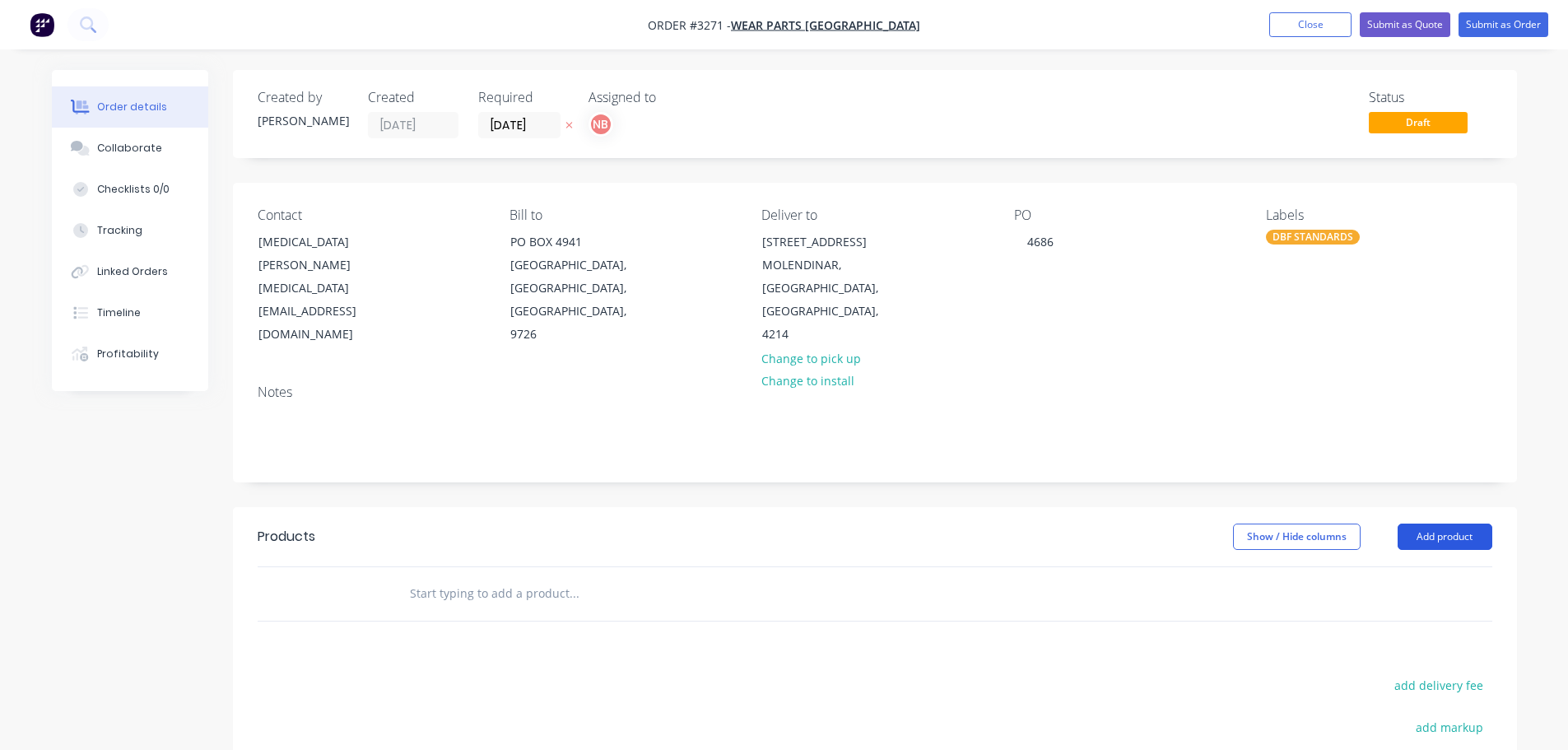
click at [1420, 538] on button "Add product" at bounding box center [1445, 536] width 94 height 26
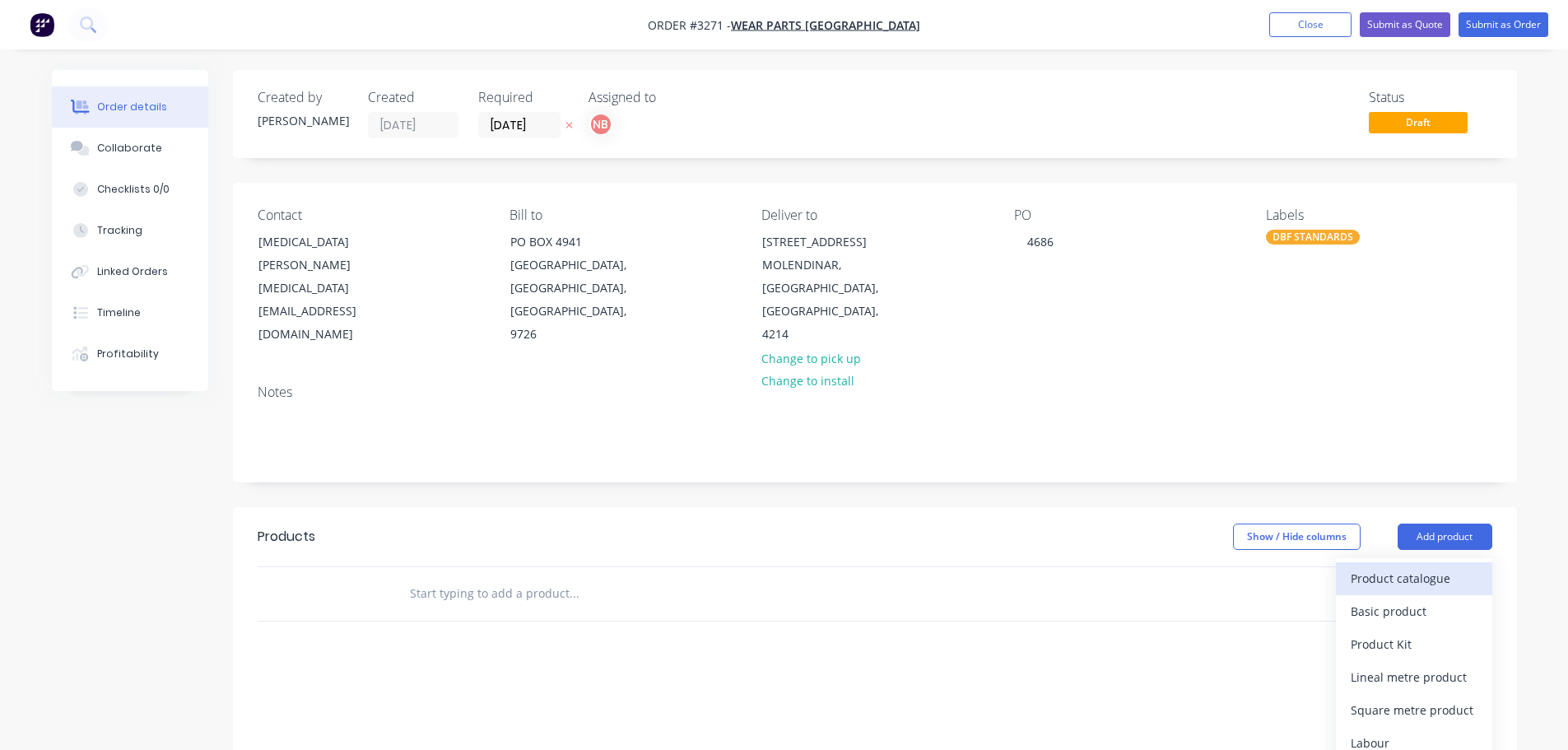
click at [1393, 576] on div "Product catalogue" at bounding box center [1414, 578] width 127 height 24
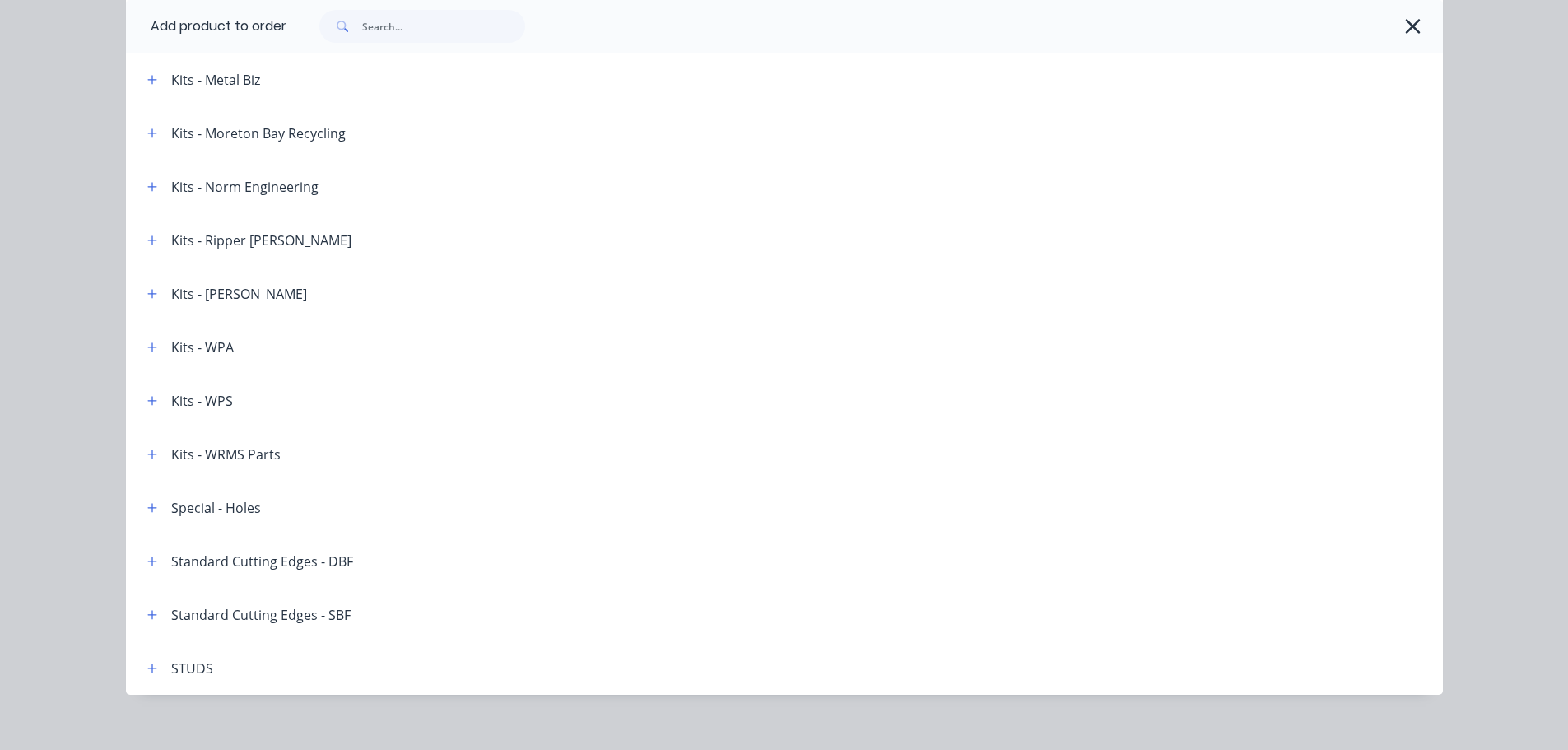
scroll to position [2391, 0]
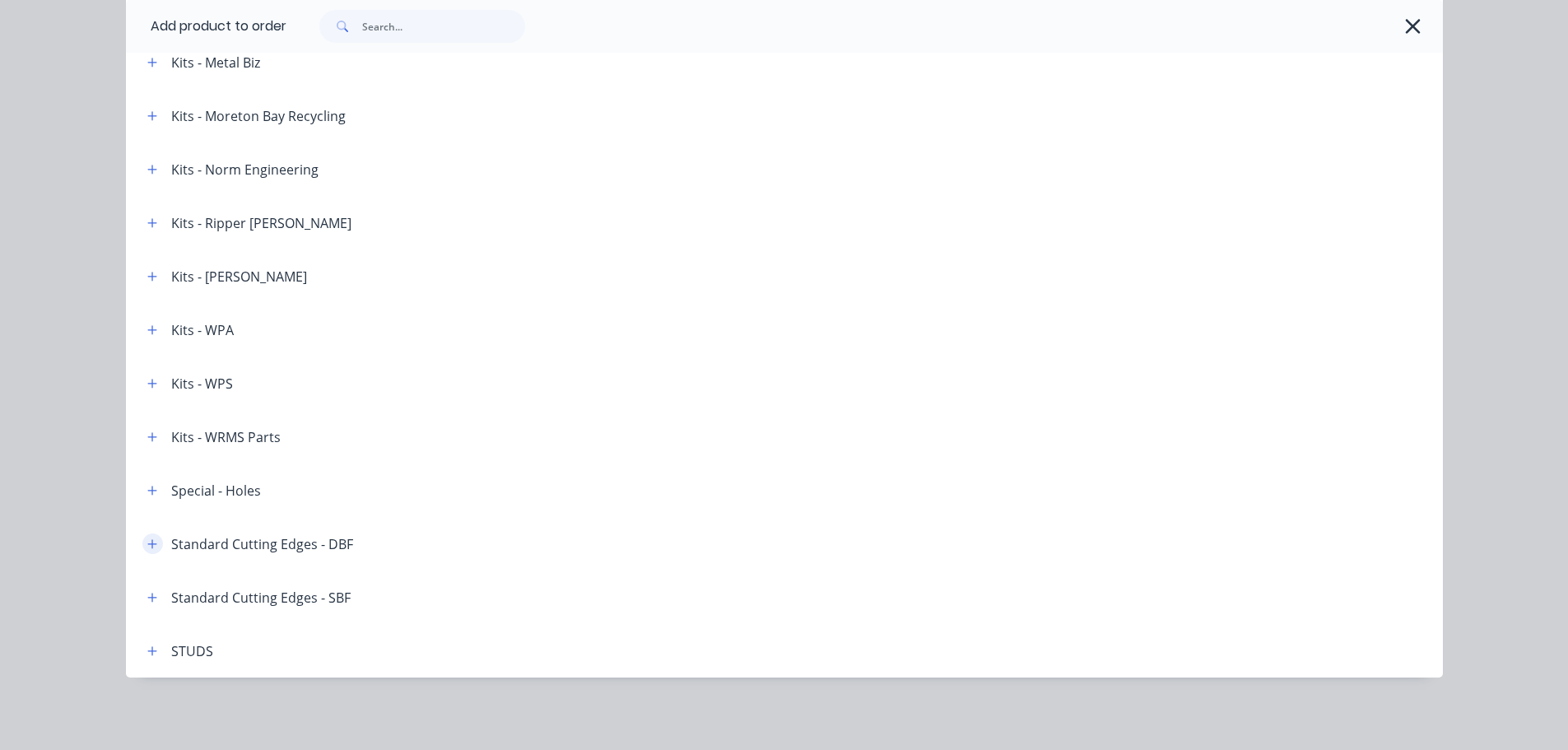
click at [147, 547] on icon "button" at bounding box center [152, 544] width 10 height 11
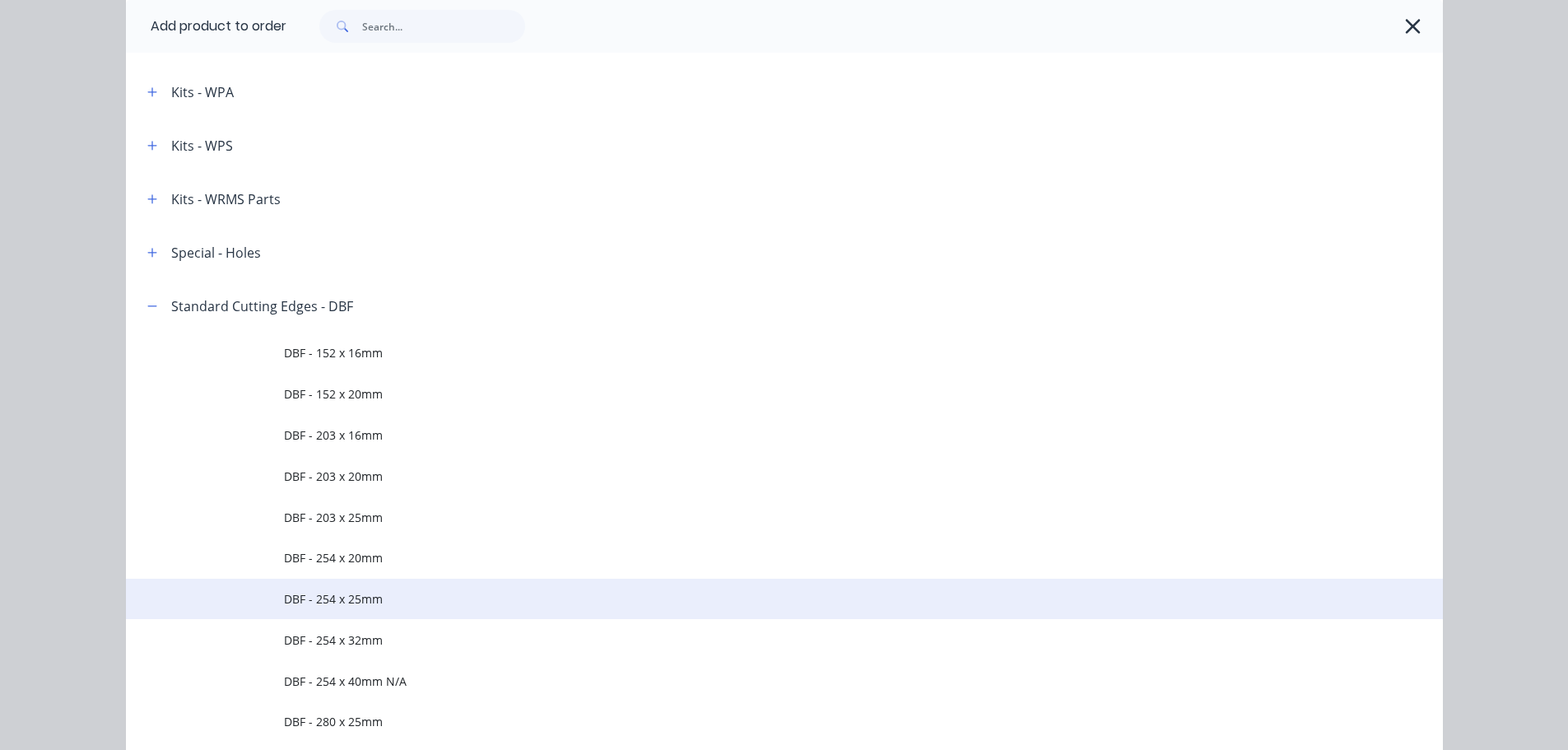
scroll to position [2638, 0]
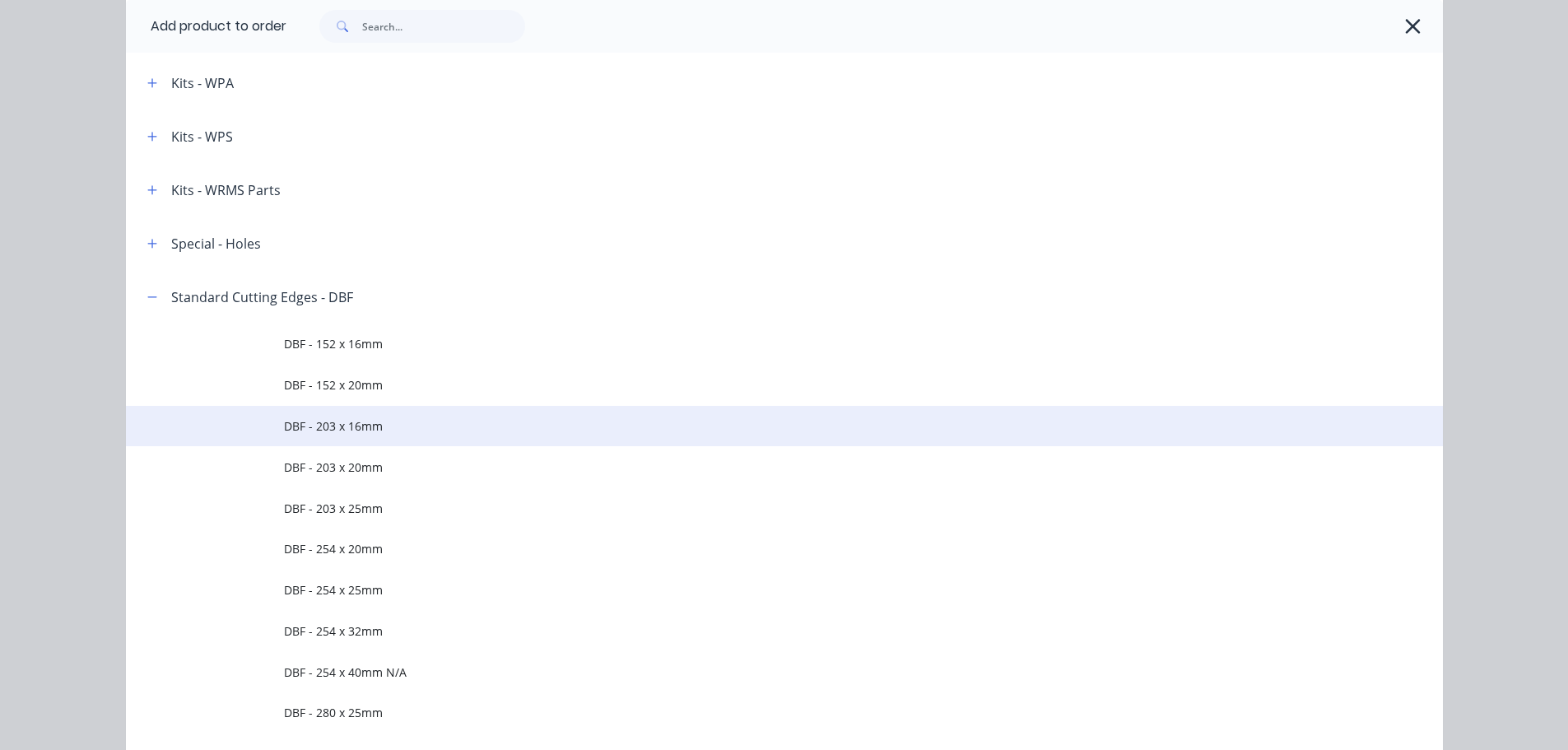
click at [349, 437] on td "DBF - 203 x 16mm" at bounding box center [863, 426] width 1159 height 41
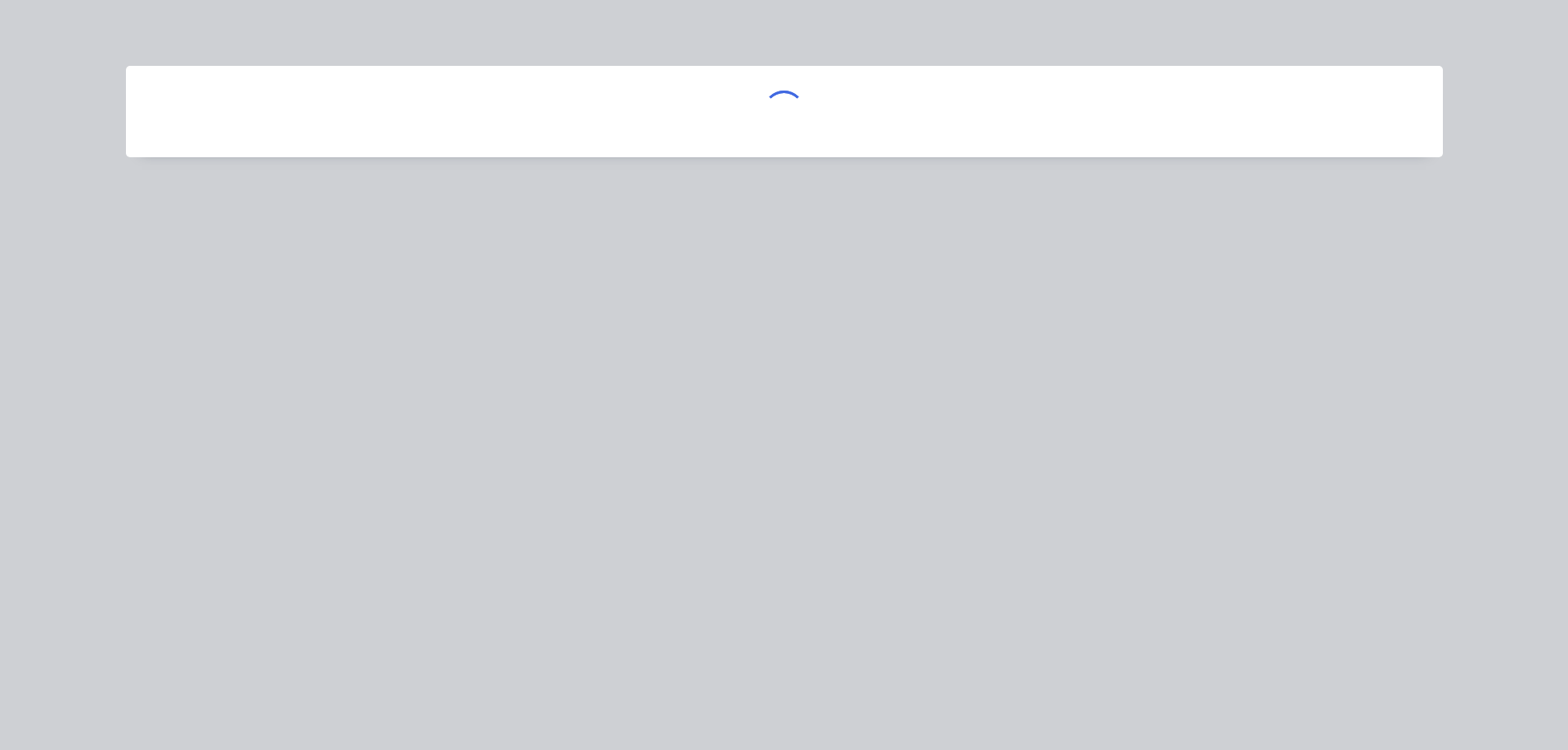
scroll to position [0, 0]
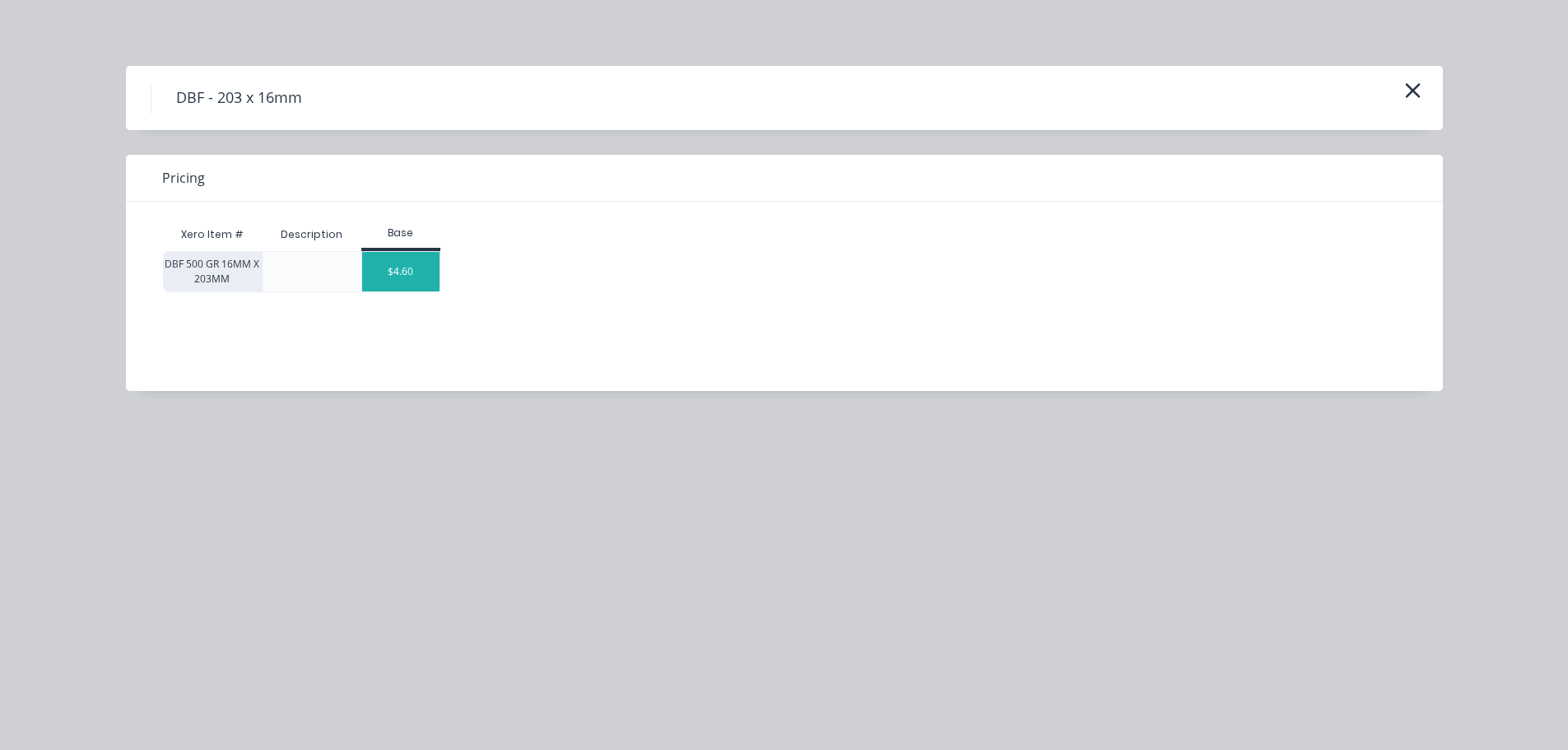
click at [419, 268] on div "$4.60" at bounding box center [400, 271] width 77 height 39
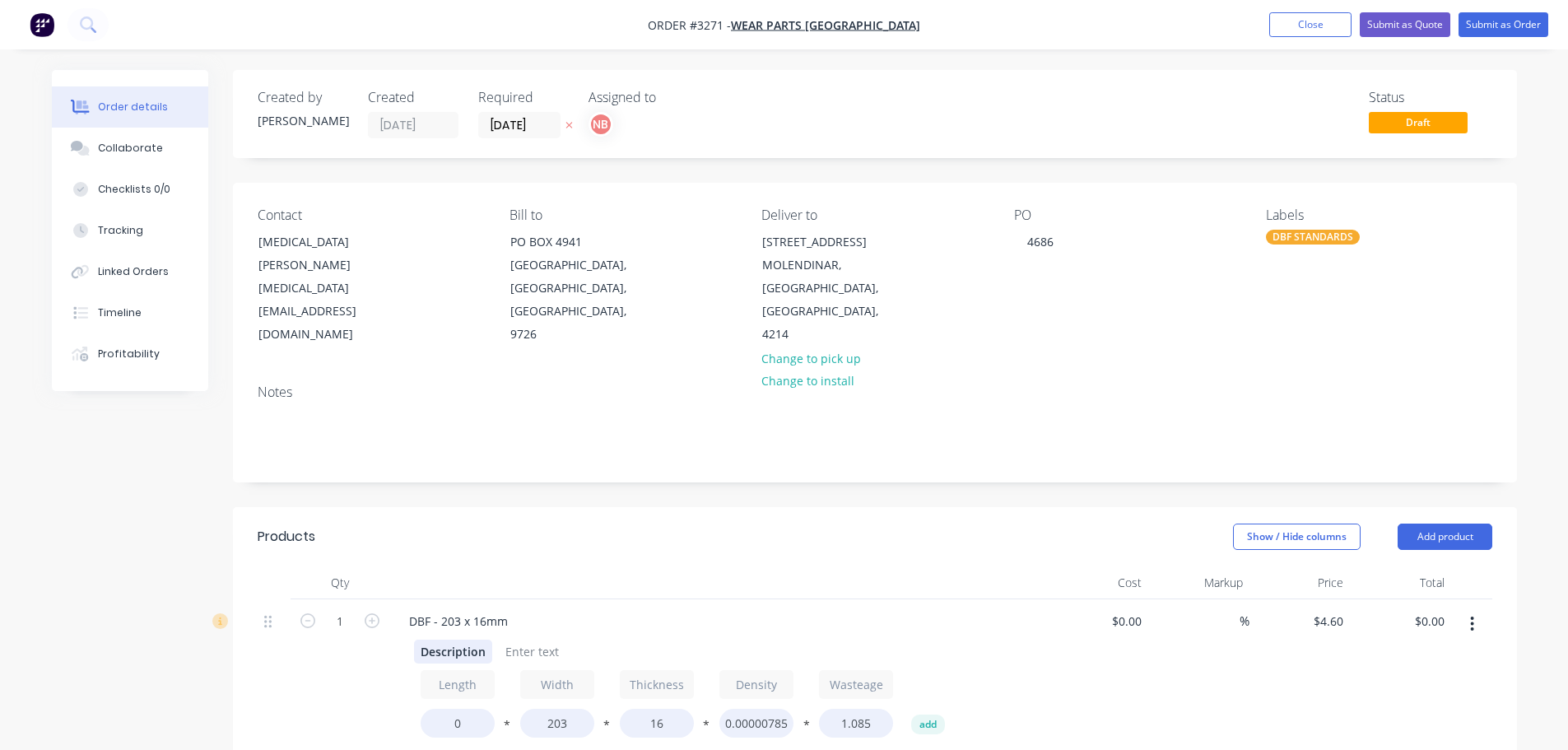
click at [430, 652] on div "Description" at bounding box center [454, 651] width 78 height 24
click at [430, 651] on div "Description" at bounding box center [454, 651] width 78 height 24
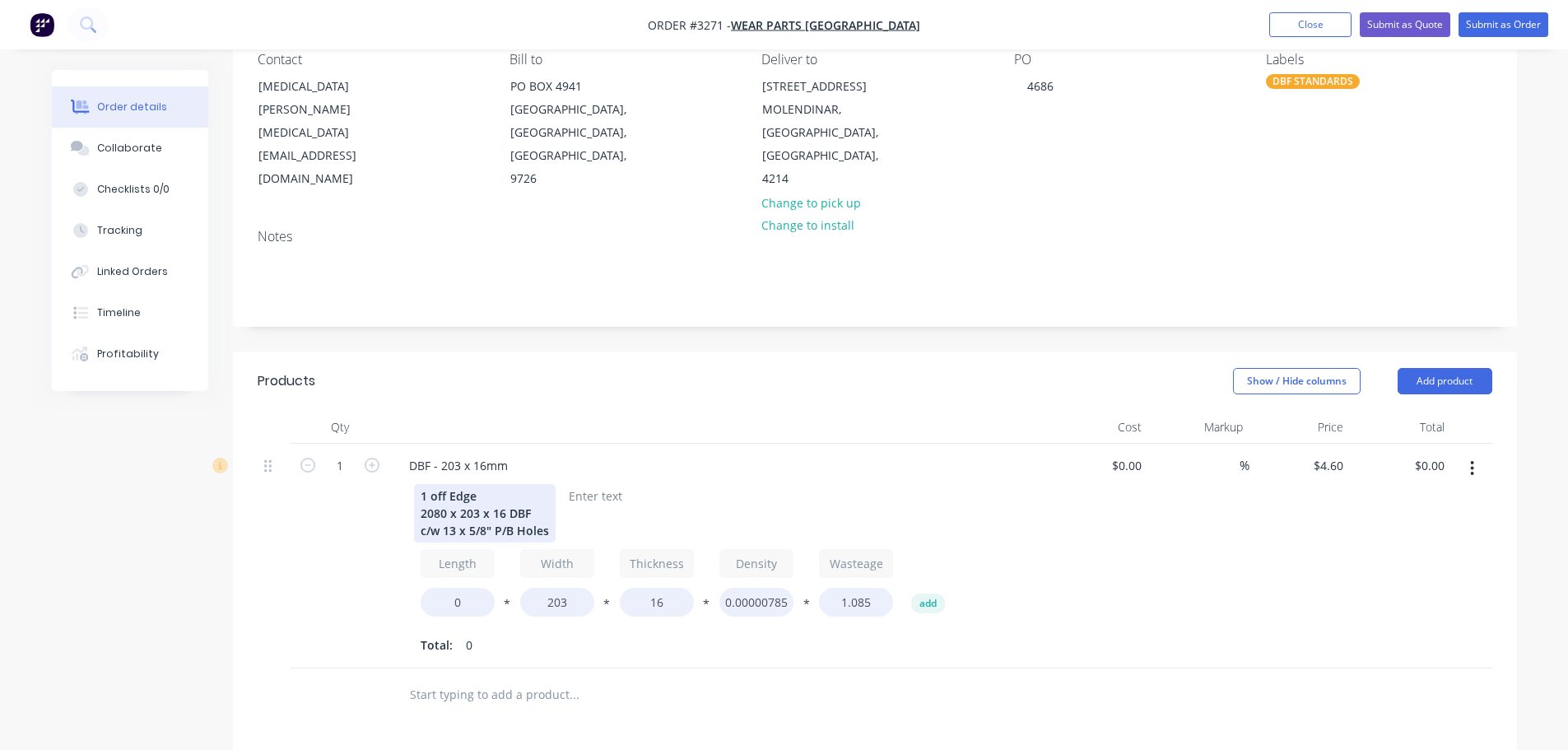
scroll to position [164, 0]
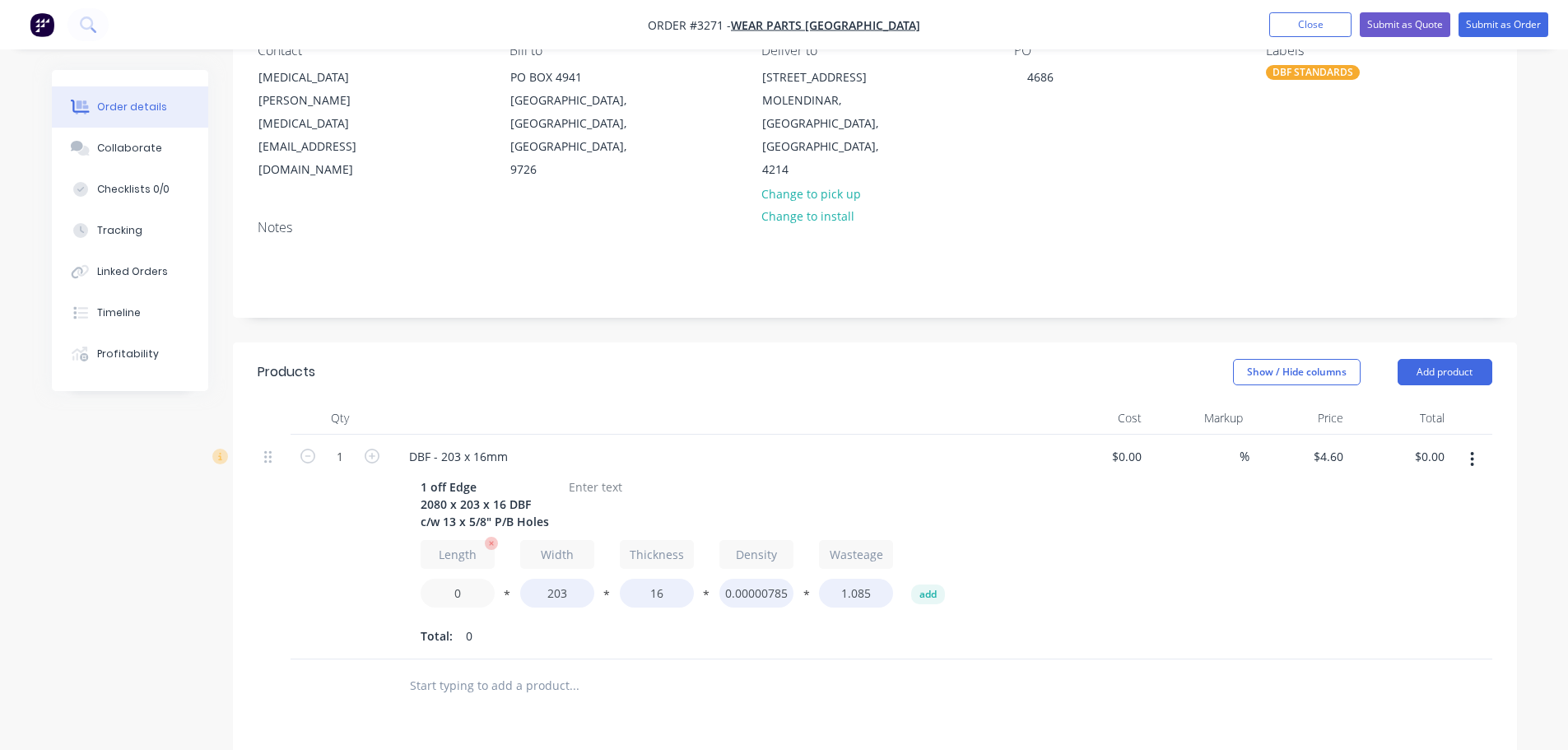
click at [444, 591] on input "0" at bounding box center [457, 592] width 74 height 29
type input "2080"
type input "$266.80"
click at [549, 642] on div "Total: 0" at bounding box center [719, 636] width 596 height 24
click at [604, 486] on div at bounding box center [595, 487] width 66 height 24
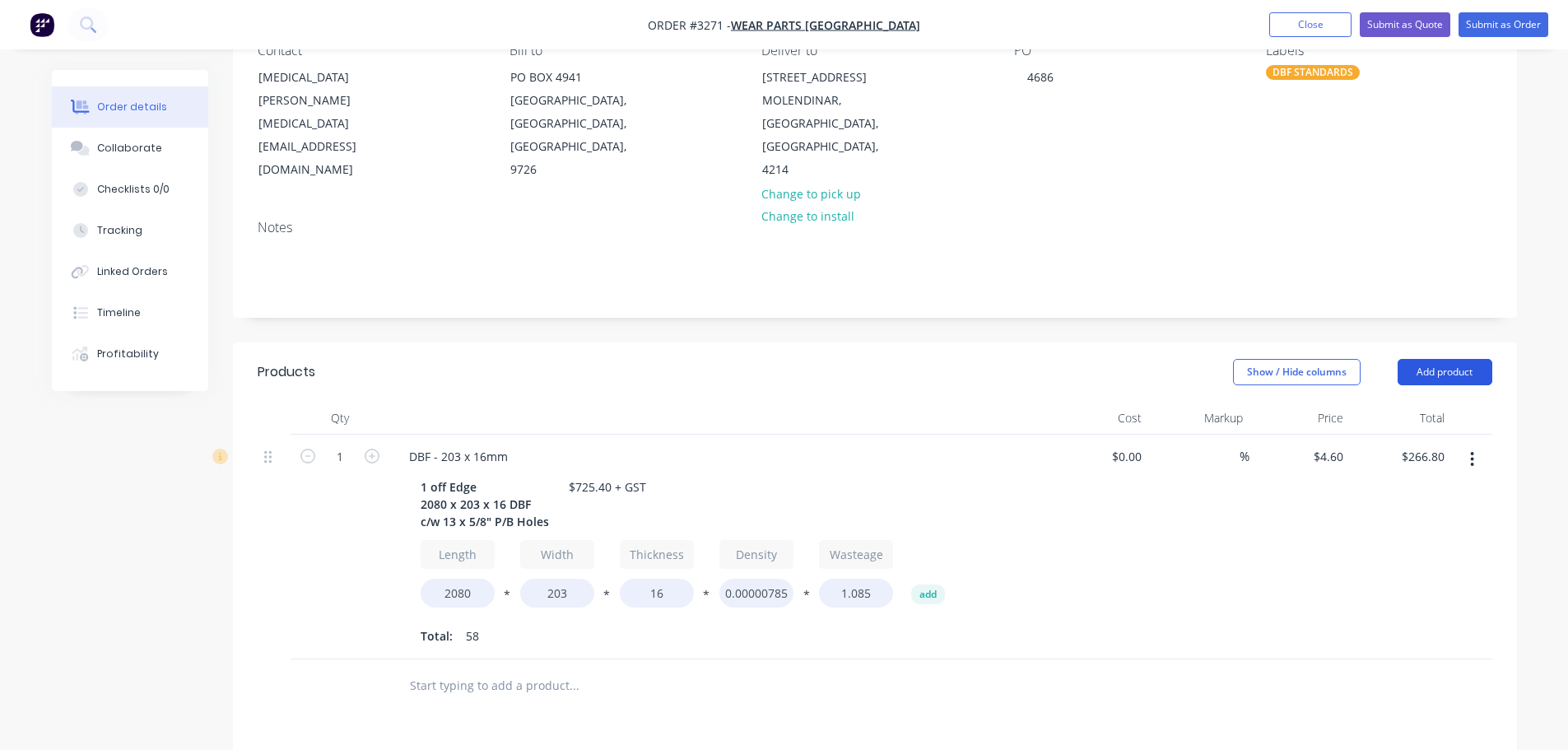
click at [1411, 378] on button "Add product" at bounding box center [1445, 372] width 94 height 26
click at [1396, 422] on div "Product catalogue" at bounding box center [1414, 413] width 127 height 24
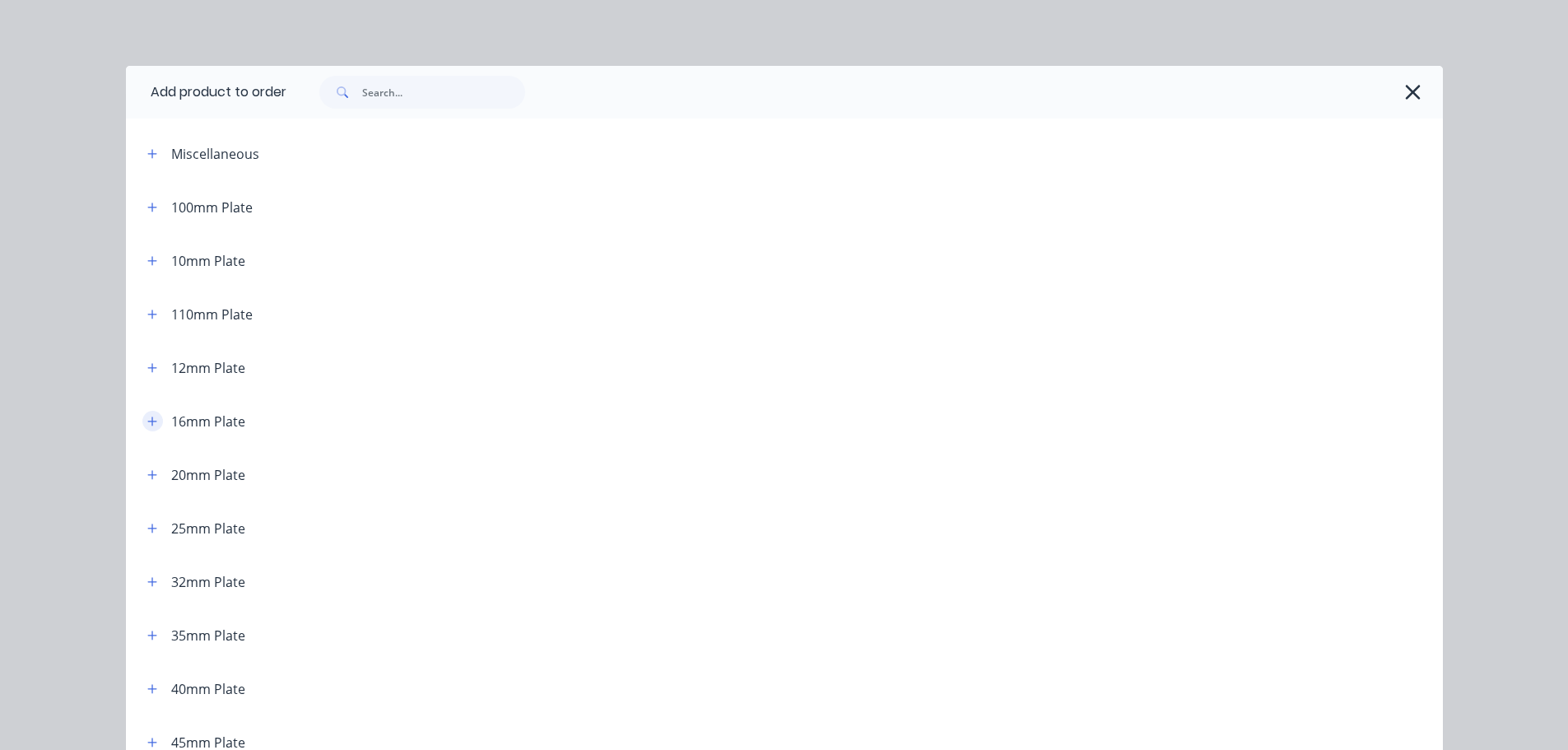
click at [147, 419] on icon "button" at bounding box center [152, 421] width 10 height 11
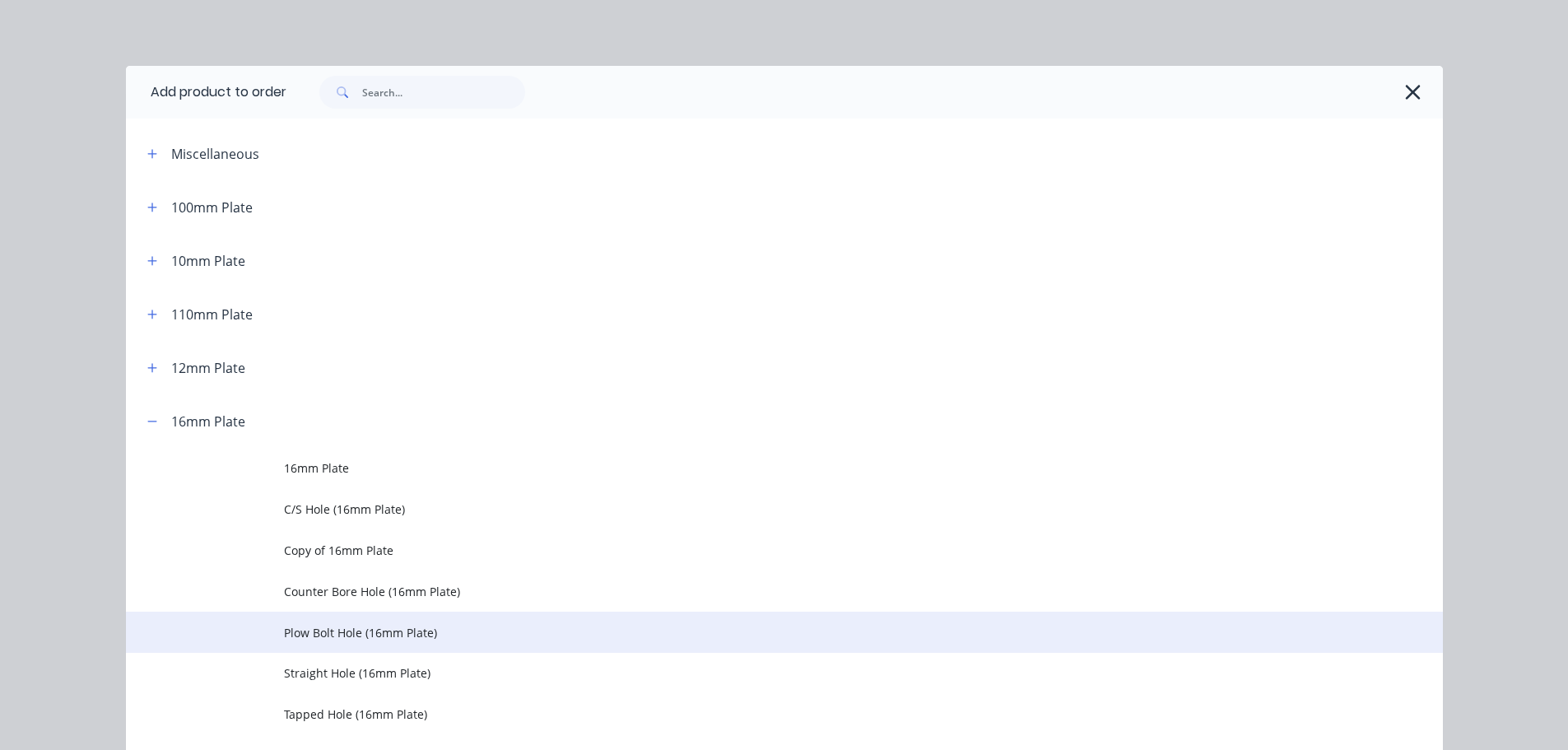
click at [321, 644] on td "Plow Bolt Hole (16mm Plate)" at bounding box center [863, 632] width 1159 height 41
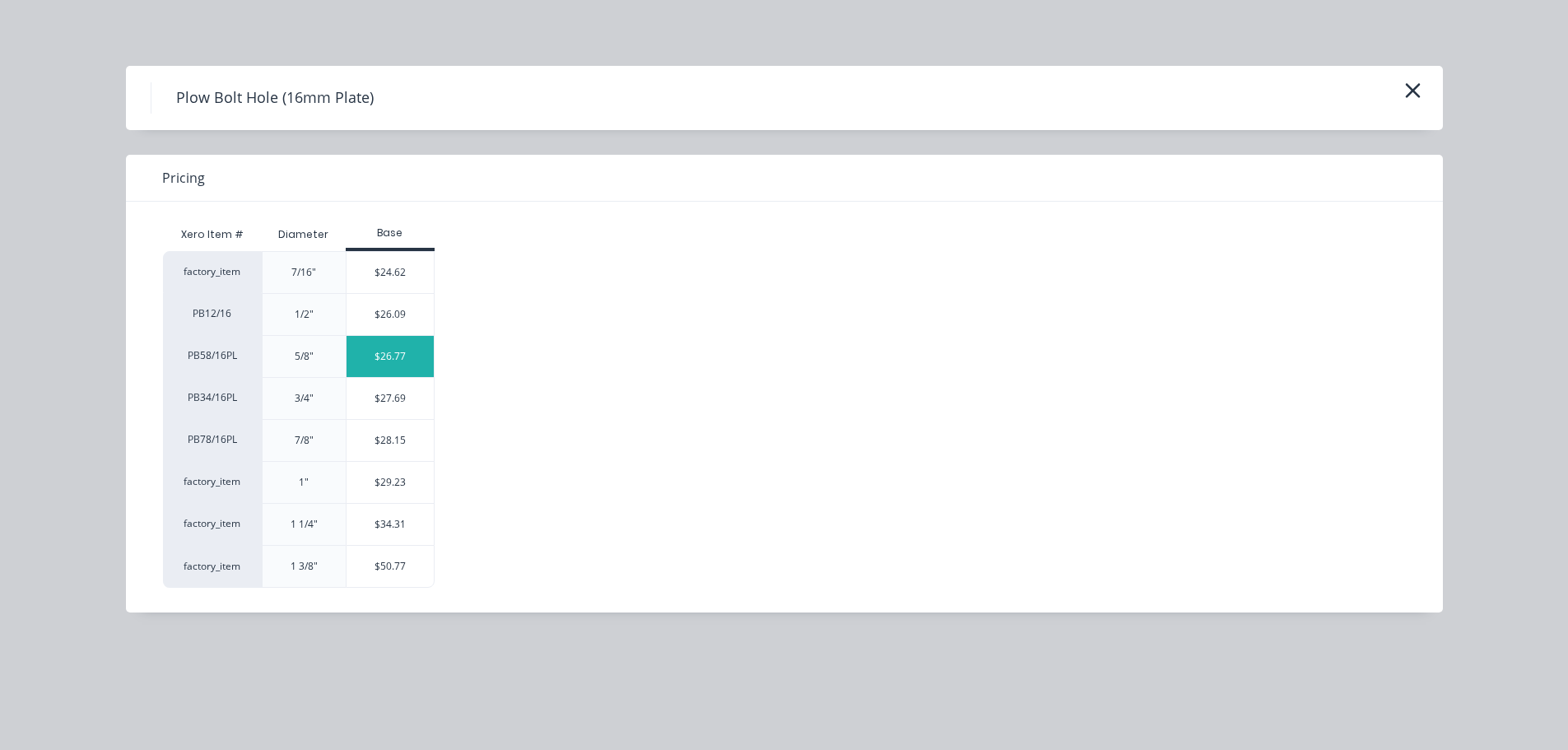
click at [381, 350] on div "$26.77" at bounding box center [390, 356] width 88 height 41
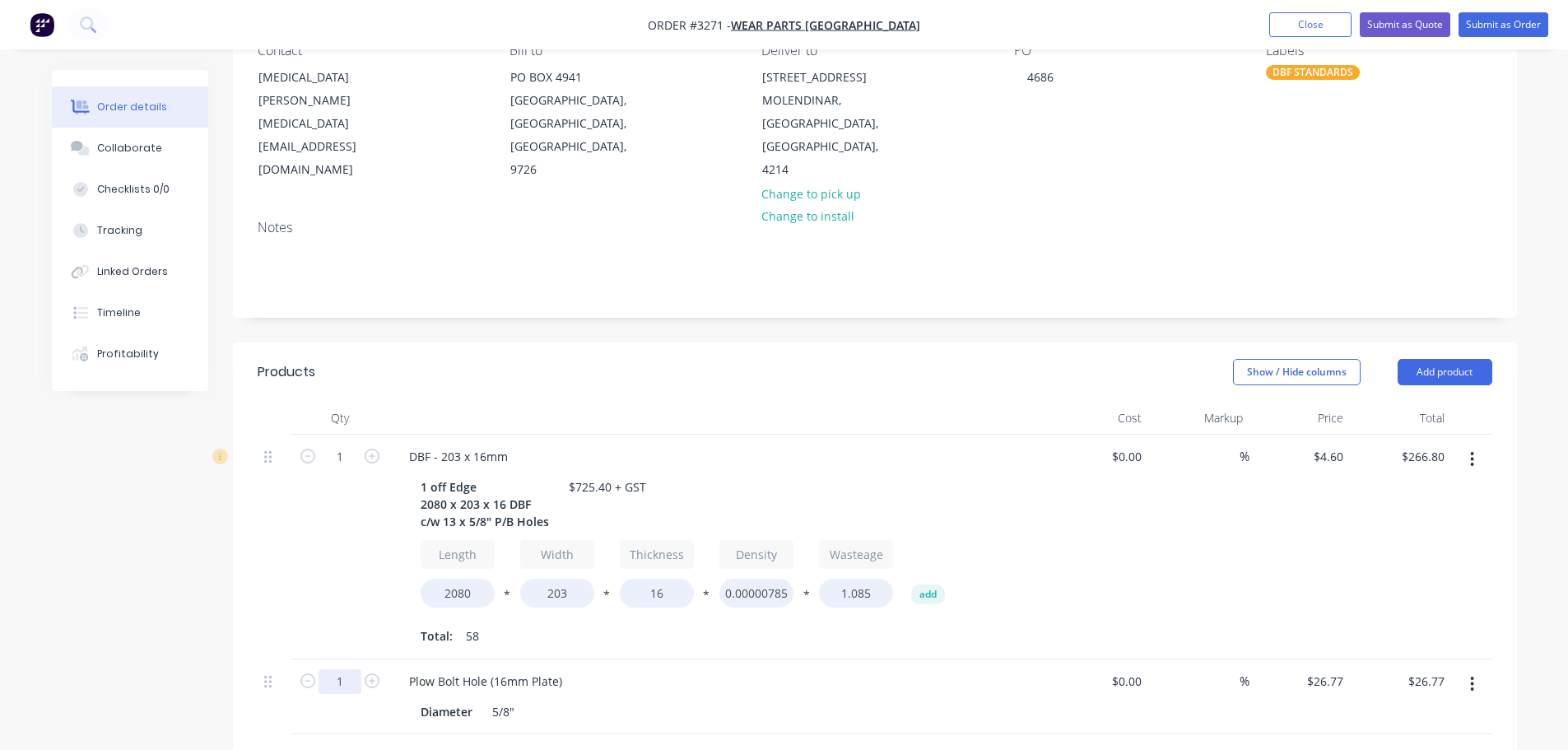
click at [348, 687] on input "1" at bounding box center [340, 681] width 43 height 24
type input "13"
type input "$348.01"
click at [728, 353] on header "Products Show / Hide columns Add product" at bounding box center [875, 372] width 1284 height 60
click at [1443, 368] on button "Add product" at bounding box center [1445, 372] width 94 height 26
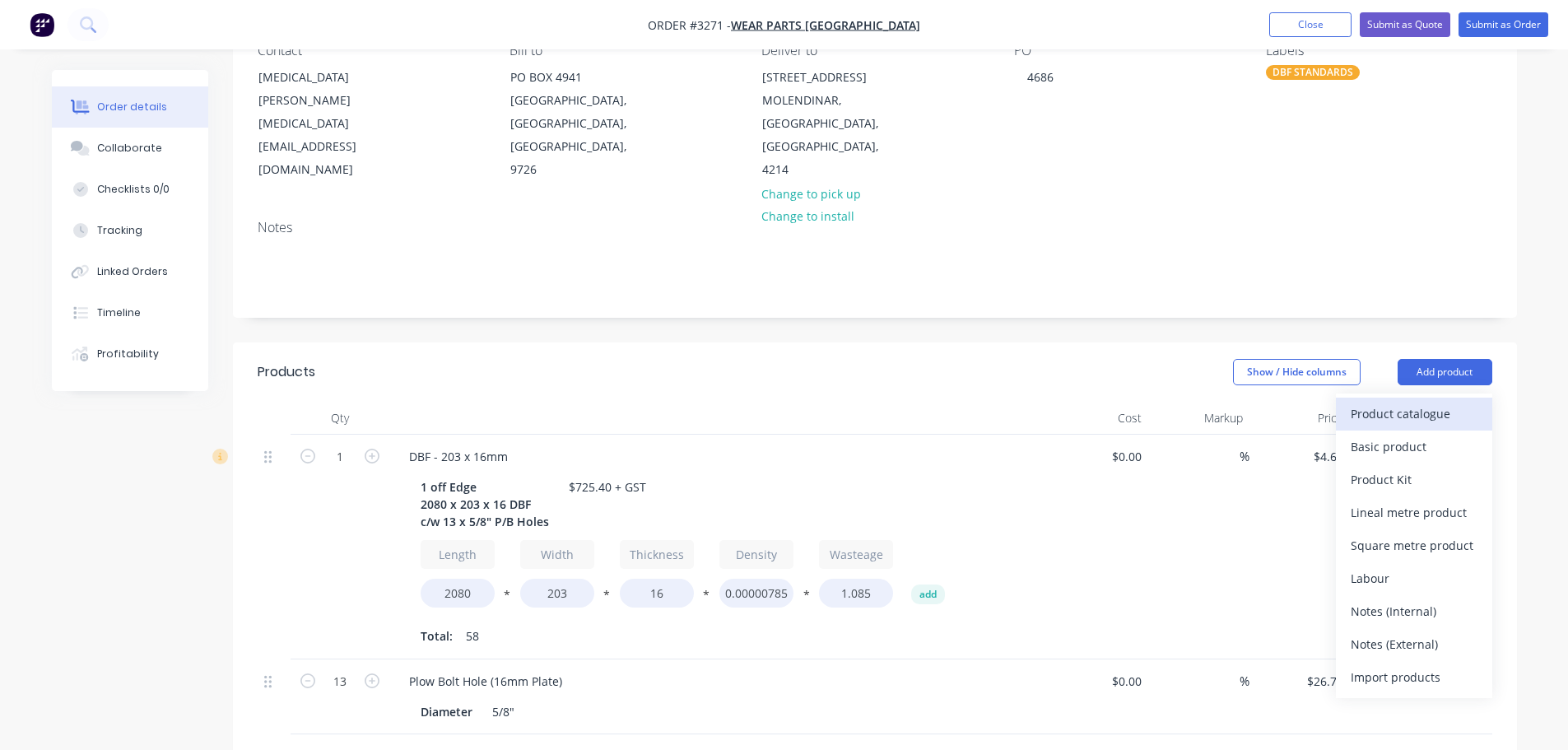
click at [1413, 413] on div "Product catalogue" at bounding box center [1414, 413] width 127 height 24
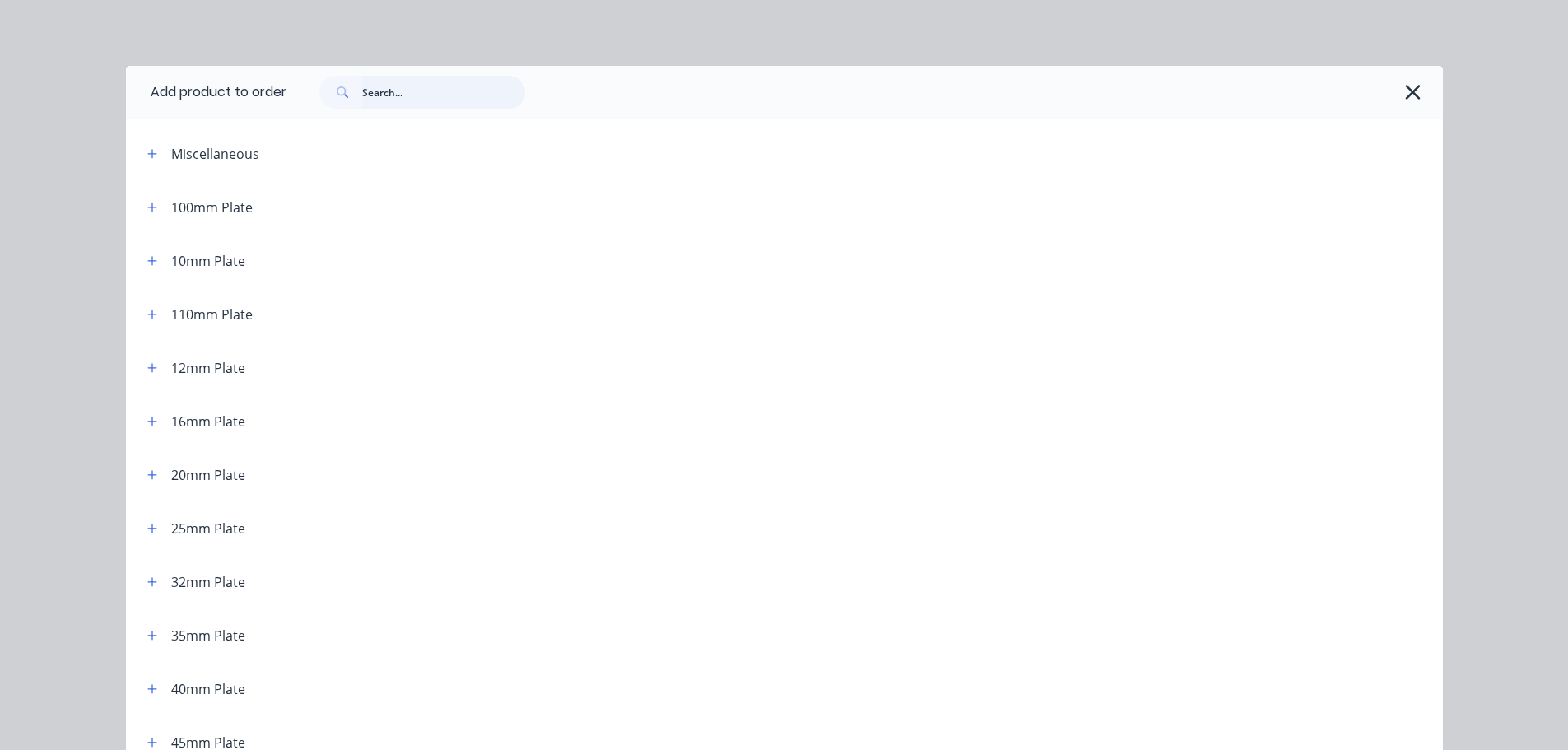
click at [459, 101] on input "text" at bounding box center [443, 91] width 163 height 33
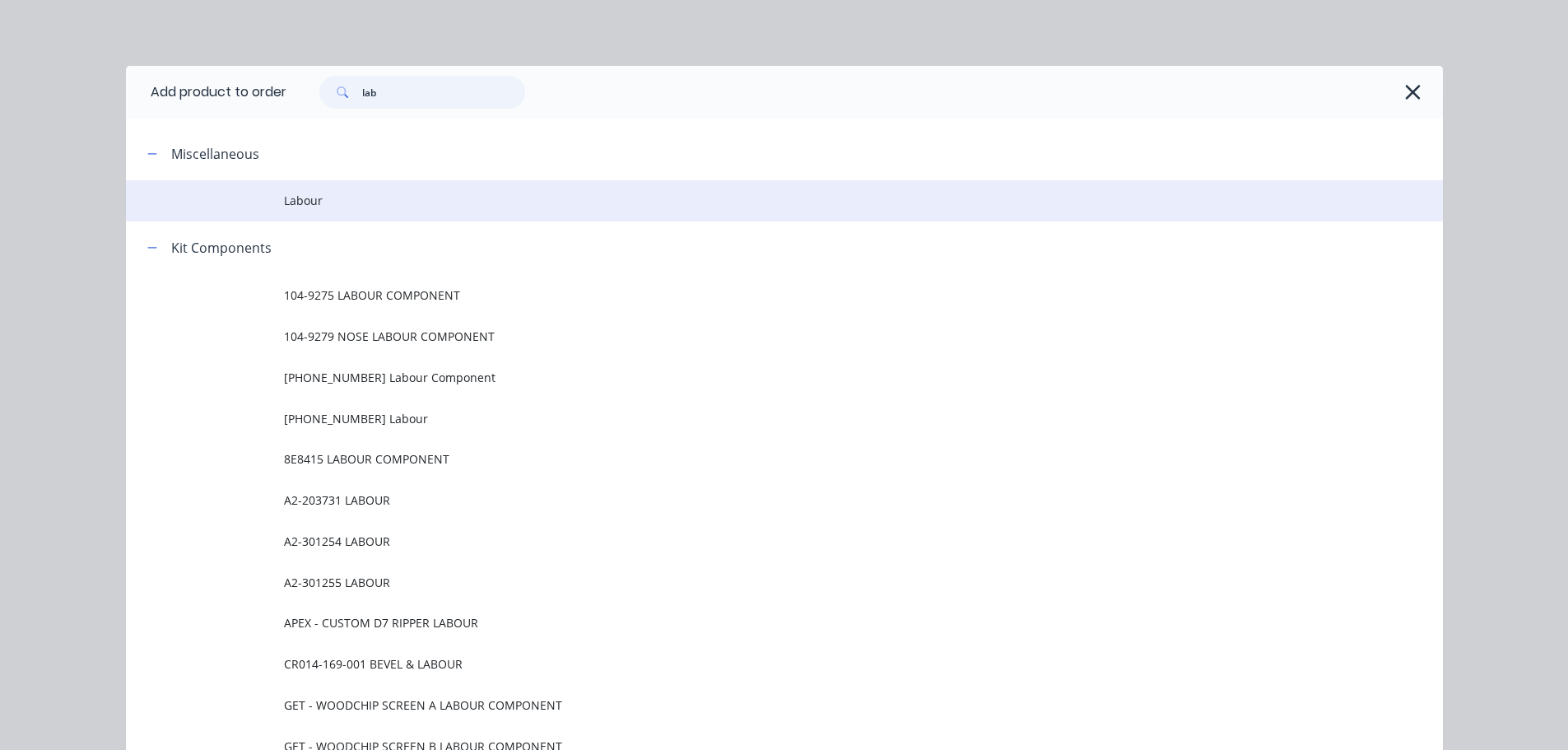
type input "lab"
click at [284, 199] on span "Labour" at bounding box center [747, 201] width 927 height 18
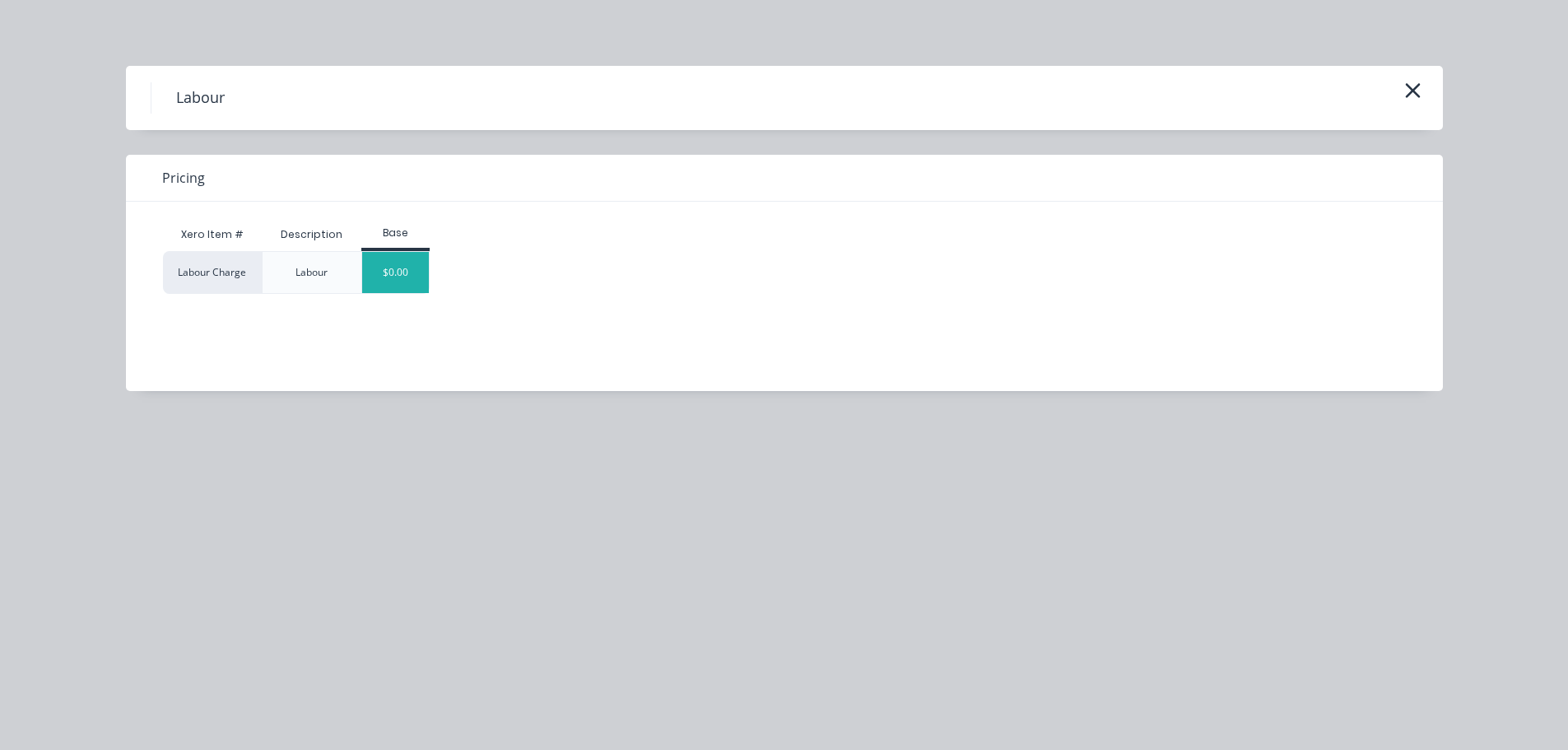
click at [398, 264] on div "$0.00" at bounding box center [395, 272] width 66 height 41
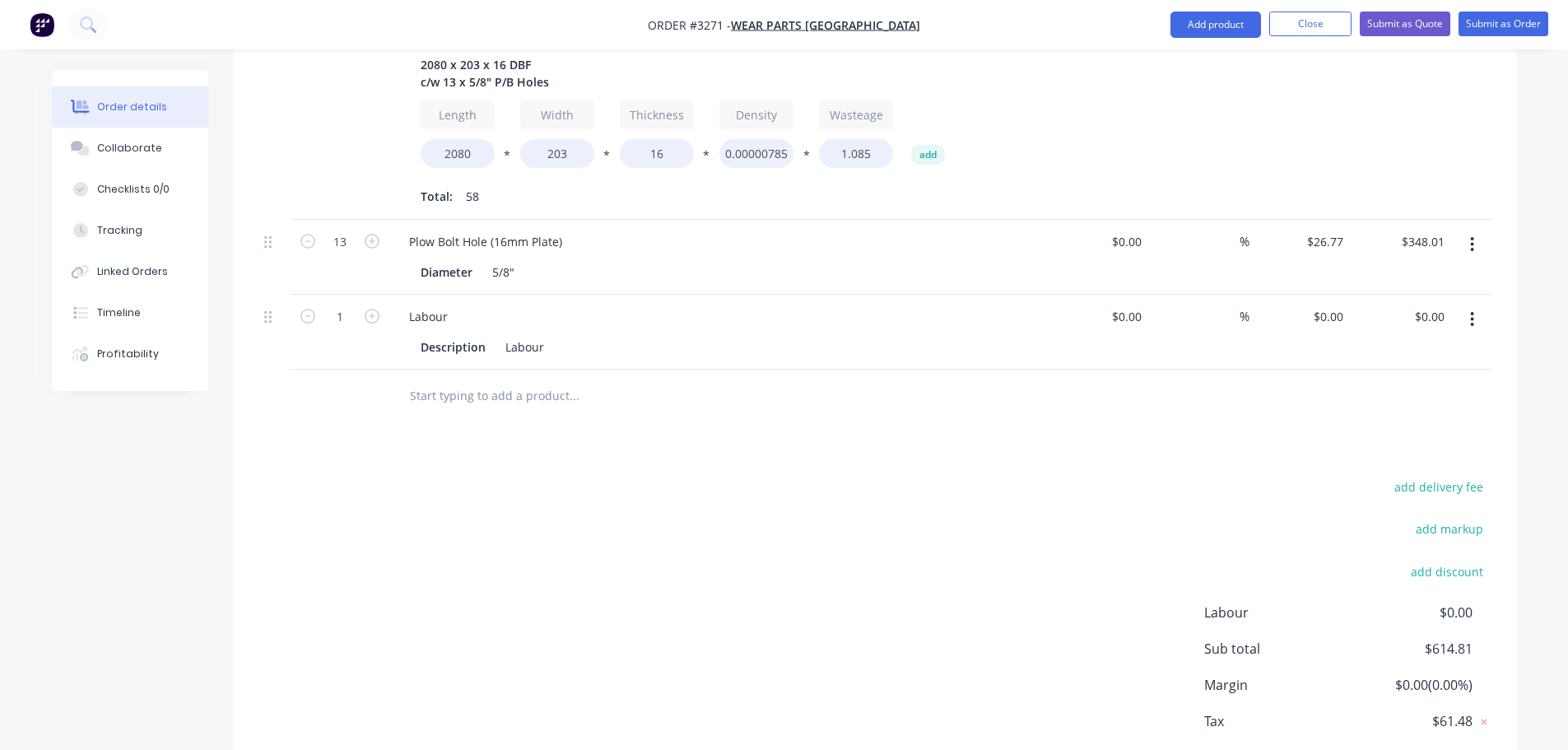
scroll to position [697, 0]
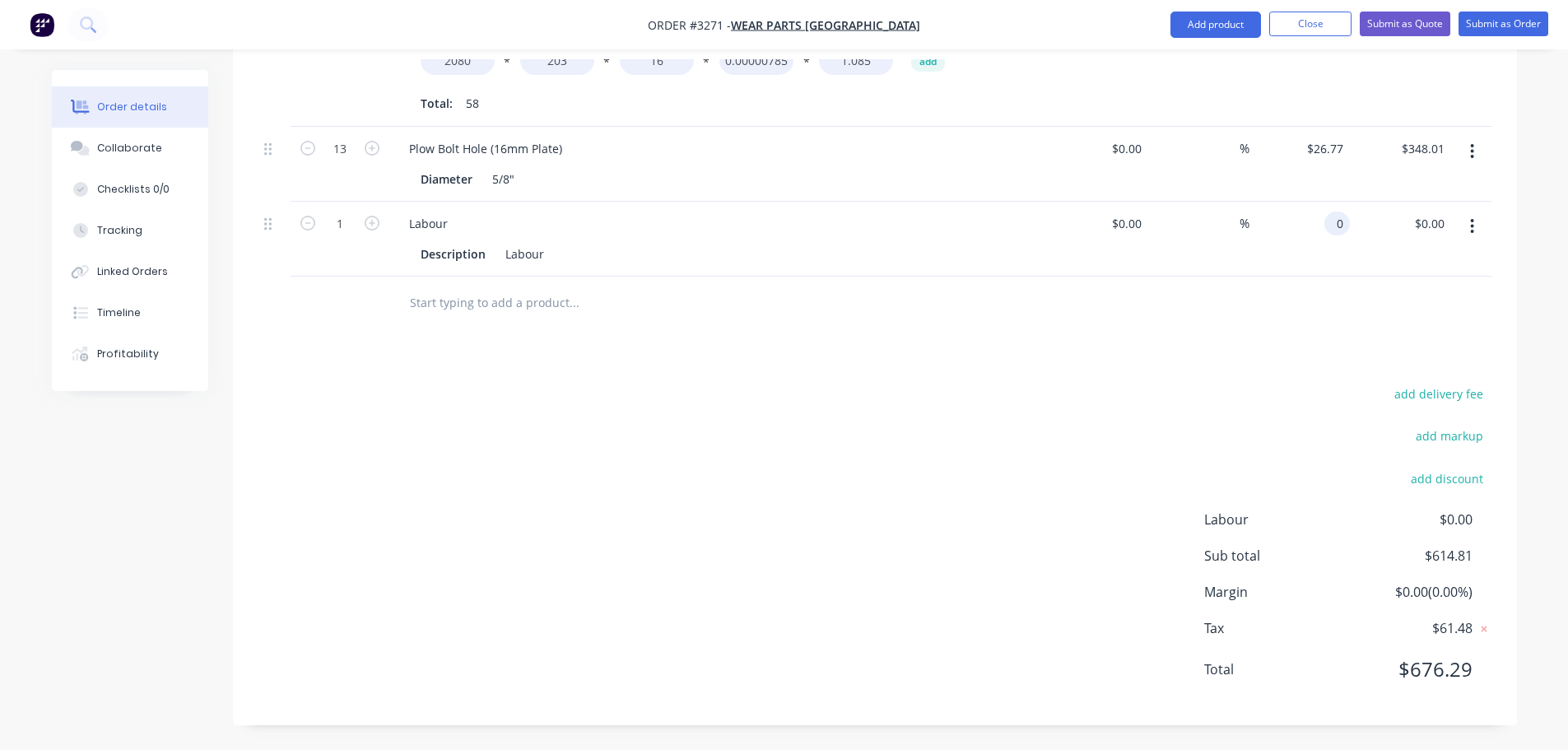
click at [1343, 220] on input "0" at bounding box center [1340, 224] width 19 height 24
type input "$110.59"
click at [1052, 420] on div "add delivery fee add markup add discount Labour $0.00 Sub total $725.40 Margin …" at bounding box center [875, 541] width 1235 height 317
click at [145, 146] on div "Collaborate" at bounding box center [130, 148] width 65 height 15
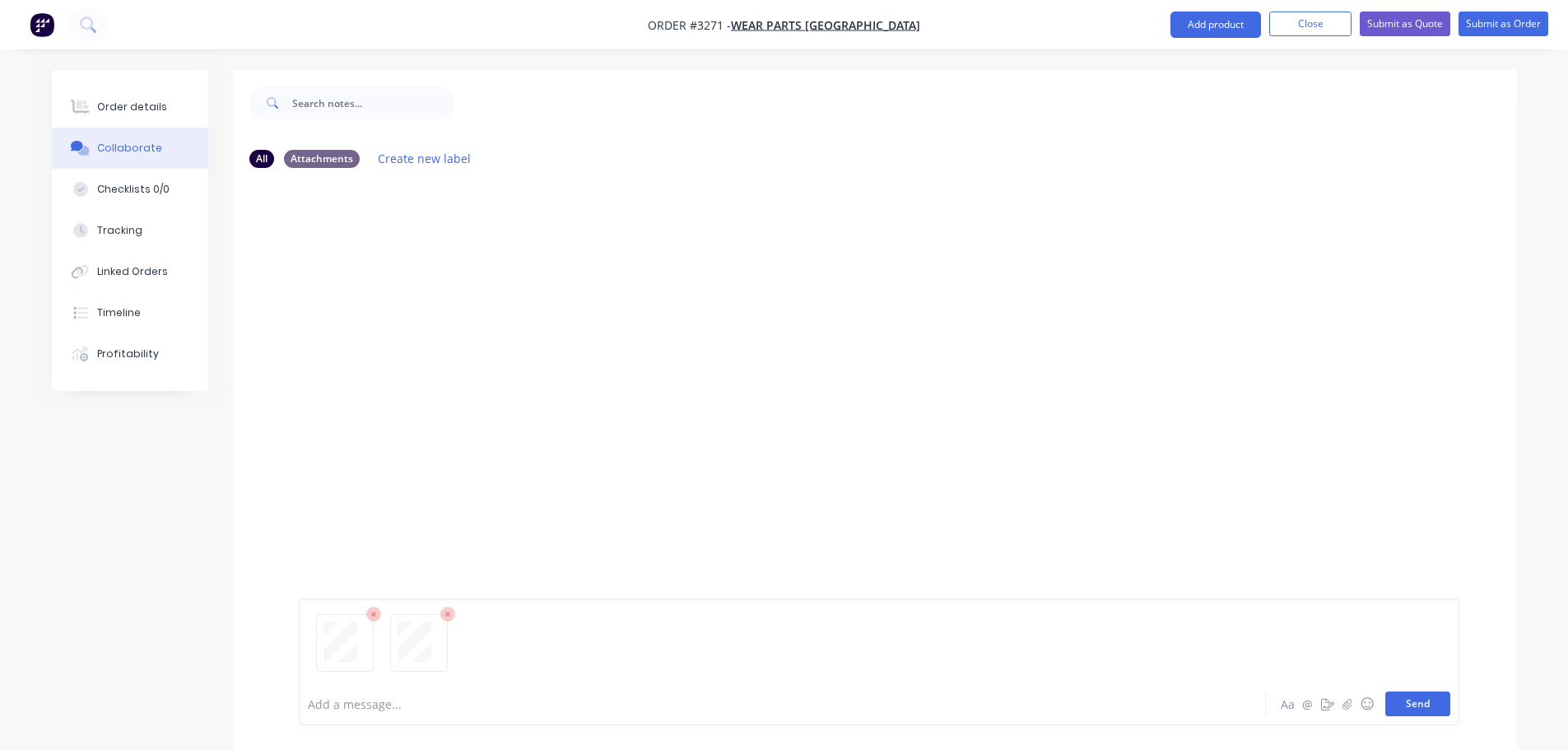
click at [1408, 696] on button "Send" at bounding box center [1418, 703] width 65 height 24
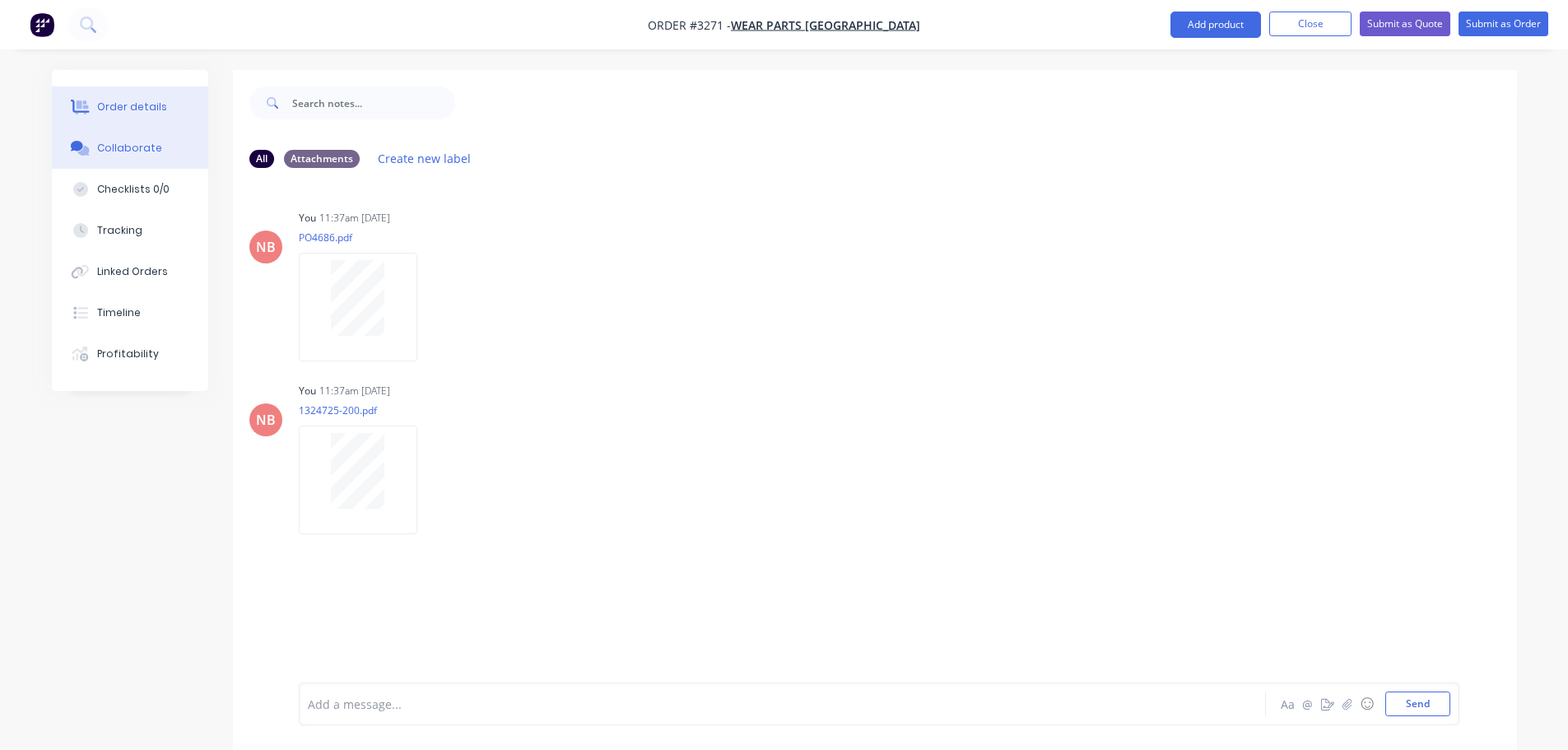
click at [156, 104] on div "Order details" at bounding box center [132, 107] width 70 height 15
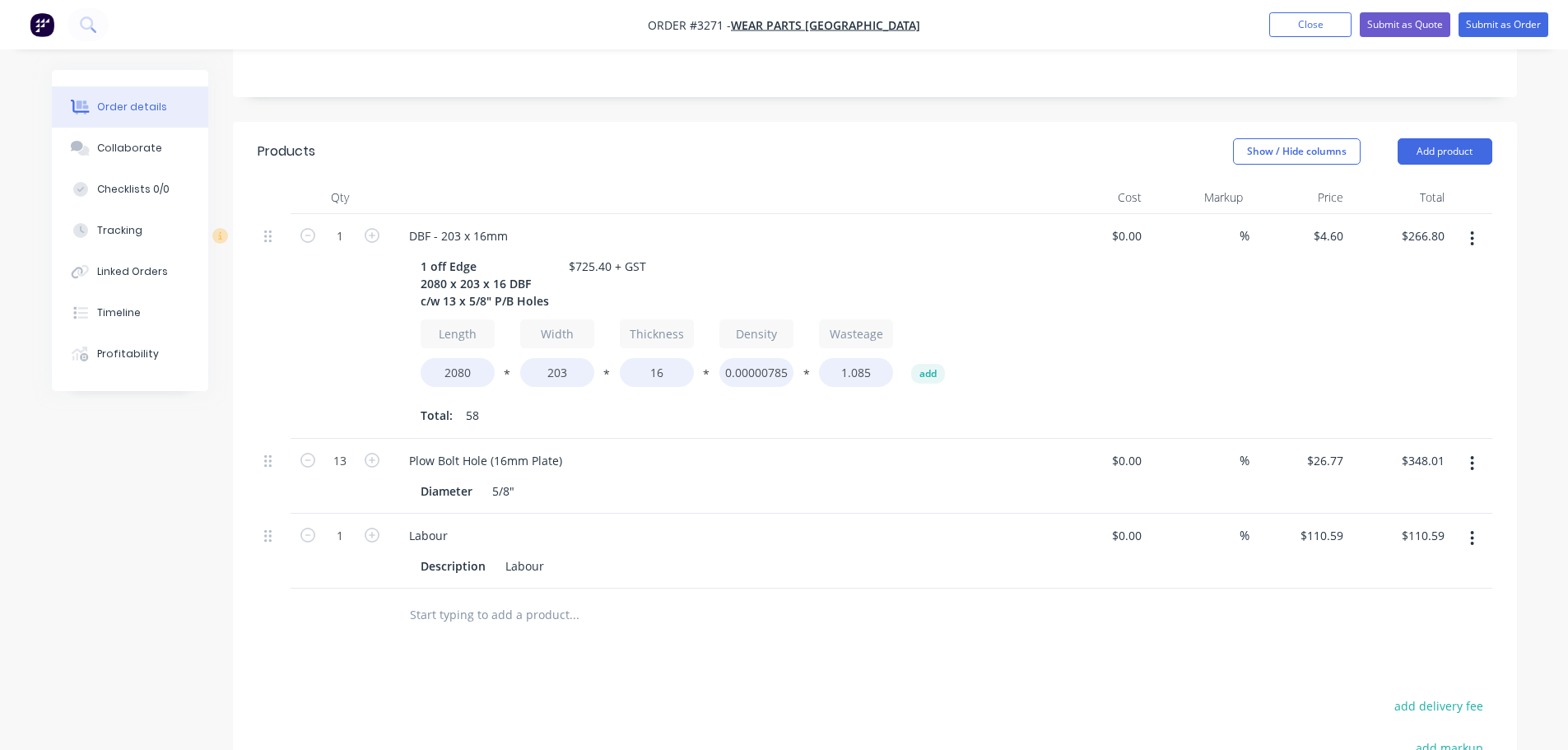
scroll to position [411, 0]
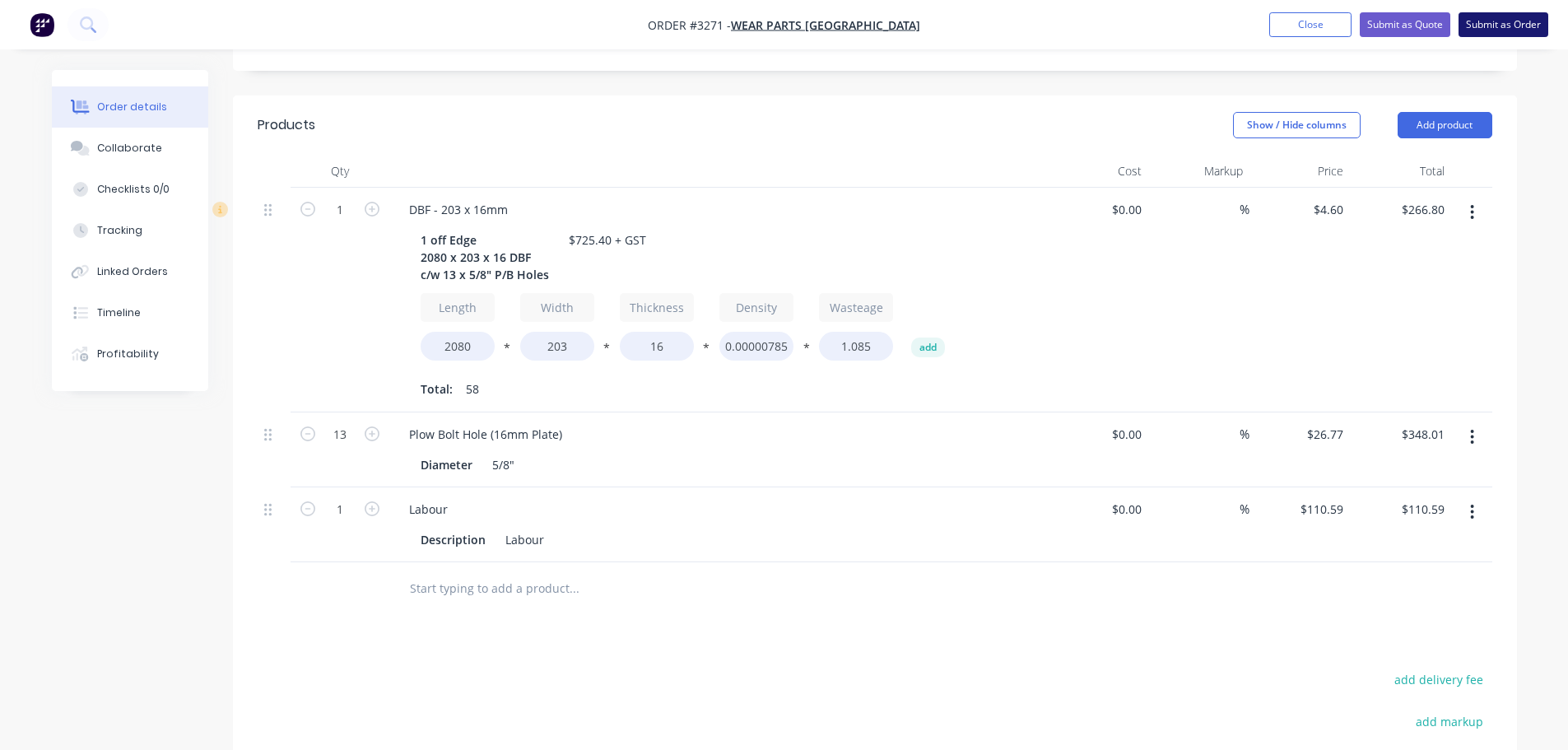
click at [1505, 23] on button "Submit as Order" at bounding box center [1504, 24] width 90 height 24
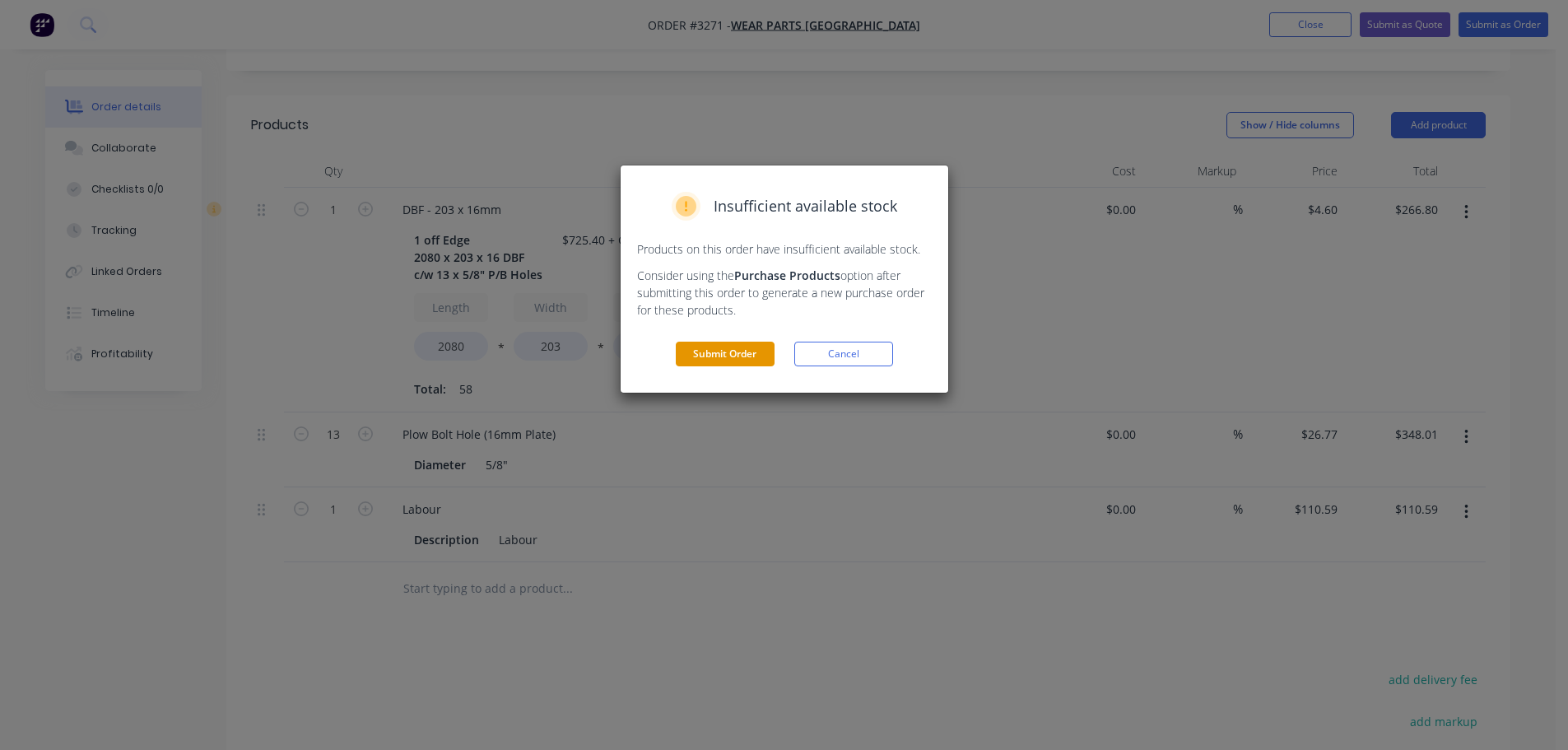
click at [713, 361] on button "Submit Order" at bounding box center [725, 354] width 99 height 24
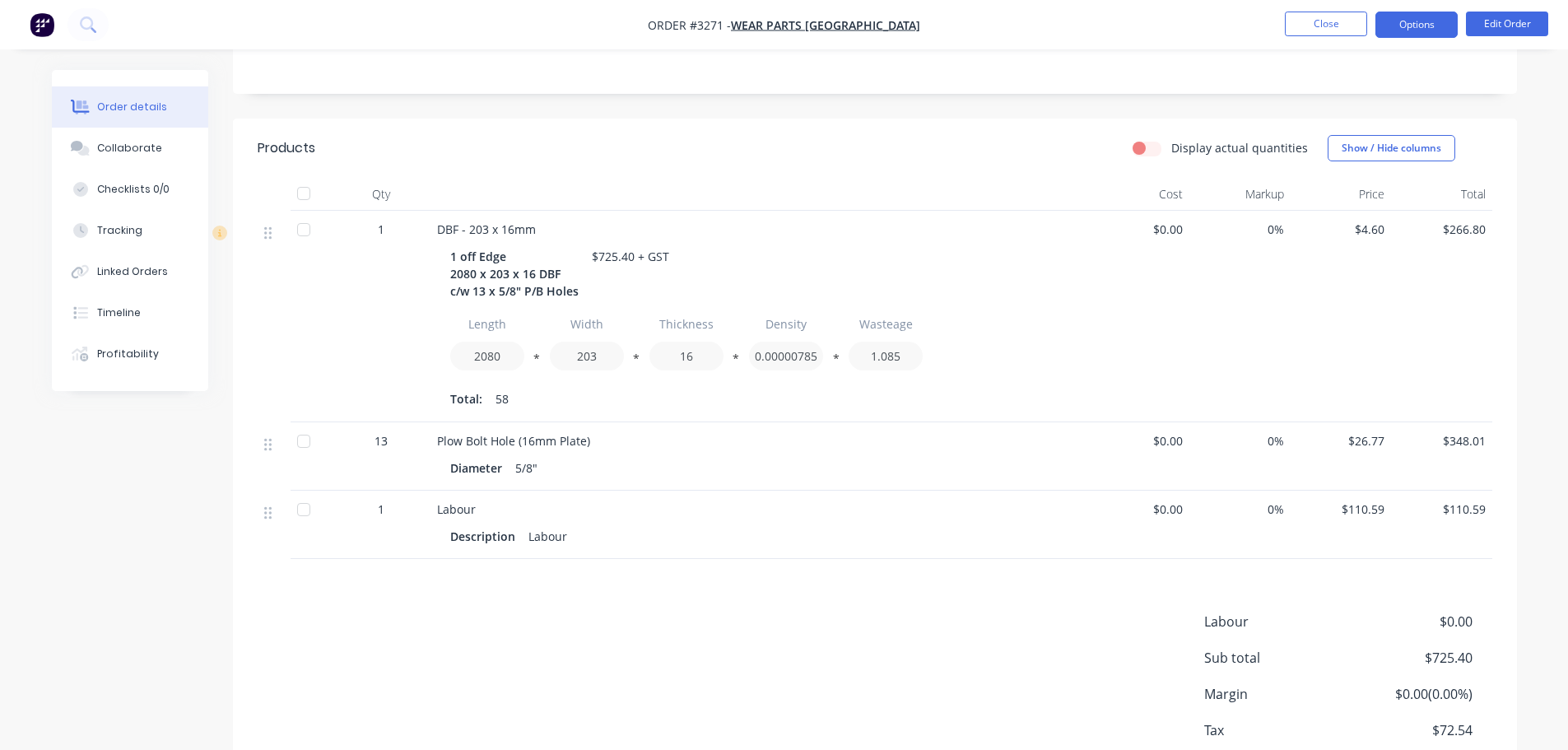
click at [1428, 28] on button "Options" at bounding box center [1417, 24] width 82 height 26
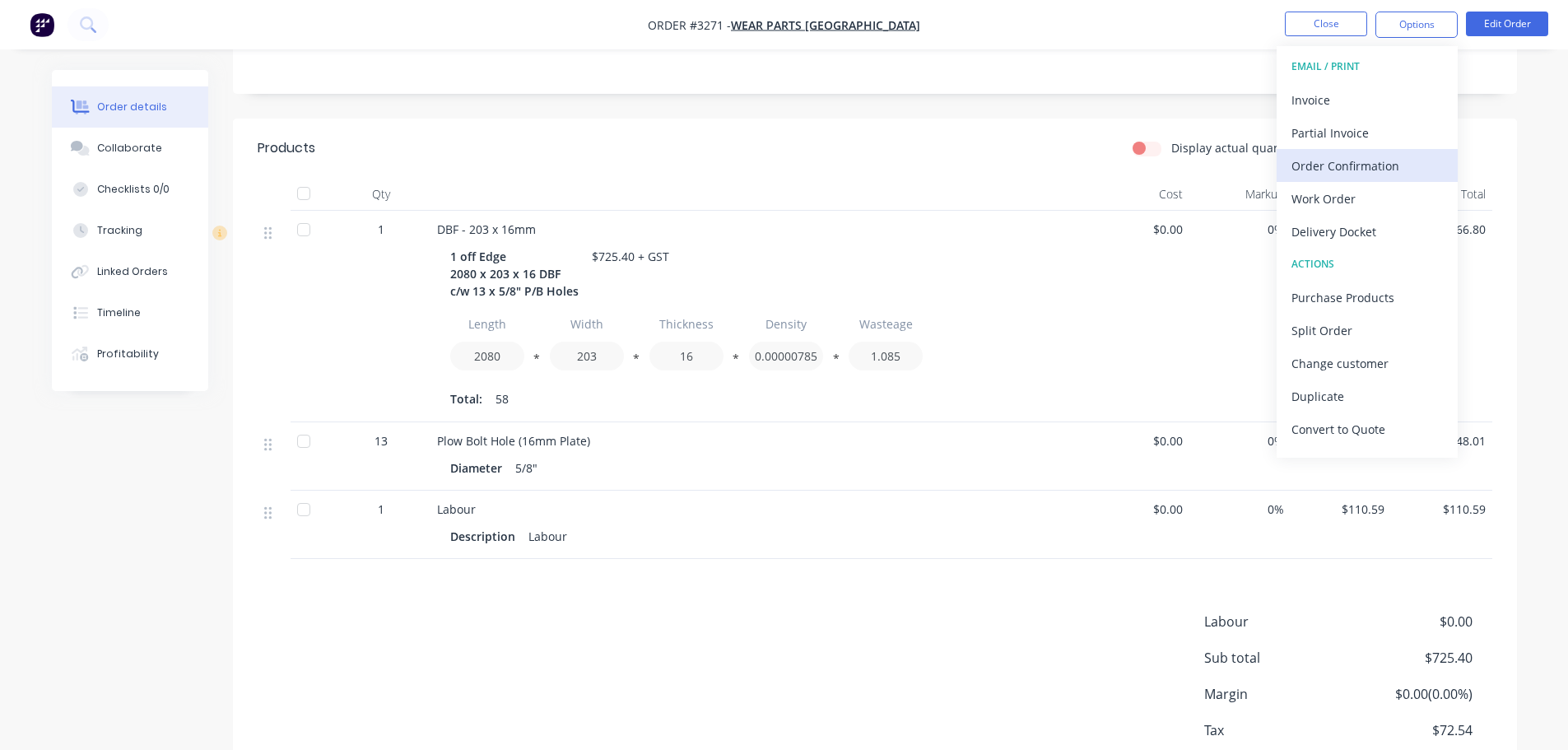
click at [1344, 165] on div "Order Confirmation" at bounding box center [1367, 166] width 151 height 24
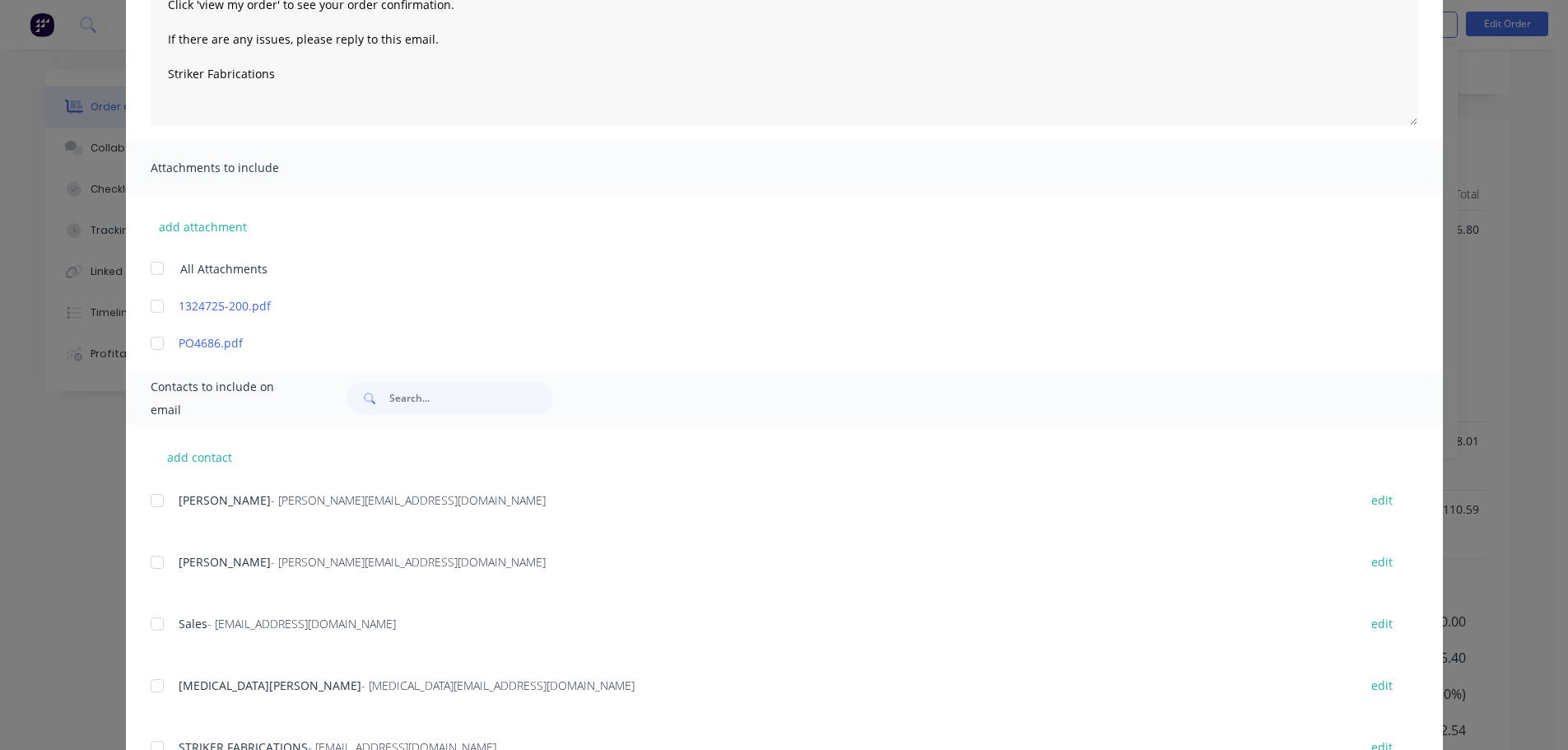
scroll to position [247, 0]
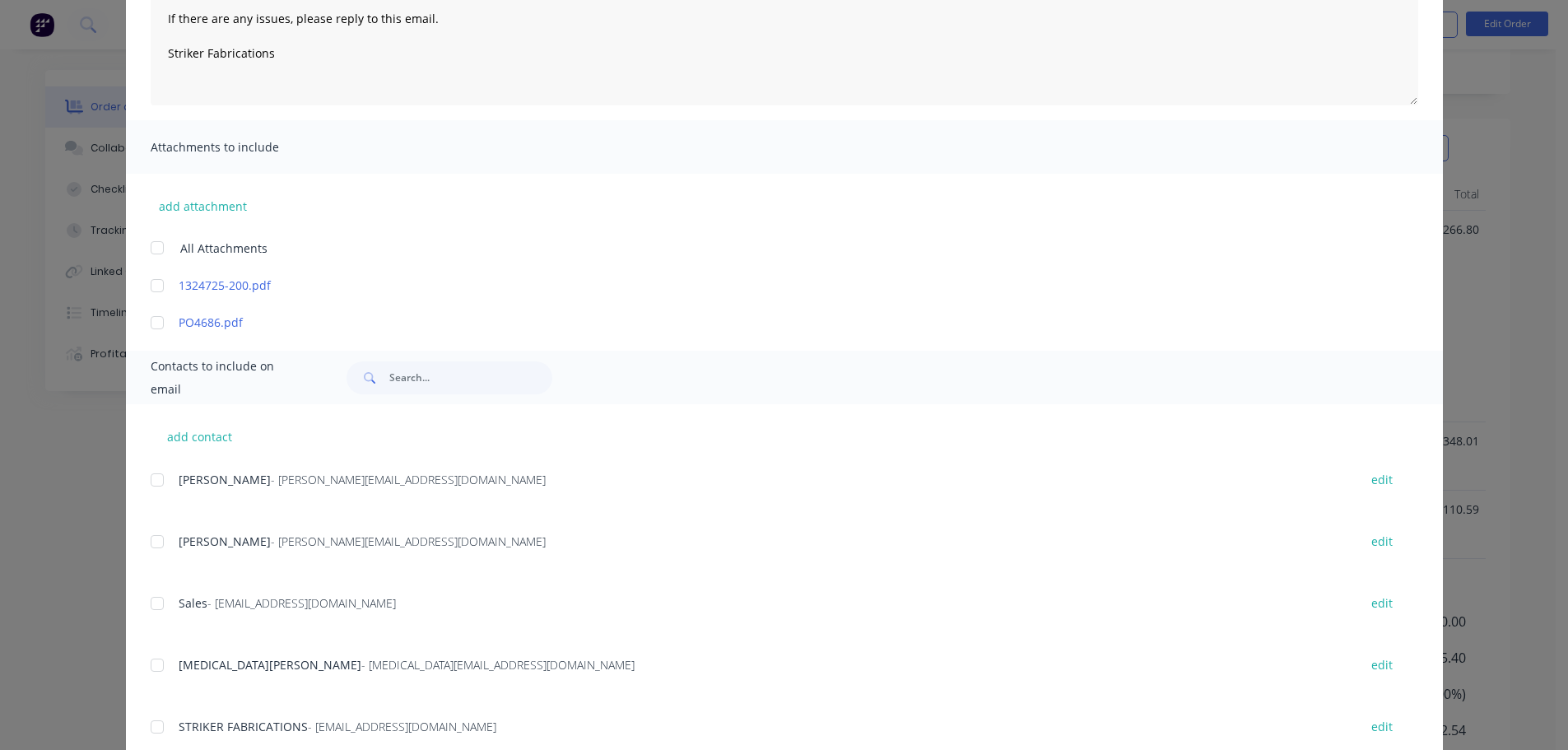
click at [157, 663] on div at bounding box center [157, 664] width 33 height 33
type textarea "Thank you for your order! Click 'view my order' to see your order confirmation.…"
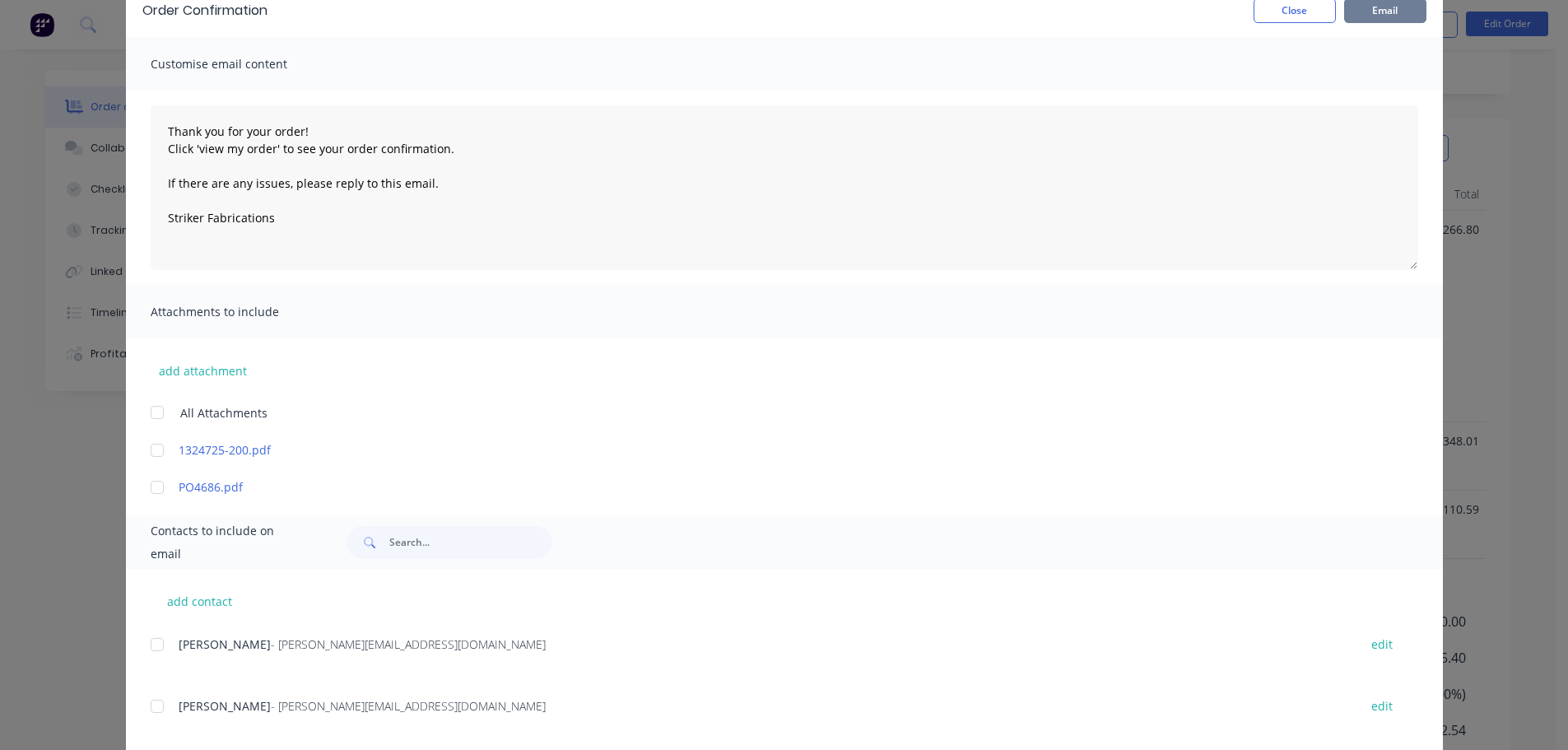
click at [1387, 18] on button "Email" at bounding box center [1385, 10] width 82 height 24
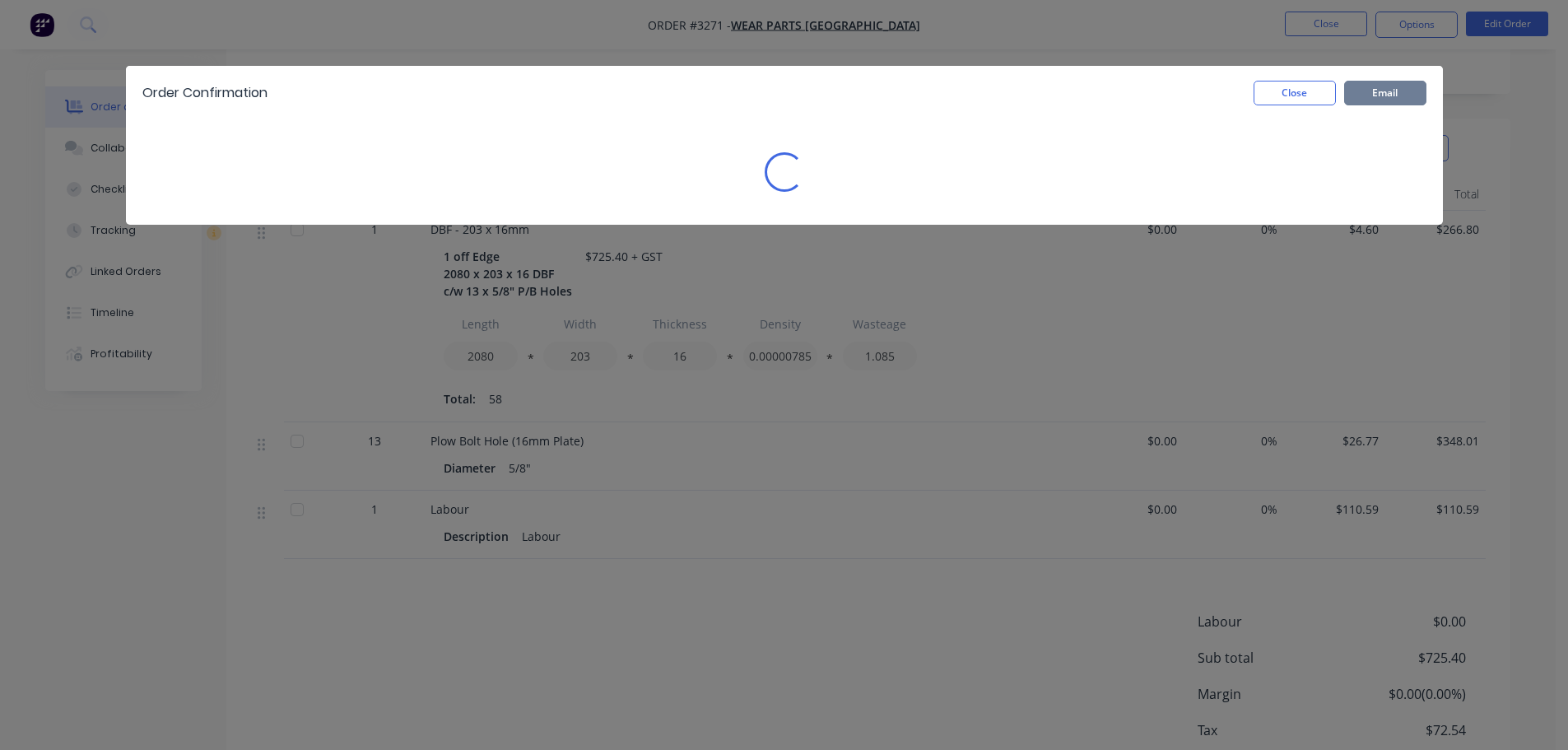
scroll to position [0, 0]
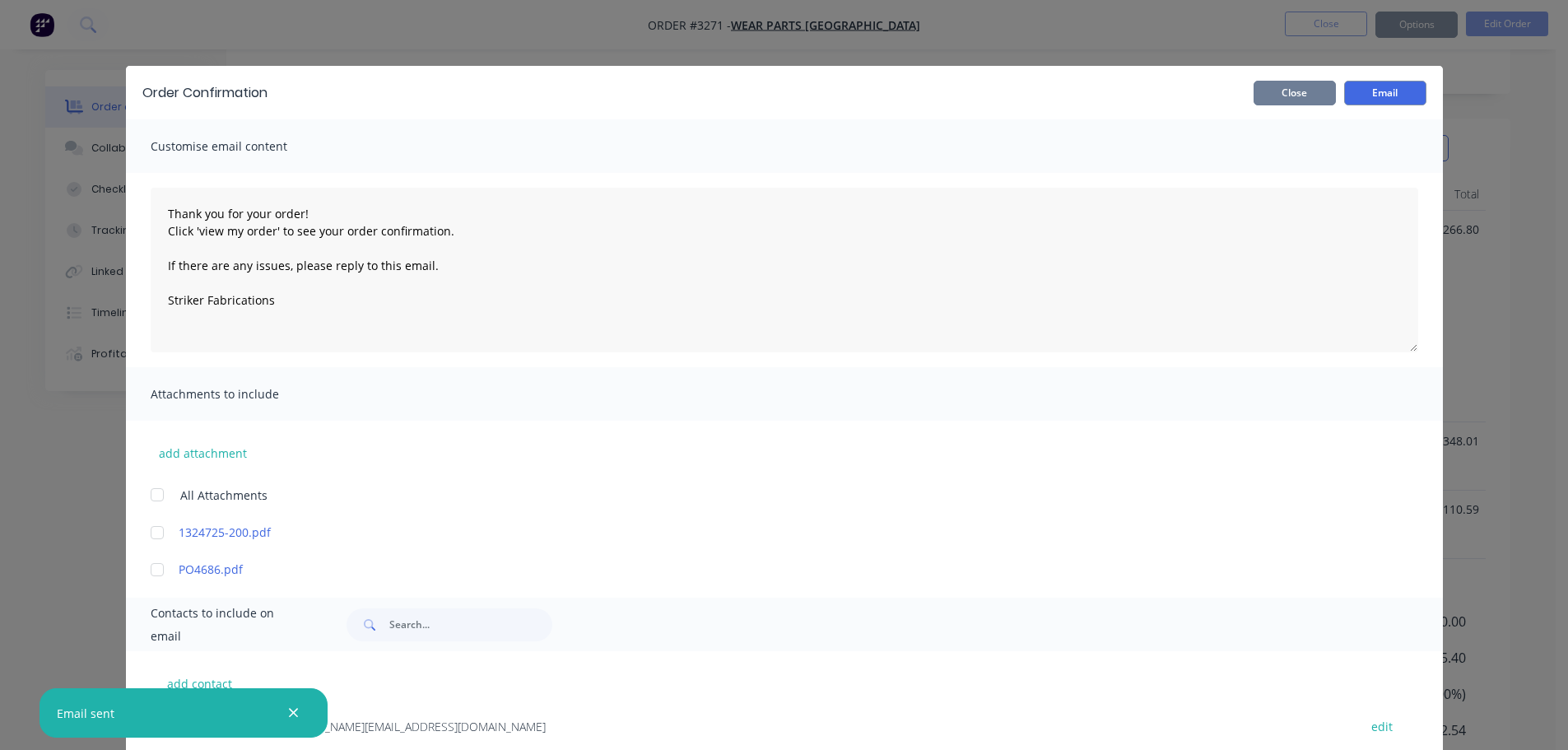
type textarea "Thank you for your order! Click 'view my order' to see your order confirmation.…"
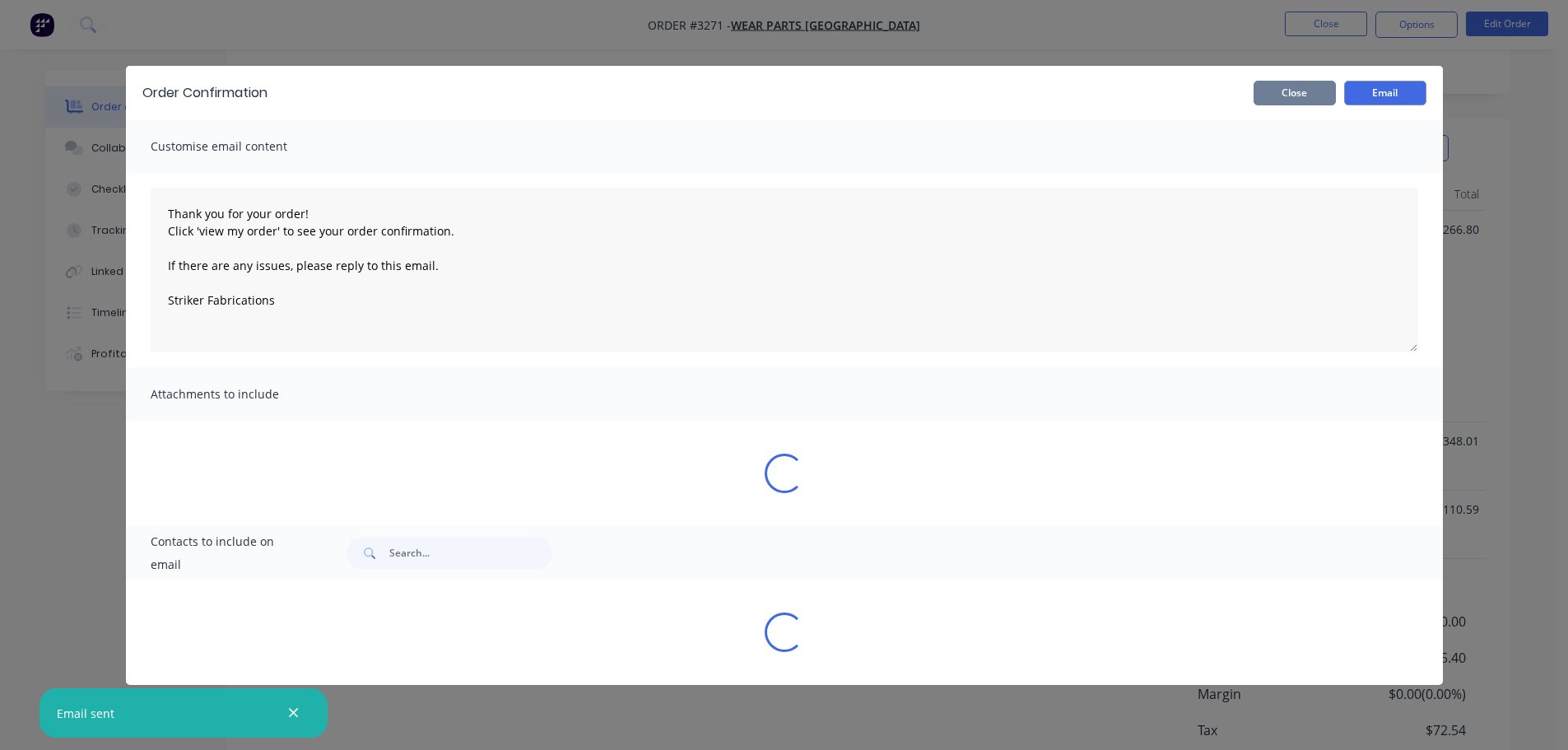
click at [1305, 94] on button "Close" at bounding box center [1295, 92] width 82 height 24
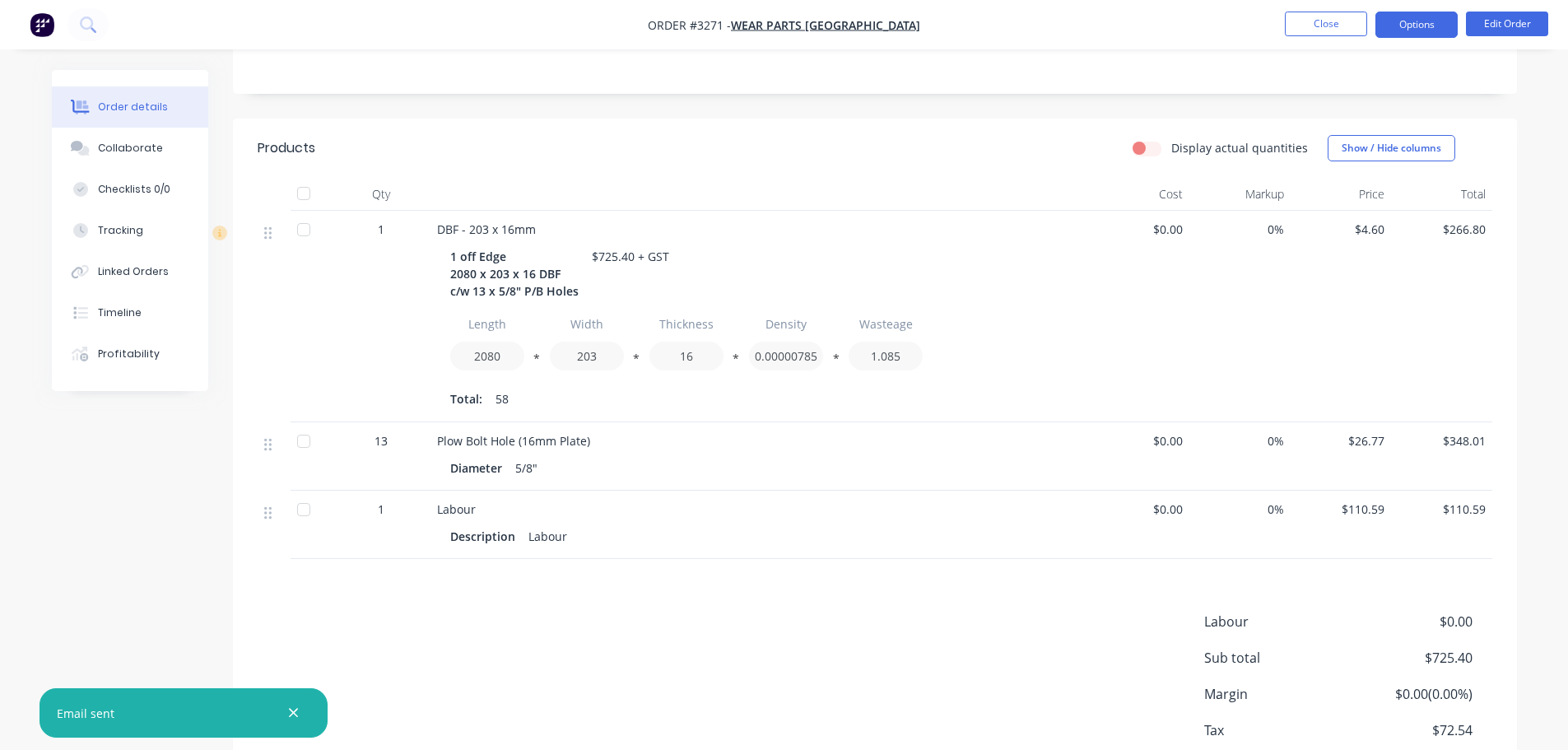
click at [1398, 23] on button "Options" at bounding box center [1417, 24] width 82 height 26
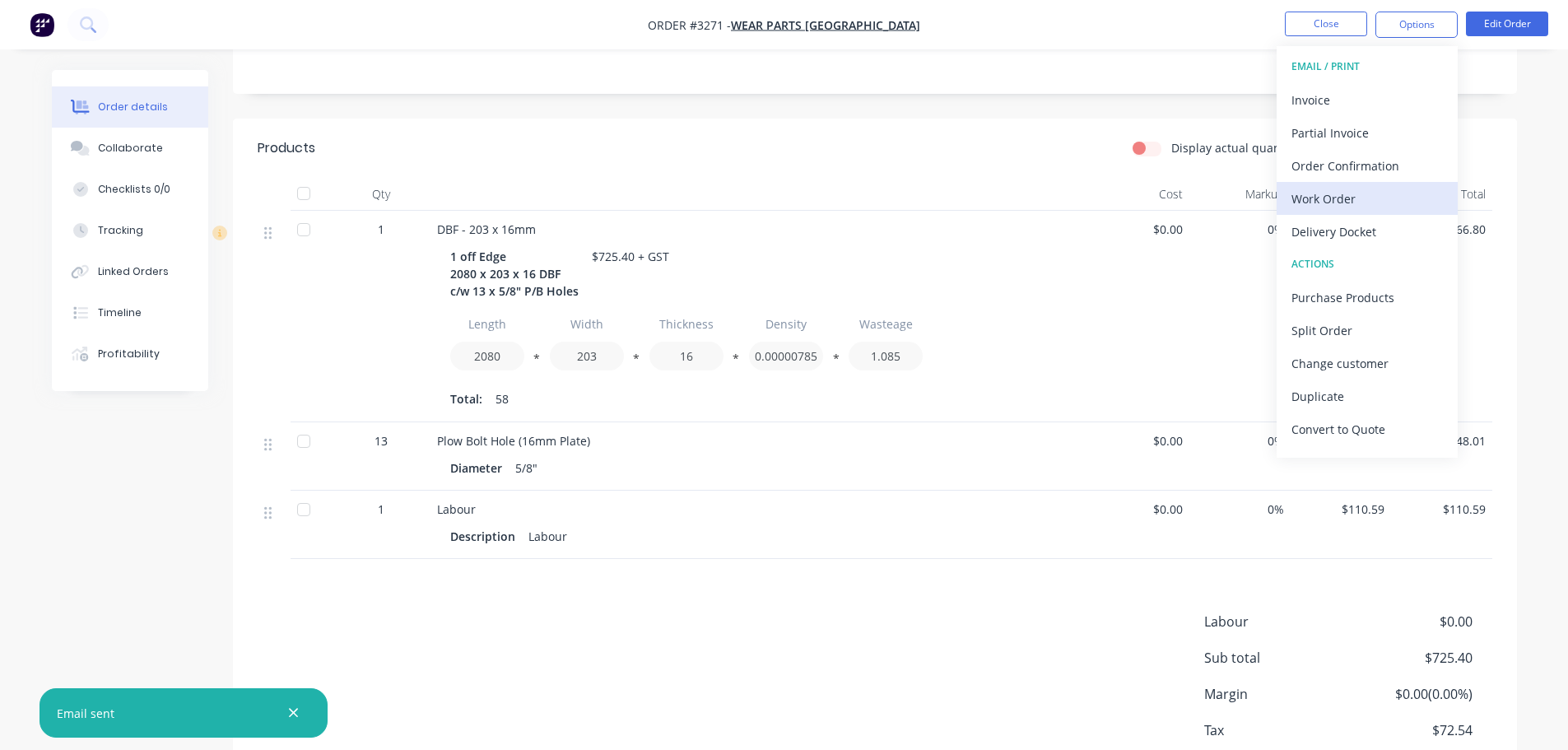
click at [1335, 187] on div "Work Order" at bounding box center [1367, 199] width 151 height 24
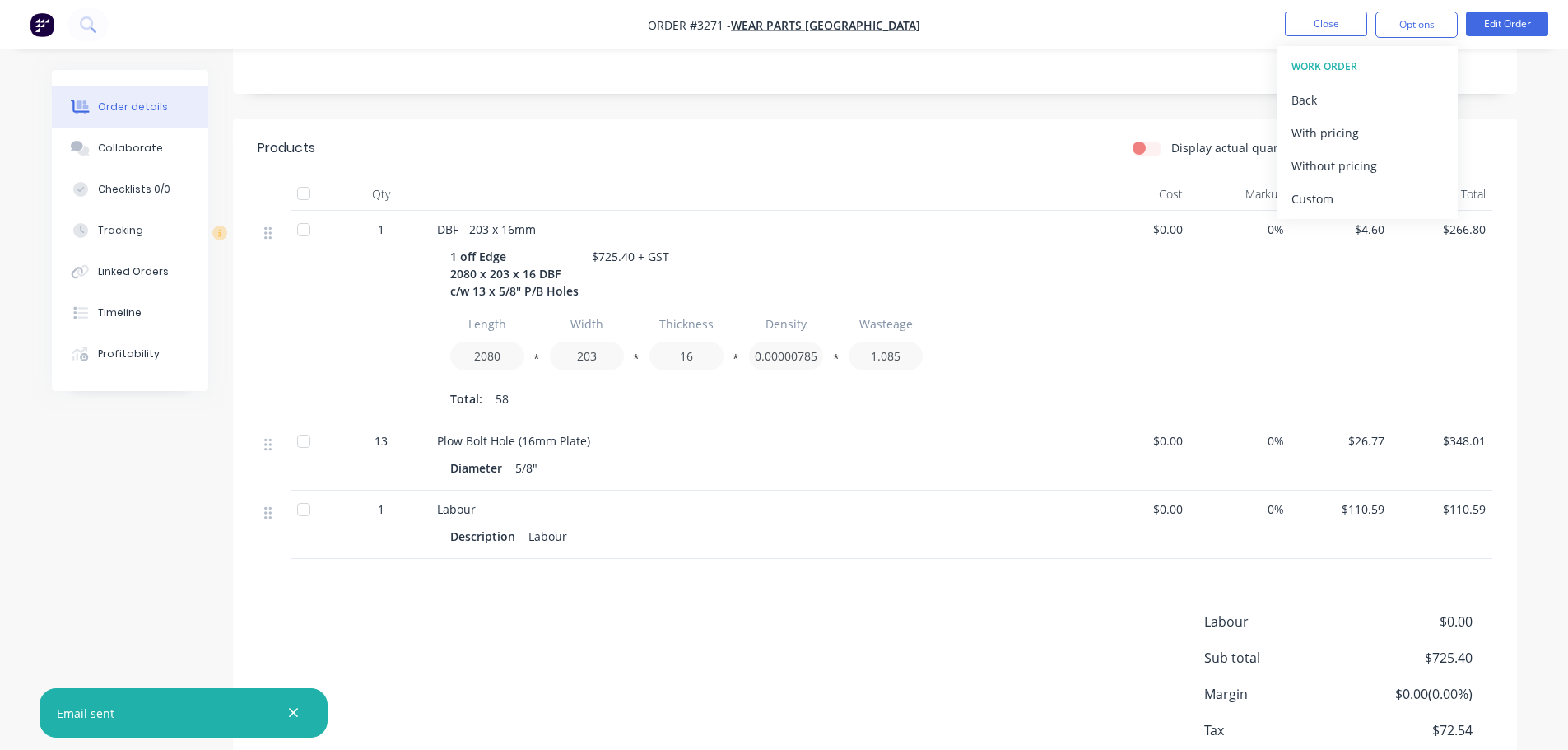
click at [1335, 187] on div "Custom" at bounding box center [1367, 199] width 151 height 24
click at [1334, 173] on div "Without pricing" at bounding box center [1367, 166] width 151 height 24
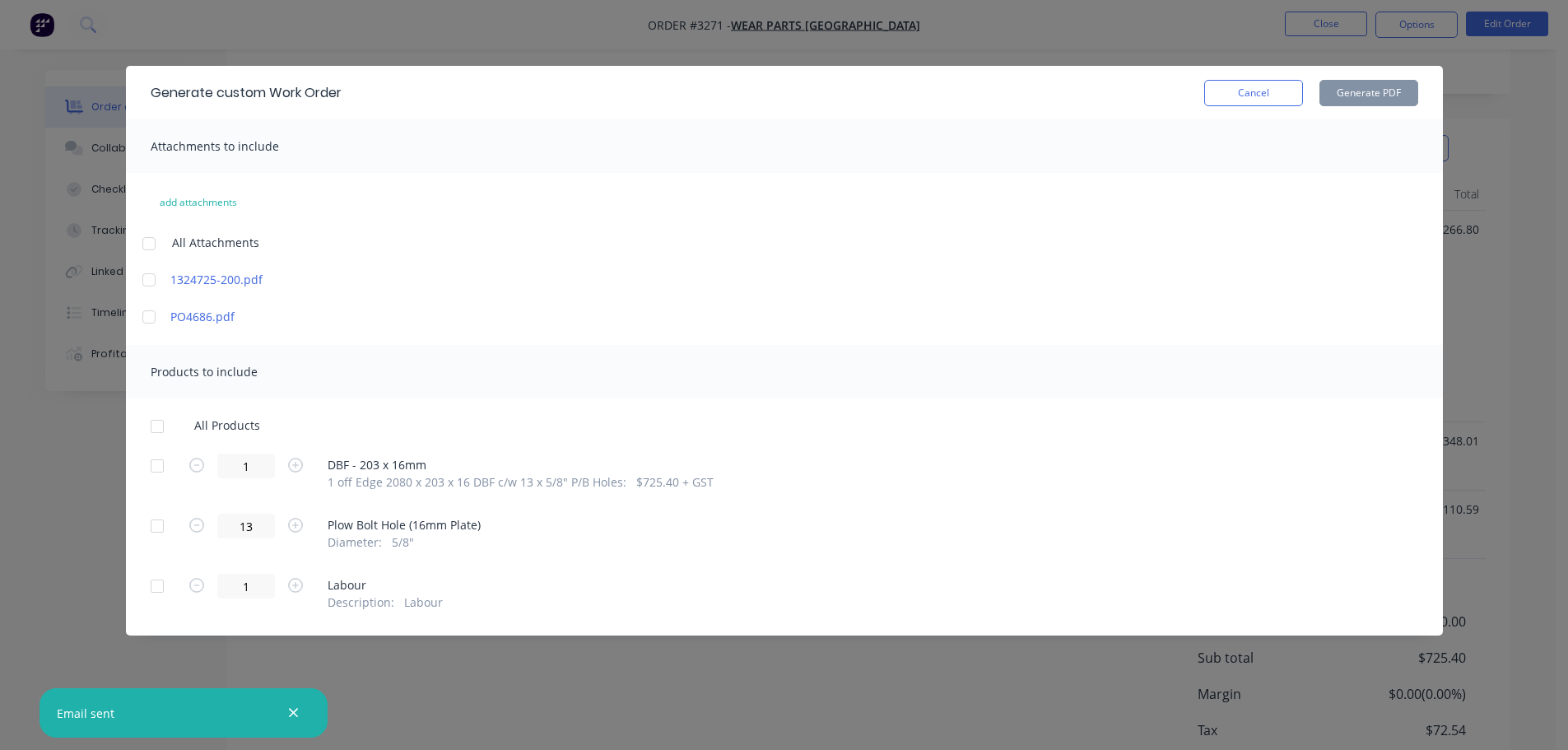
drag, startPoint x: 152, startPoint y: 479, endPoint x: 212, endPoint y: 450, distance: 66.6
click at [152, 478] on div at bounding box center [157, 465] width 33 height 33
click at [1392, 90] on button "Generate PDF" at bounding box center [1369, 93] width 99 height 26
click at [1249, 92] on button "Cancel" at bounding box center [1253, 93] width 99 height 26
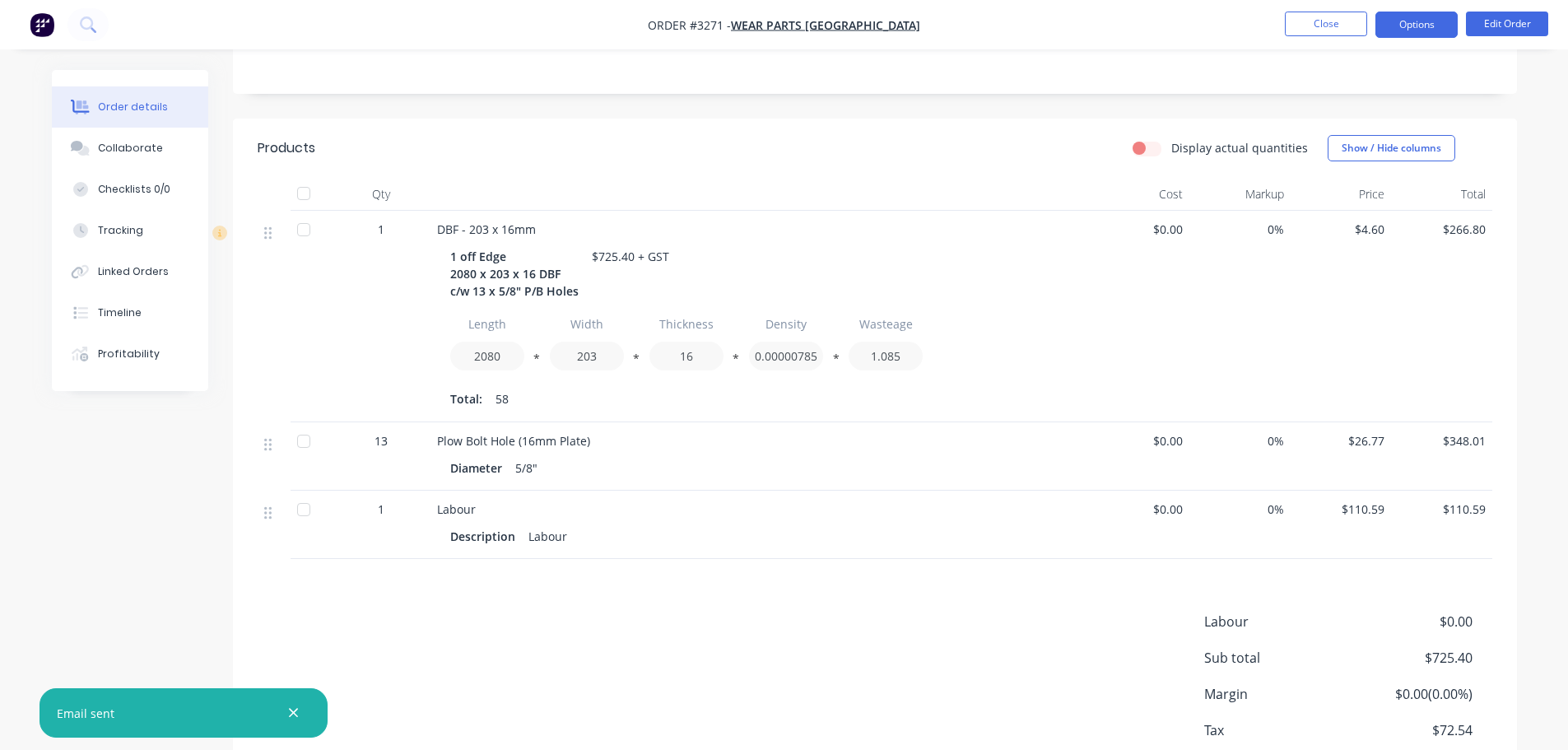
click at [1413, 26] on button "Options" at bounding box center [1417, 24] width 82 height 26
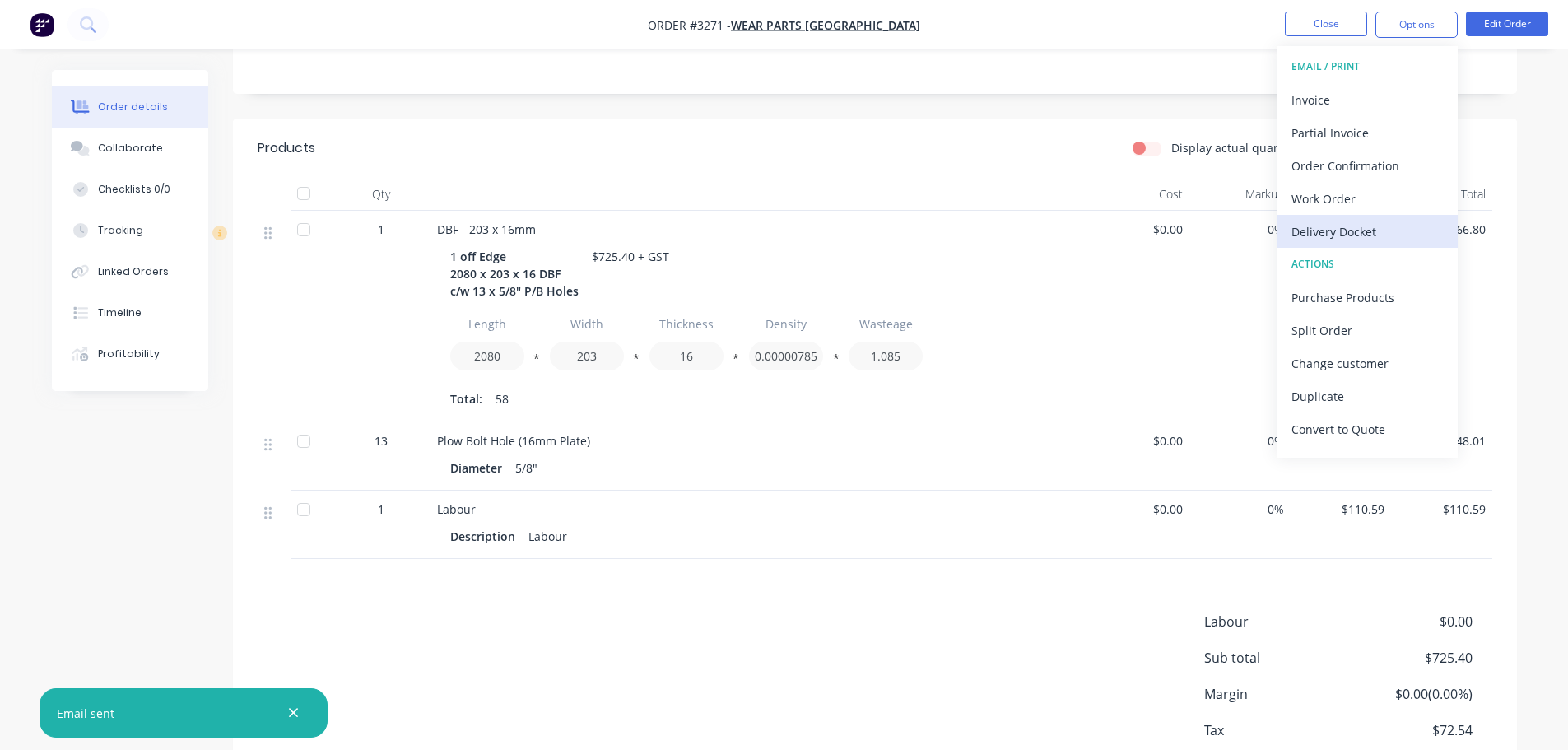
click at [1372, 239] on div "Delivery Docket" at bounding box center [1367, 232] width 151 height 24
click at [1364, 194] on div "Custom" at bounding box center [1367, 199] width 151 height 24
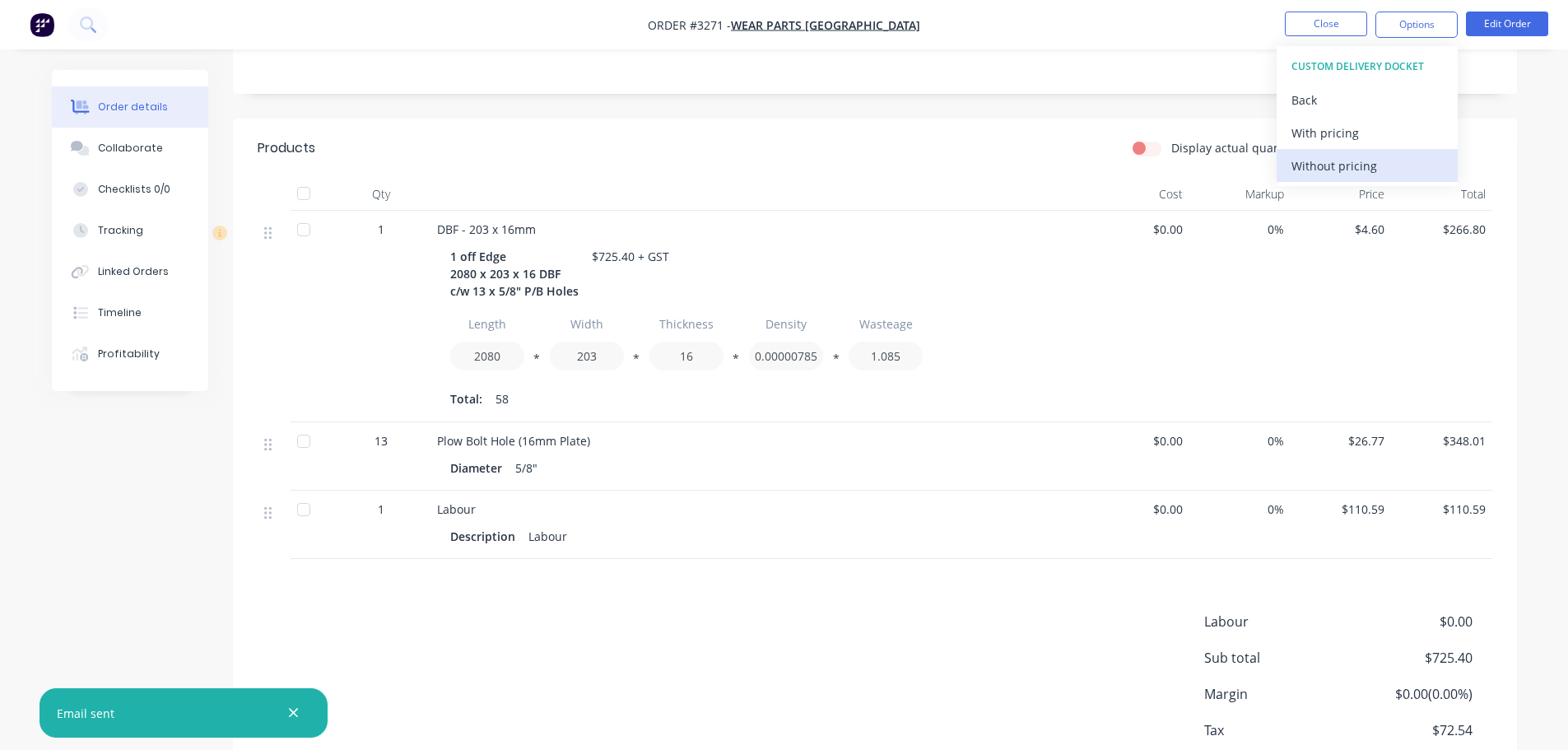
click at [1359, 159] on div "Without pricing" at bounding box center [1367, 166] width 151 height 24
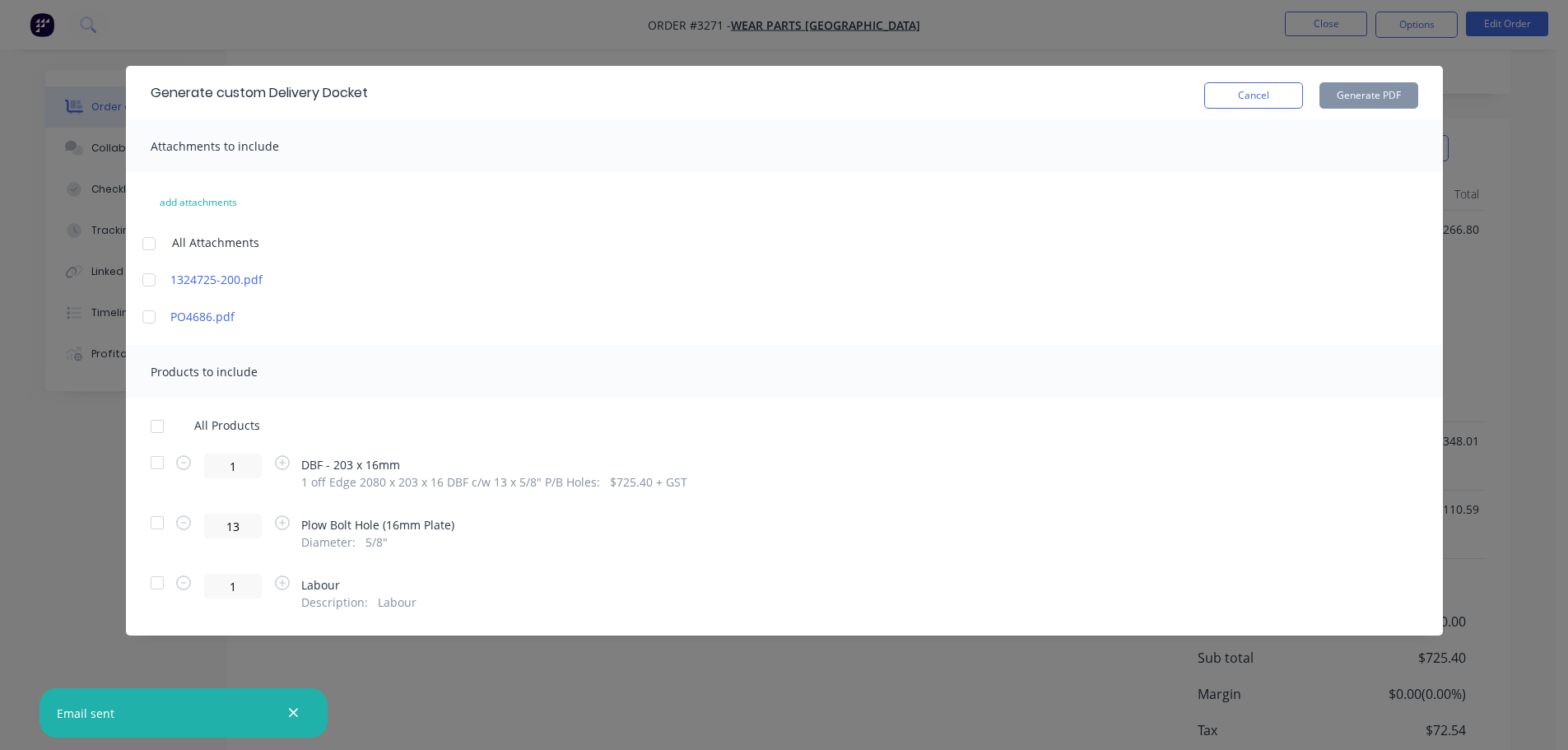
drag, startPoint x: 156, startPoint y: 462, endPoint x: 581, endPoint y: 256, distance: 472.3
click at [156, 461] on div at bounding box center [157, 462] width 33 height 33
click at [1357, 83] on button "Generate PDF" at bounding box center [1369, 95] width 99 height 26
click at [1215, 90] on button "Cancel" at bounding box center [1253, 95] width 99 height 26
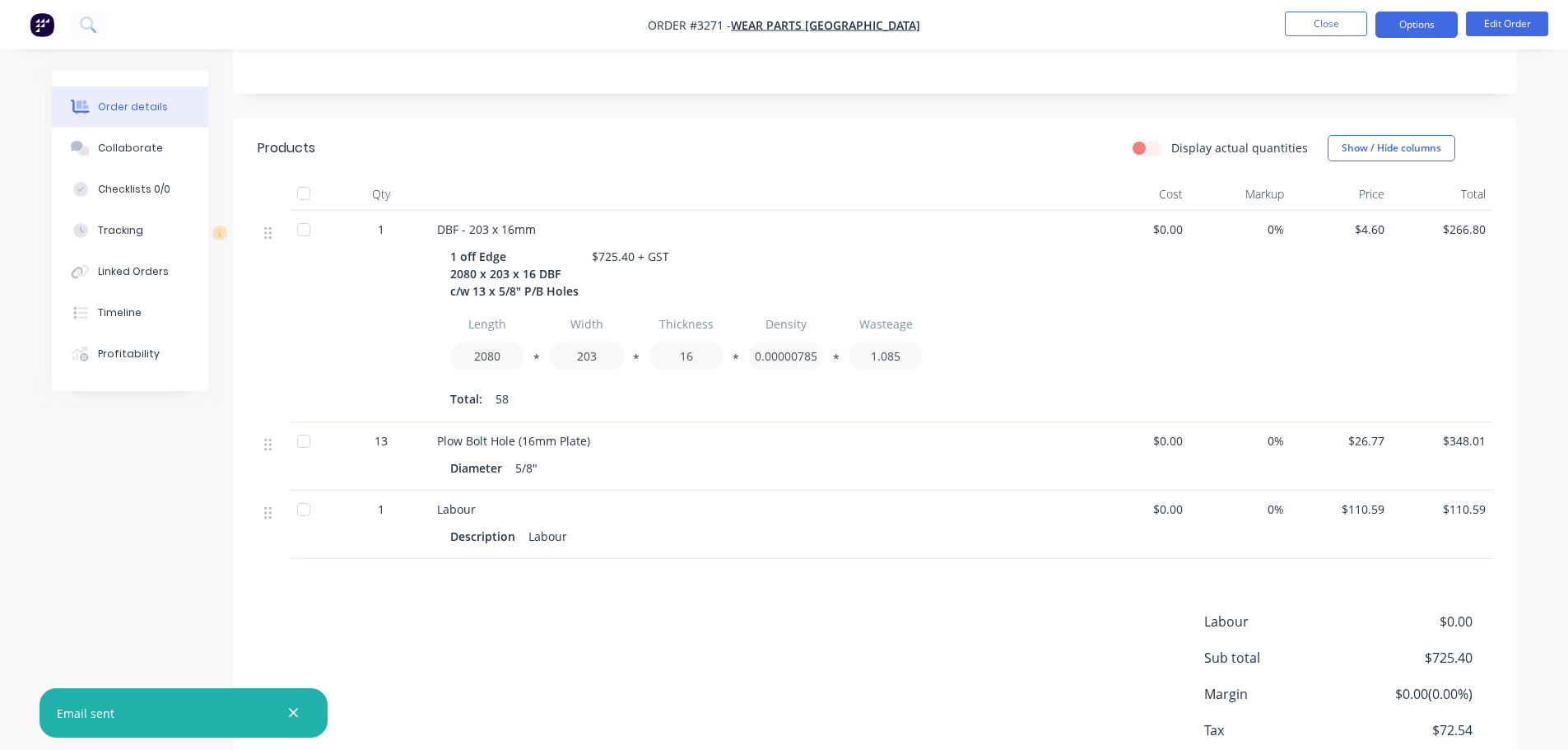
click at [1416, 19] on button "Options" at bounding box center [1417, 24] width 82 height 26
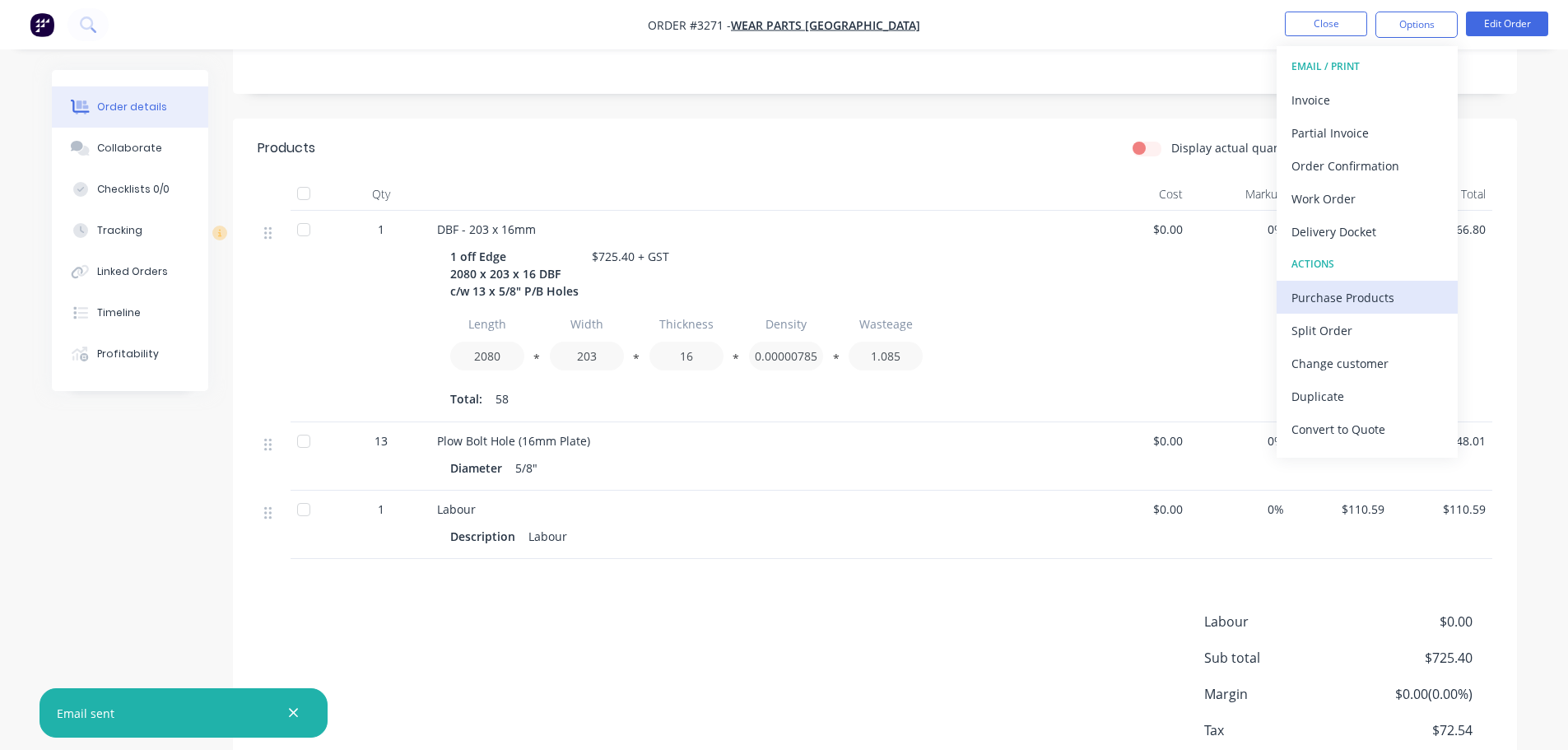
click at [1315, 283] on button "Purchase Products" at bounding box center [1367, 297] width 181 height 33
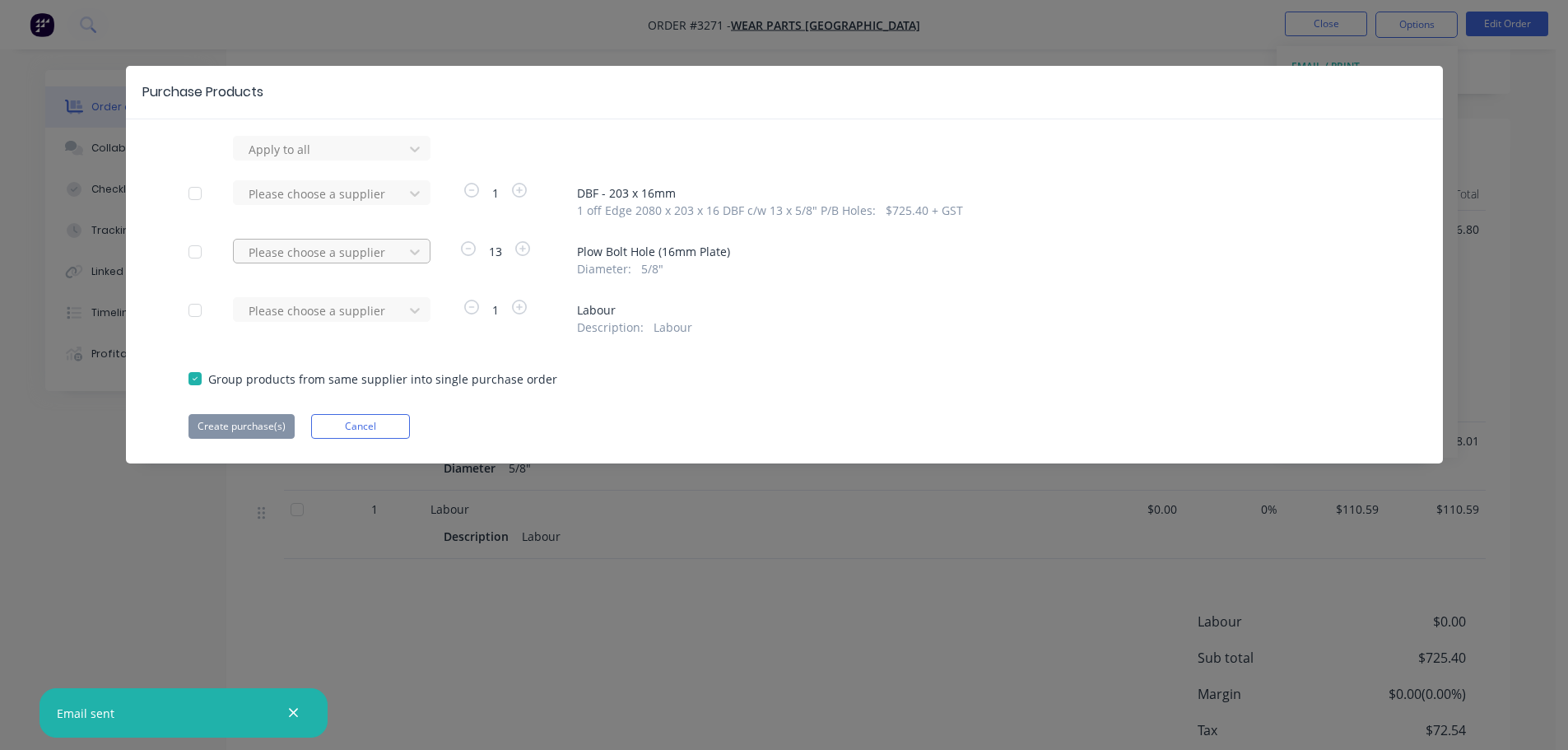
click at [385, 249] on div at bounding box center [321, 252] width 148 height 21
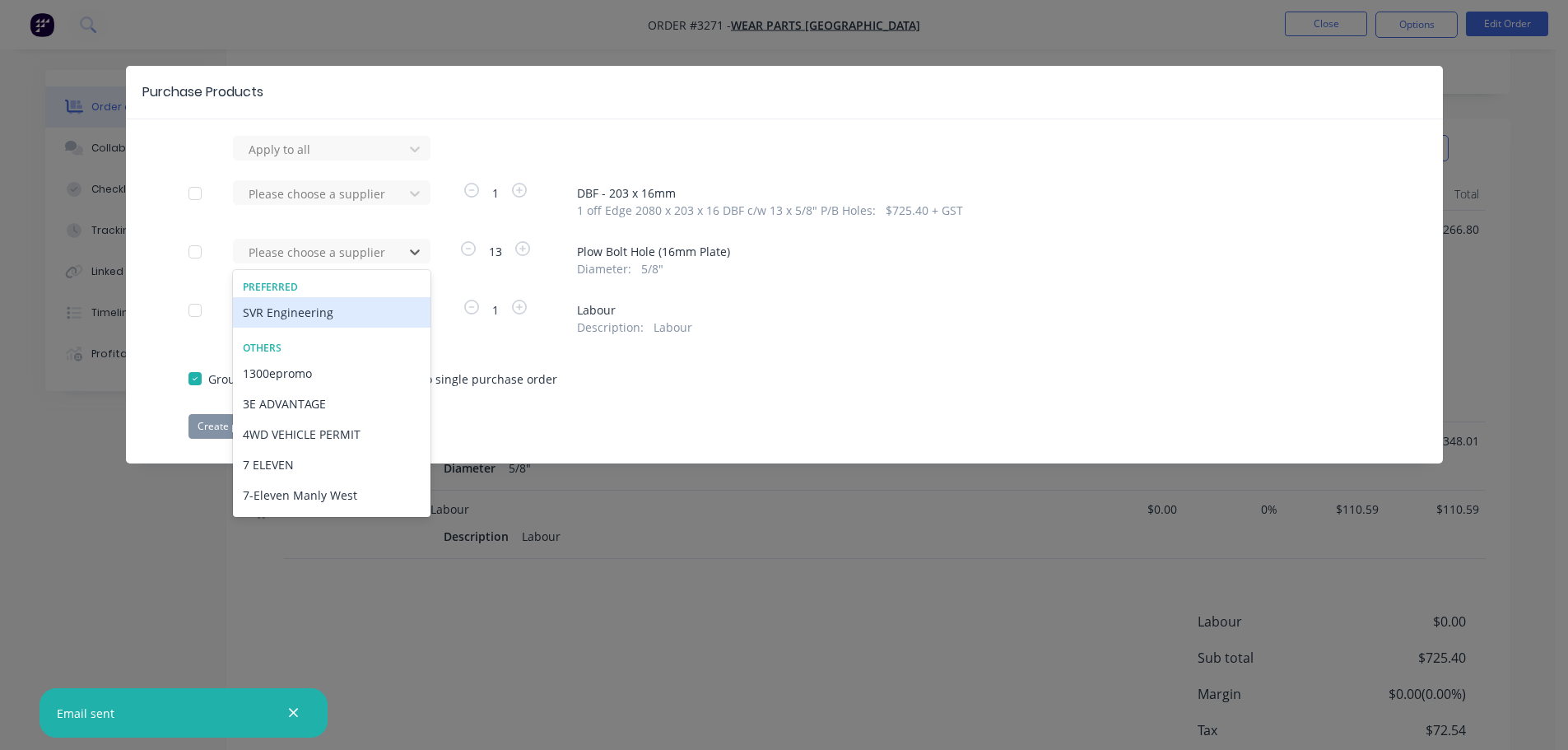
click at [353, 311] on div "SVR Engineering" at bounding box center [332, 312] width 198 height 31
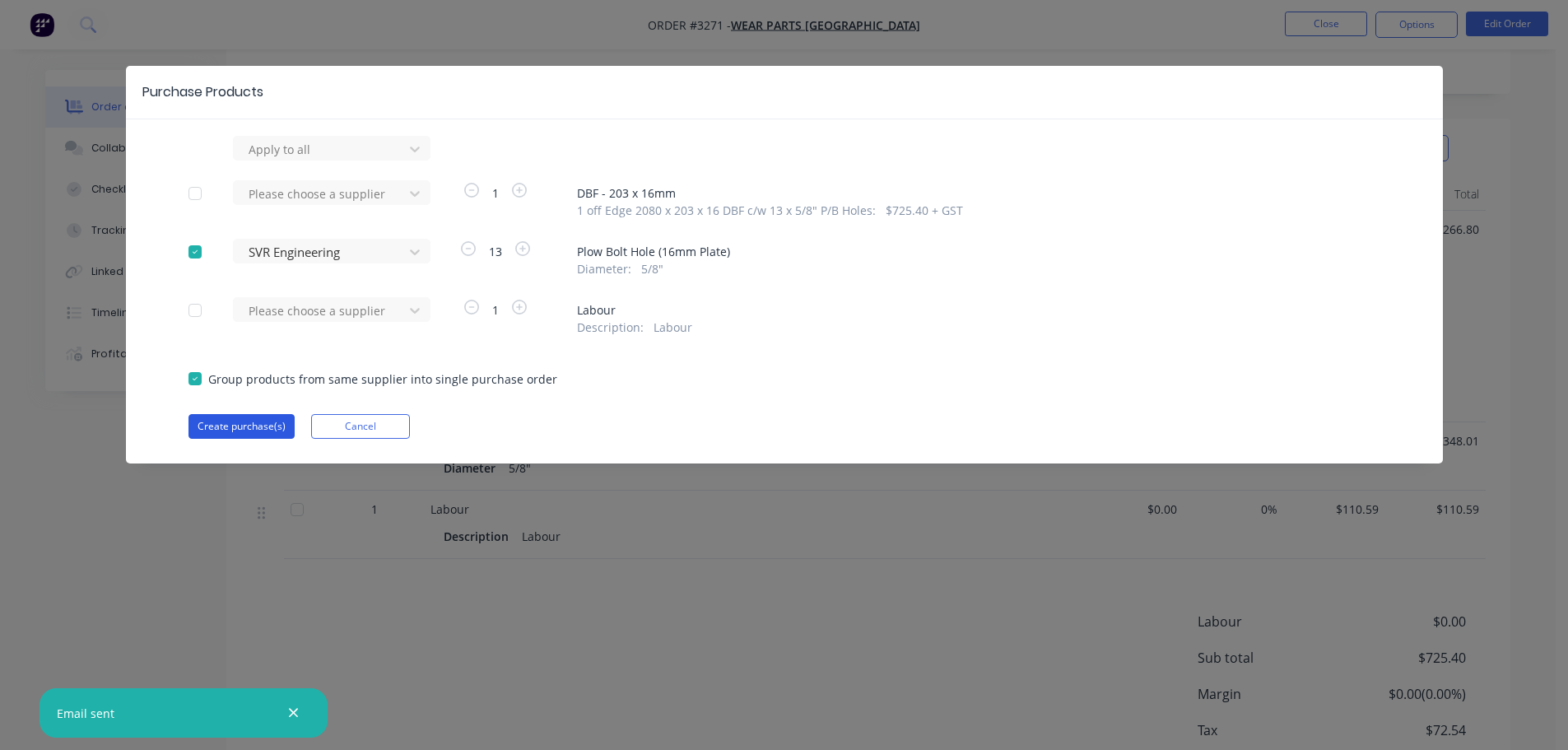
click at [261, 429] on button "Create purchase(s)" at bounding box center [242, 426] width 106 height 24
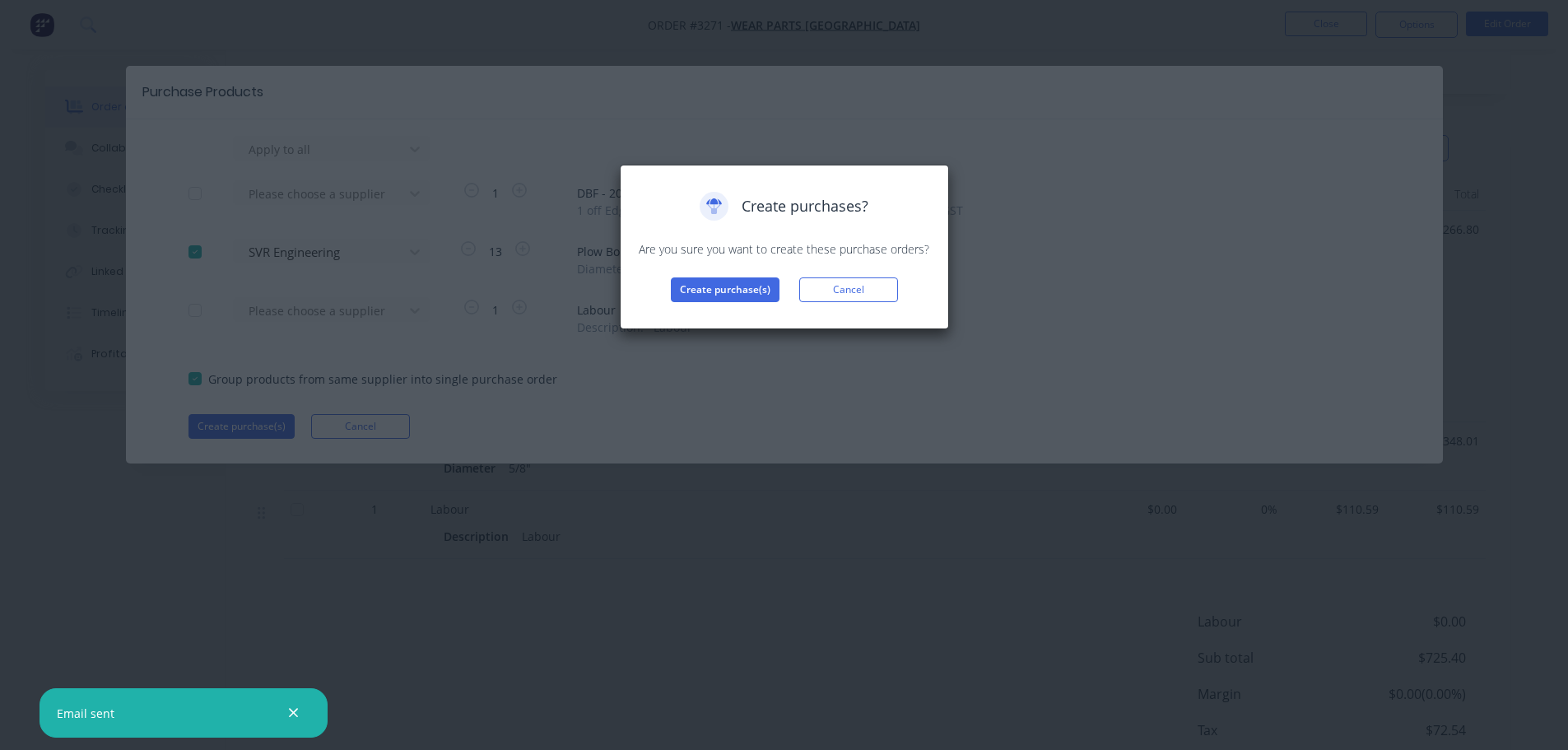
click at [738, 303] on div "Create purchases? Are you sure you want to create these purchase orders? Create…" at bounding box center [784, 246] width 329 height 164
click at [737, 293] on button "Create purchase(s)" at bounding box center [725, 289] width 108 height 24
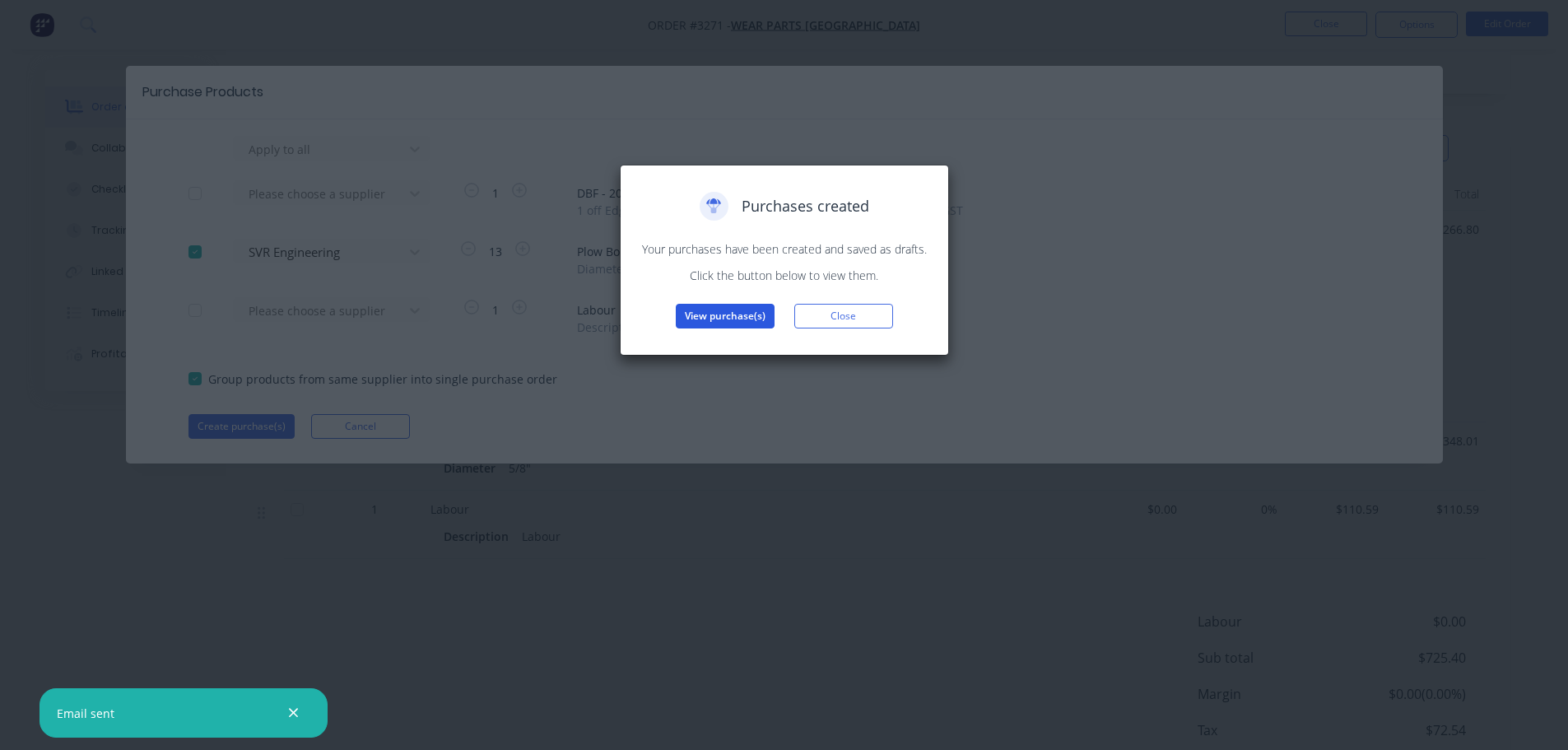
click at [724, 313] on button "View purchase(s)" at bounding box center [725, 315] width 99 height 24
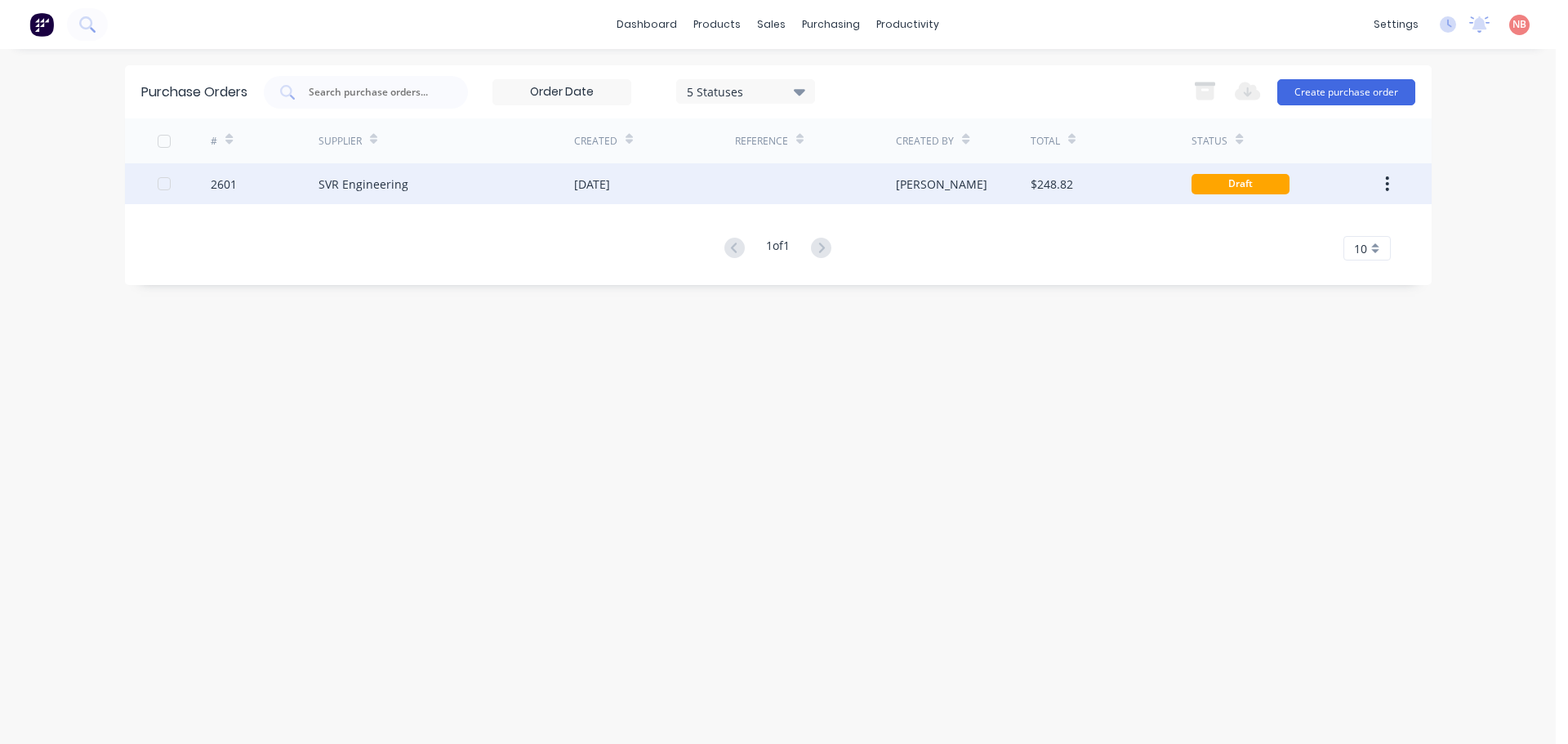
click at [610, 177] on div "[DATE]" at bounding box center [591, 184] width 36 height 18
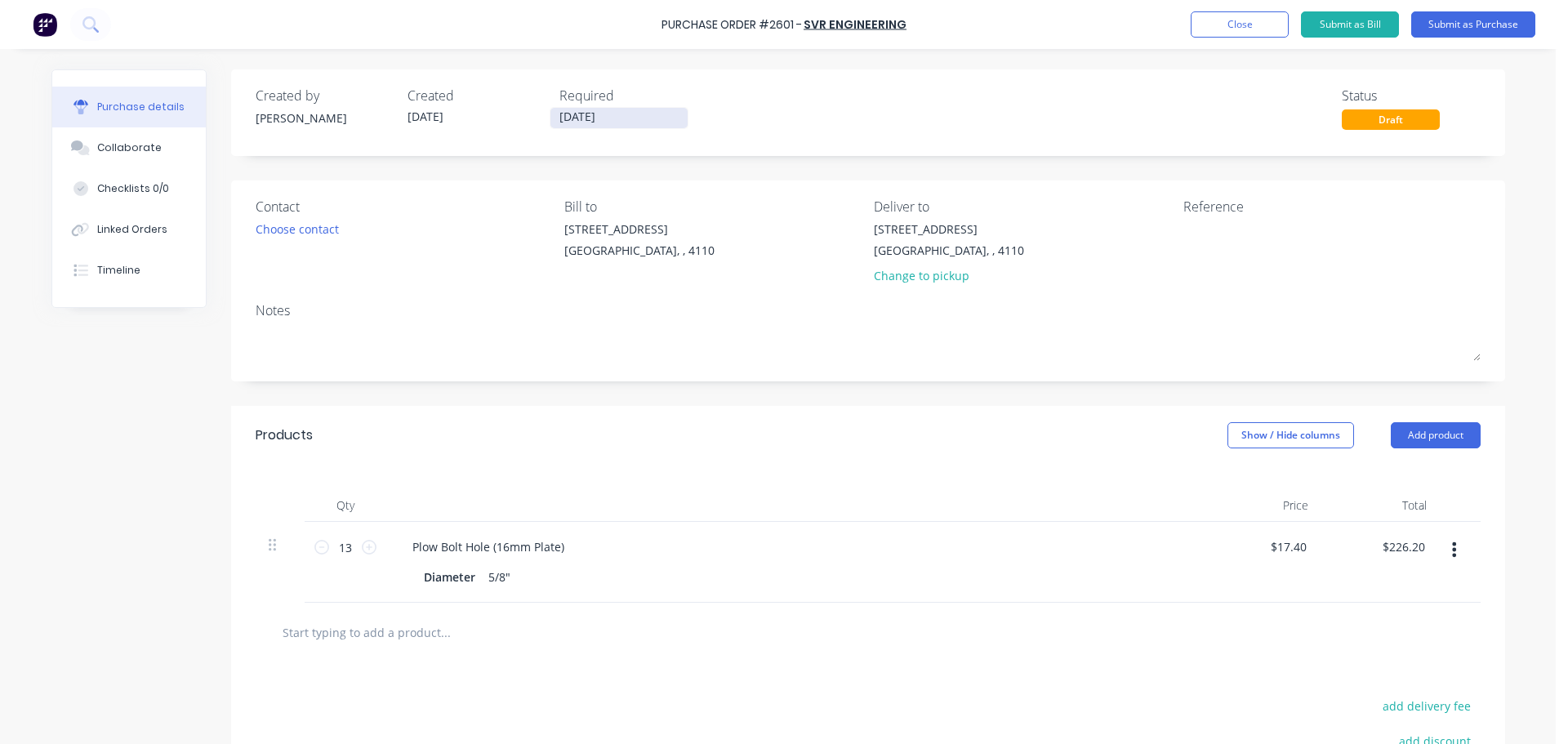
click at [567, 111] on input "09/09/25" at bounding box center [618, 118] width 137 height 20
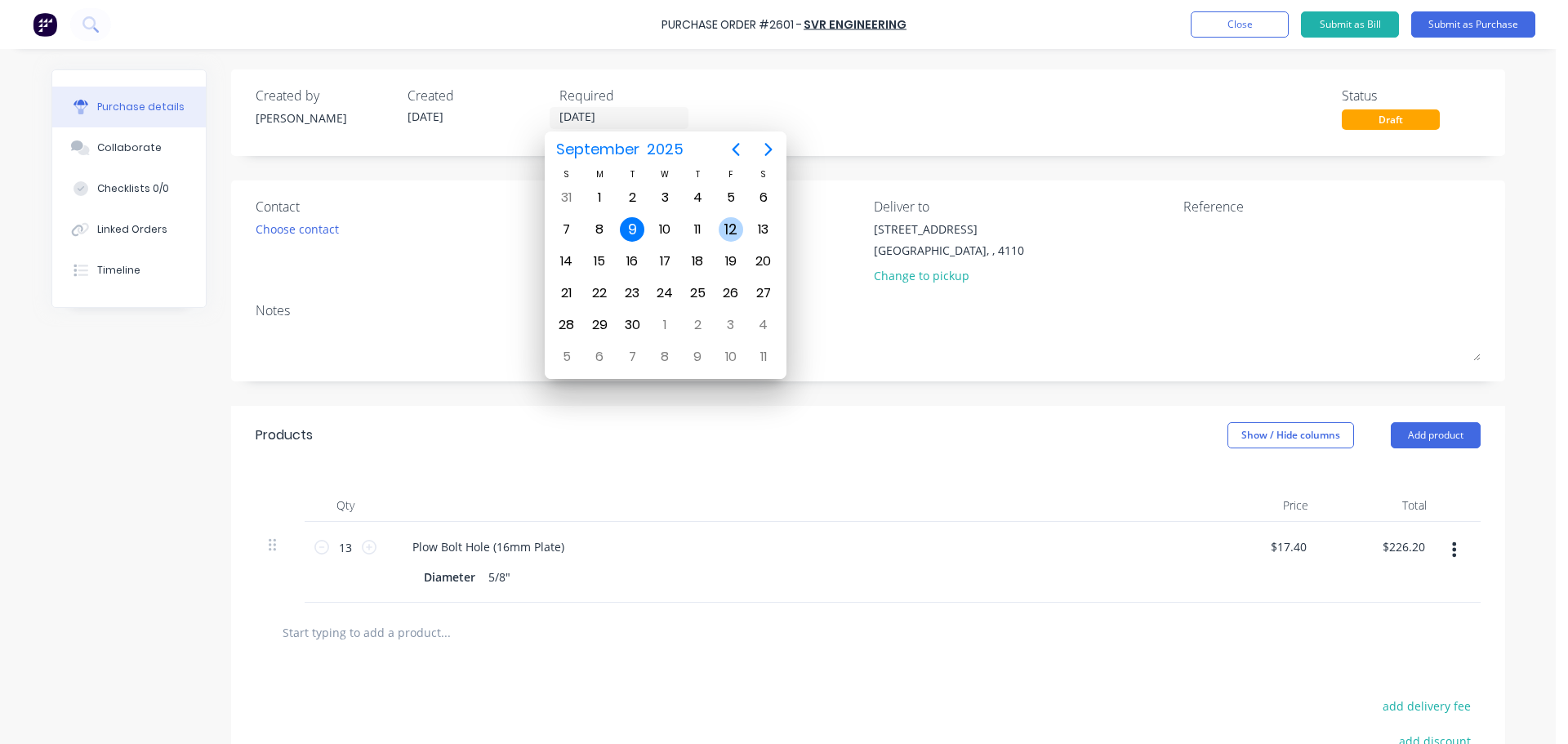
click at [737, 225] on div "12" at bounding box center [730, 229] width 24 height 24
type input "12/09/25"
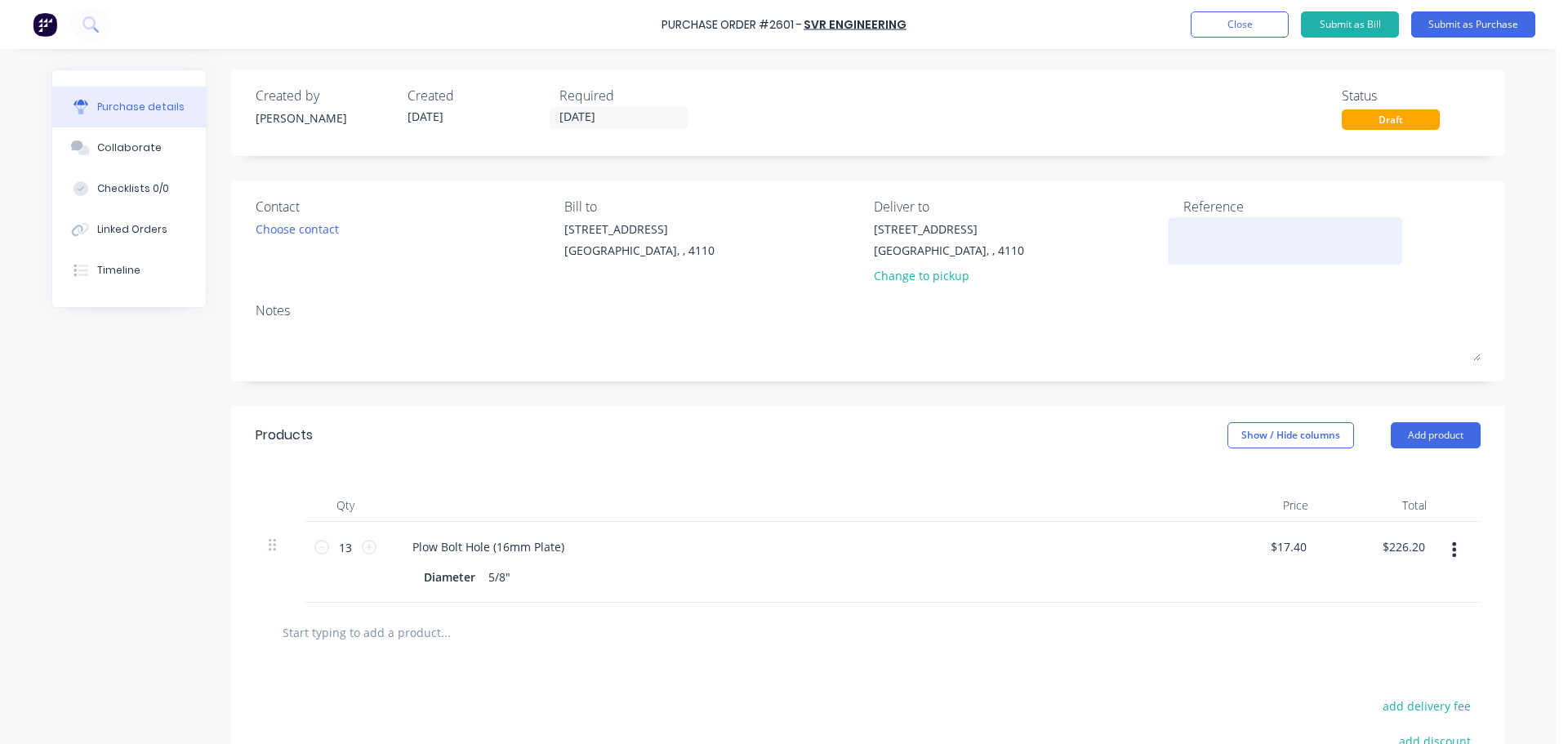
click at [1228, 224] on textarea at bounding box center [1285, 239] width 205 height 37
type textarea "WPA"
type textarea "x"
type textarea "WPA 4"
type textarea "x"
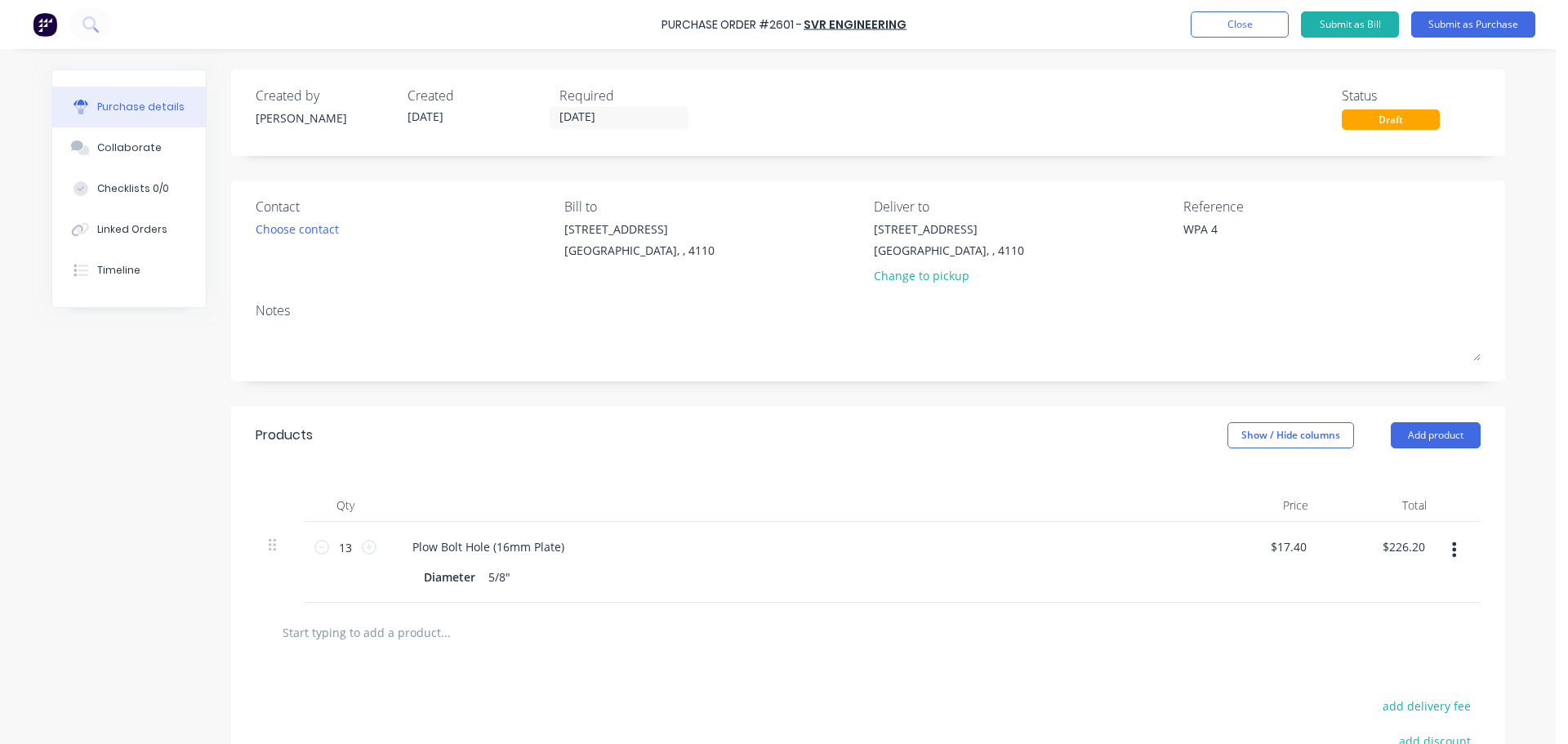
type textarea "WPA 46"
type textarea "x"
type textarea "WPA 468"
type textarea "x"
type textarea "WPA 4686"
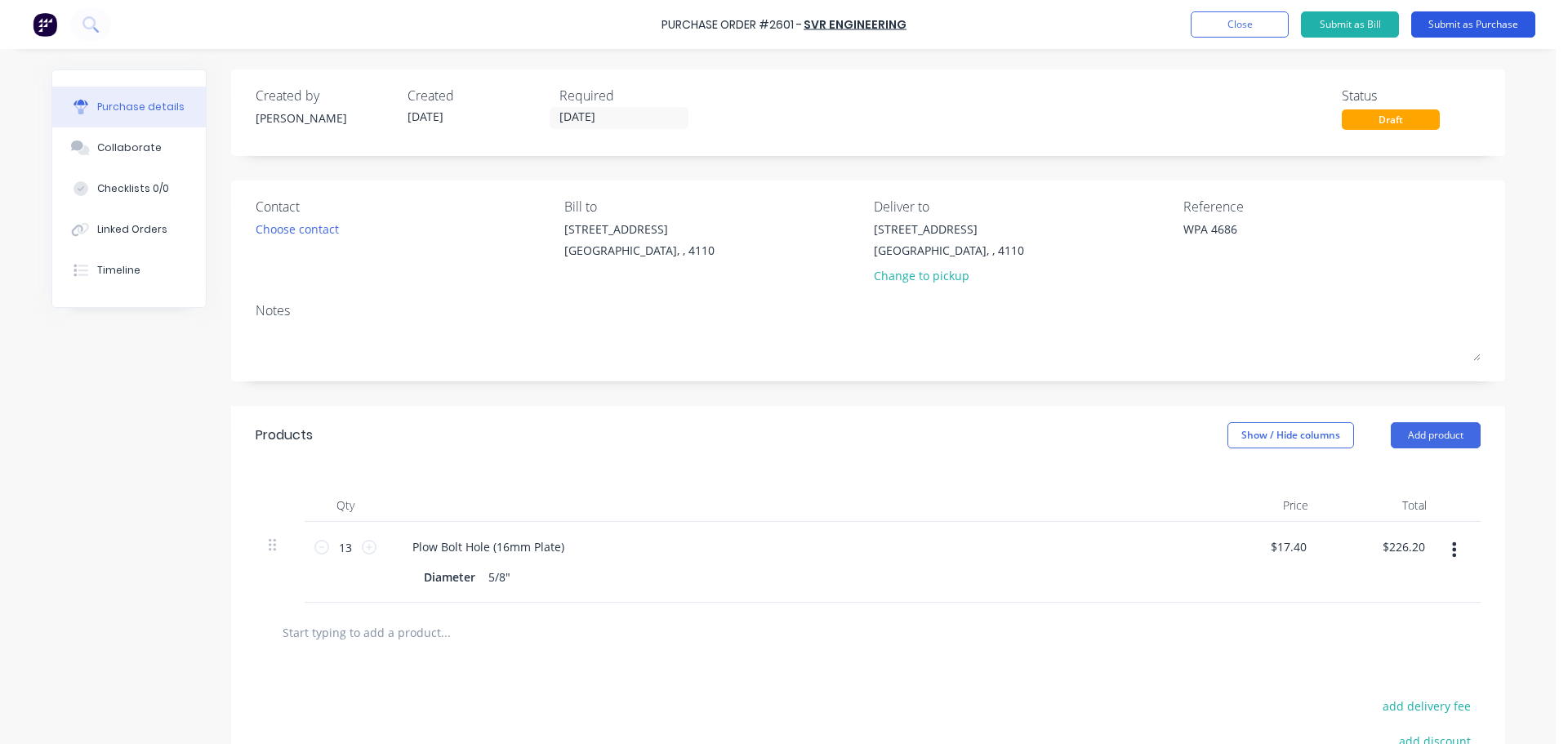
type textarea "x"
type textarea "WPA 4686"
click at [1465, 28] on button "Submit as Purchase" at bounding box center [1473, 24] width 124 height 26
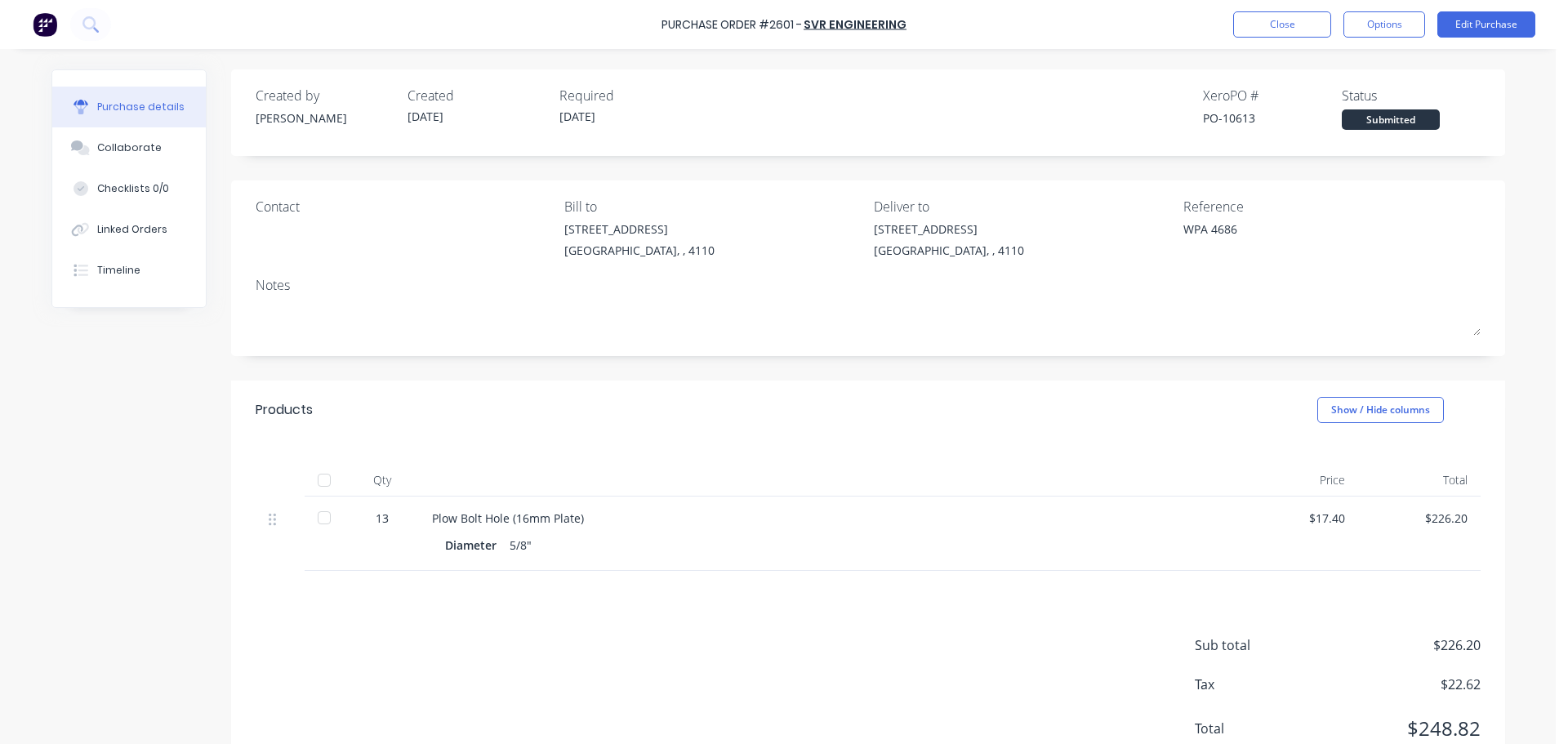
click at [1360, 36] on button "Options" at bounding box center [1384, 24] width 81 height 26
click at [1335, 68] on div "Print / Email" at bounding box center [1347, 67] width 126 height 24
click at [1332, 95] on div "With pricing" at bounding box center [1347, 99] width 126 height 24
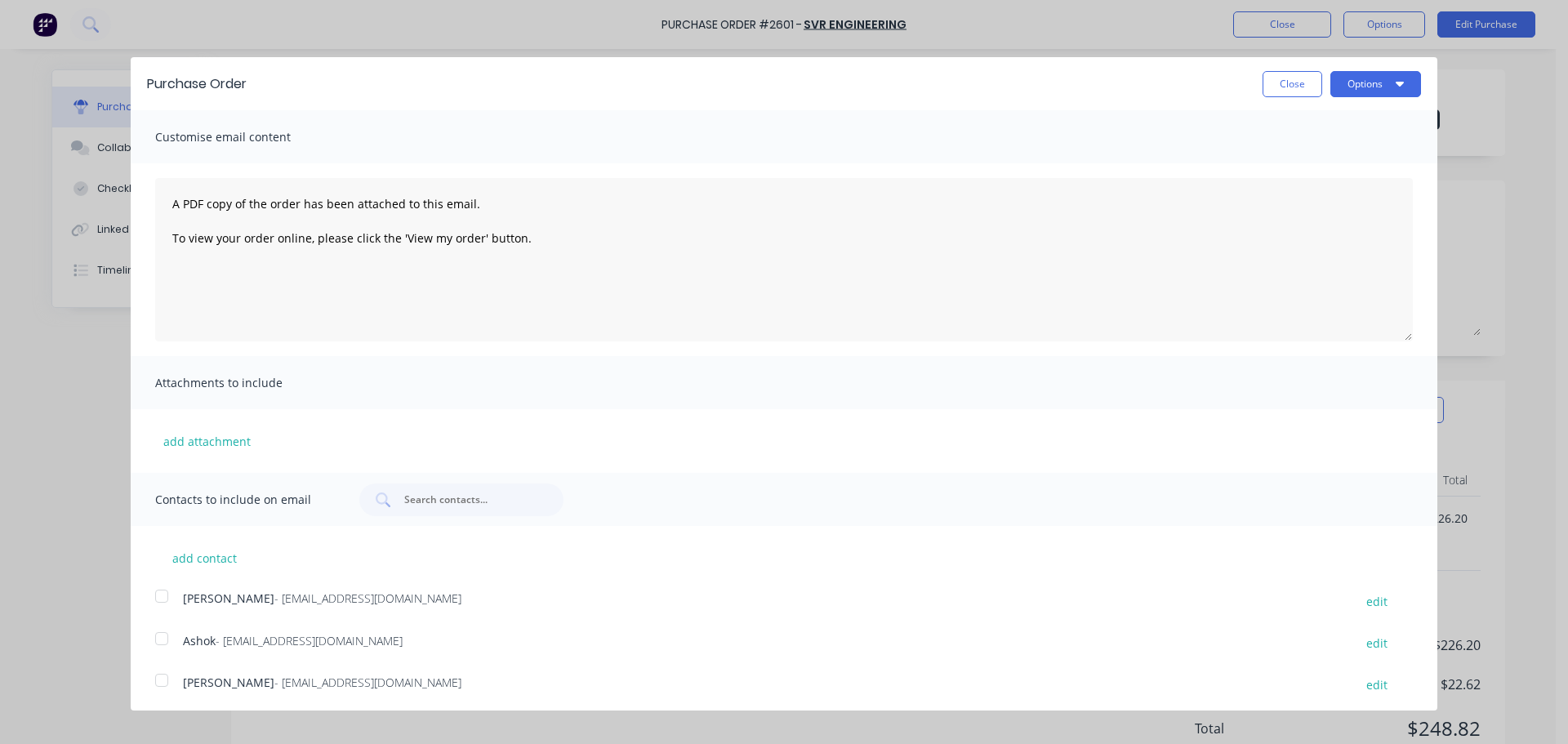
click at [156, 639] on div at bounding box center [161, 638] width 32 height 32
click at [1355, 75] on button "Options" at bounding box center [1375, 84] width 91 height 26
click at [1327, 130] on div "Print" at bounding box center [1343, 126] width 126 height 24
click at [1280, 166] on div "Email" at bounding box center [1343, 158] width 126 height 24
type textarea "x"
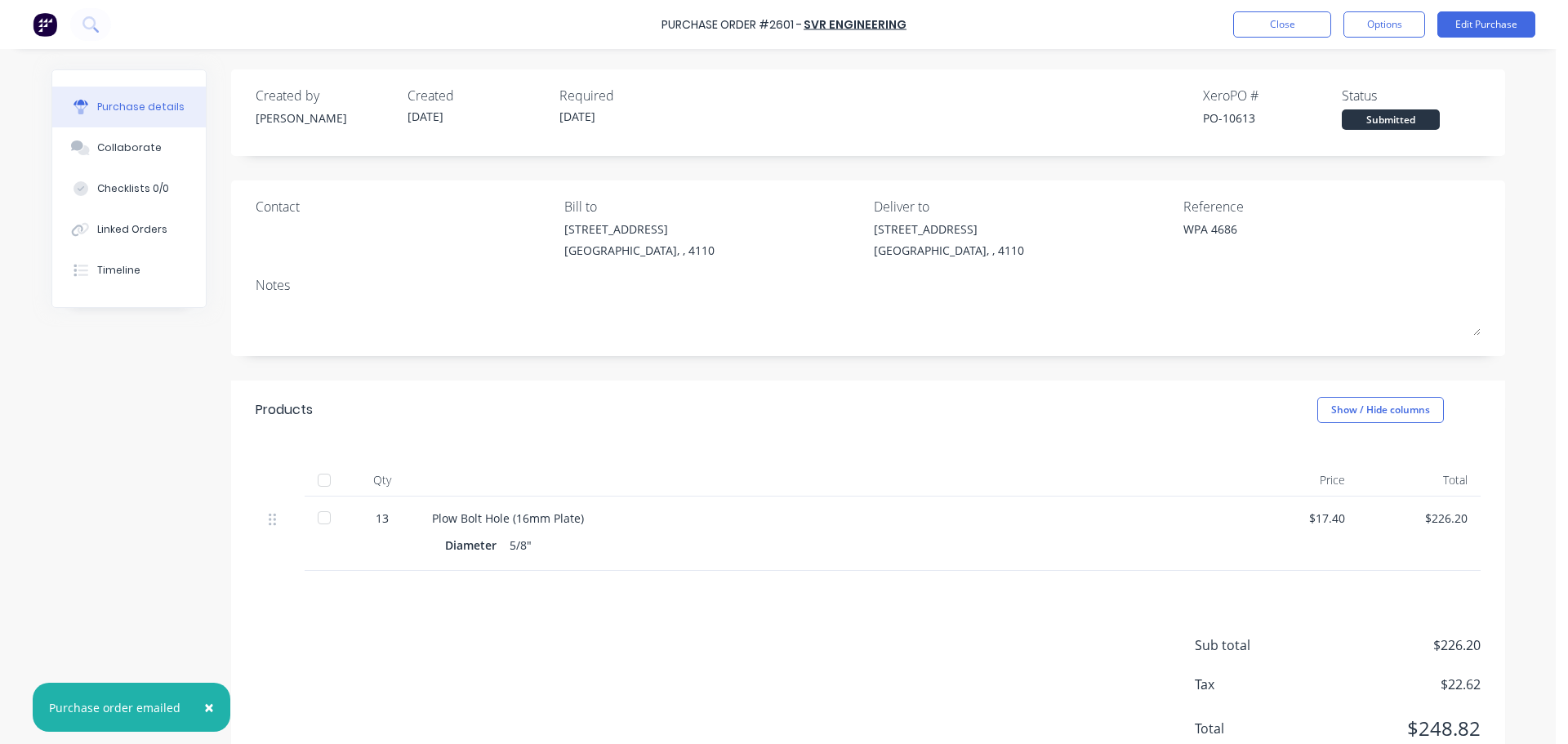
click at [1256, 38] on div "Purchase Order #2601 - SVR Engineering Close Options Edit Purchase" at bounding box center [784, 24] width 1568 height 49
click at [1270, 26] on button "Close" at bounding box center [1282, 24] width 98 height 26
